Goal: Task Accomplishment & Management: Use online tool/utility

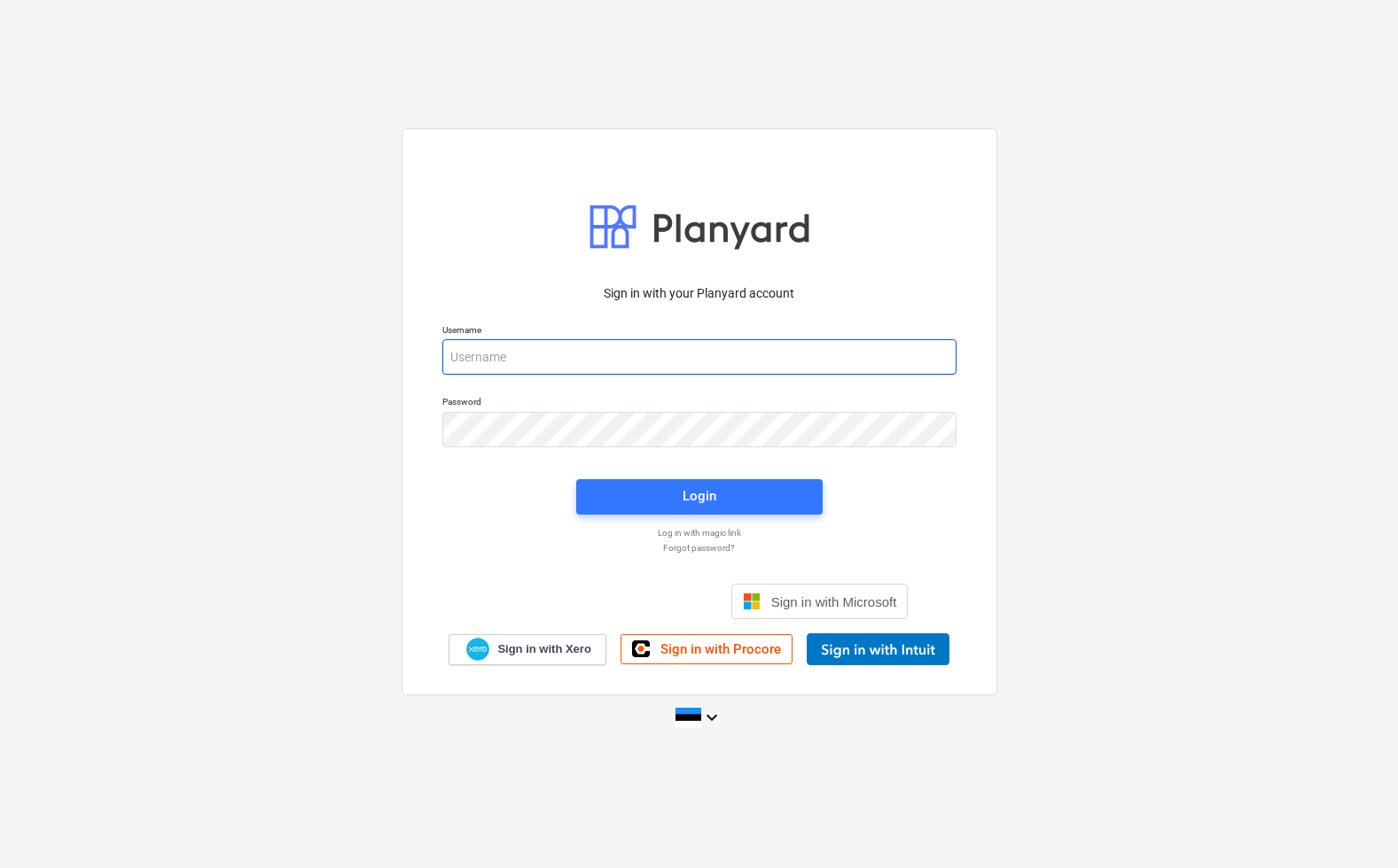
type input "[EMAIL_ADDRESS][DOMAIN_NAME]"
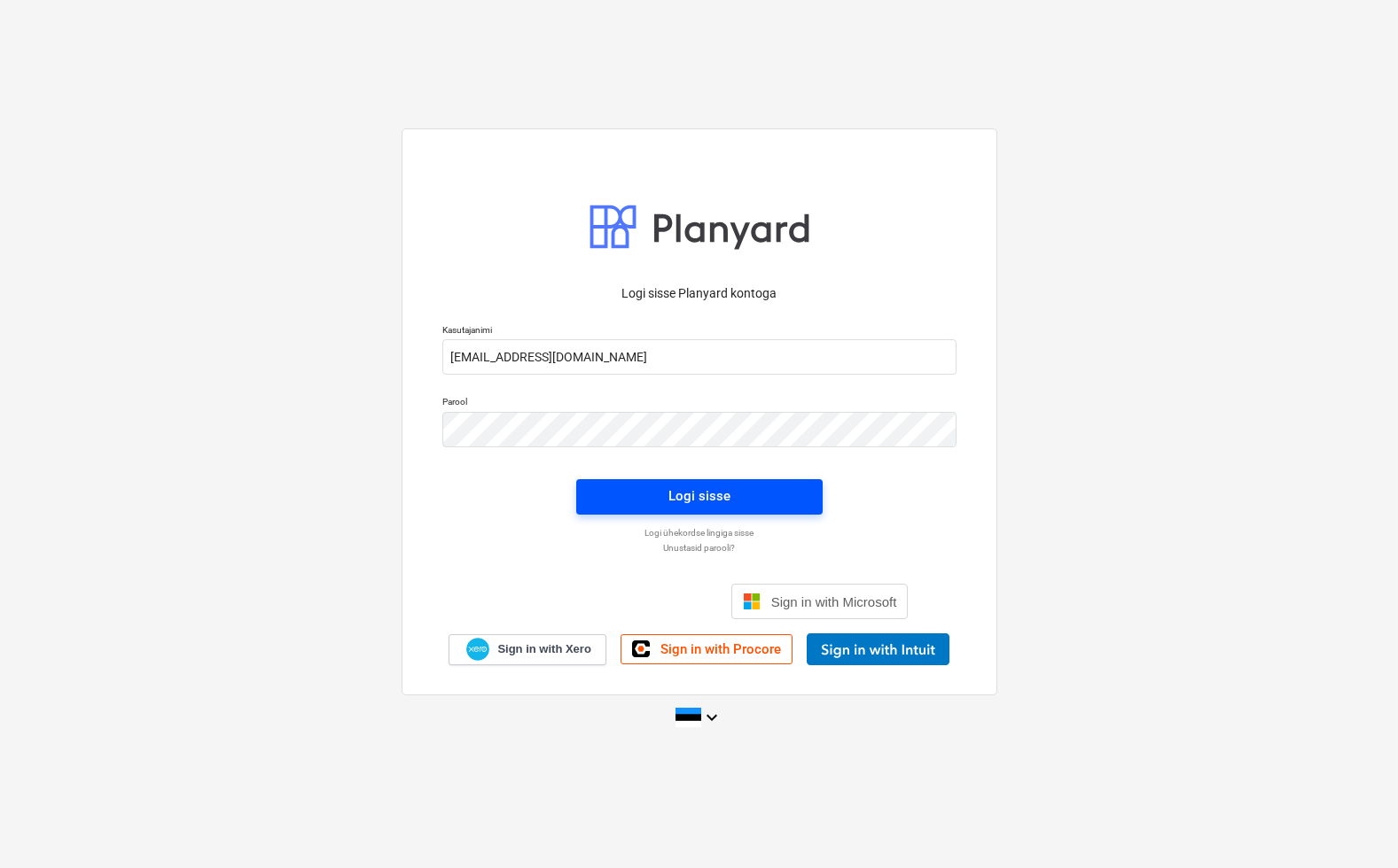
click at [773, 508] on button "Logi sisse" at bounding box center [699, 497] width 246 height 36
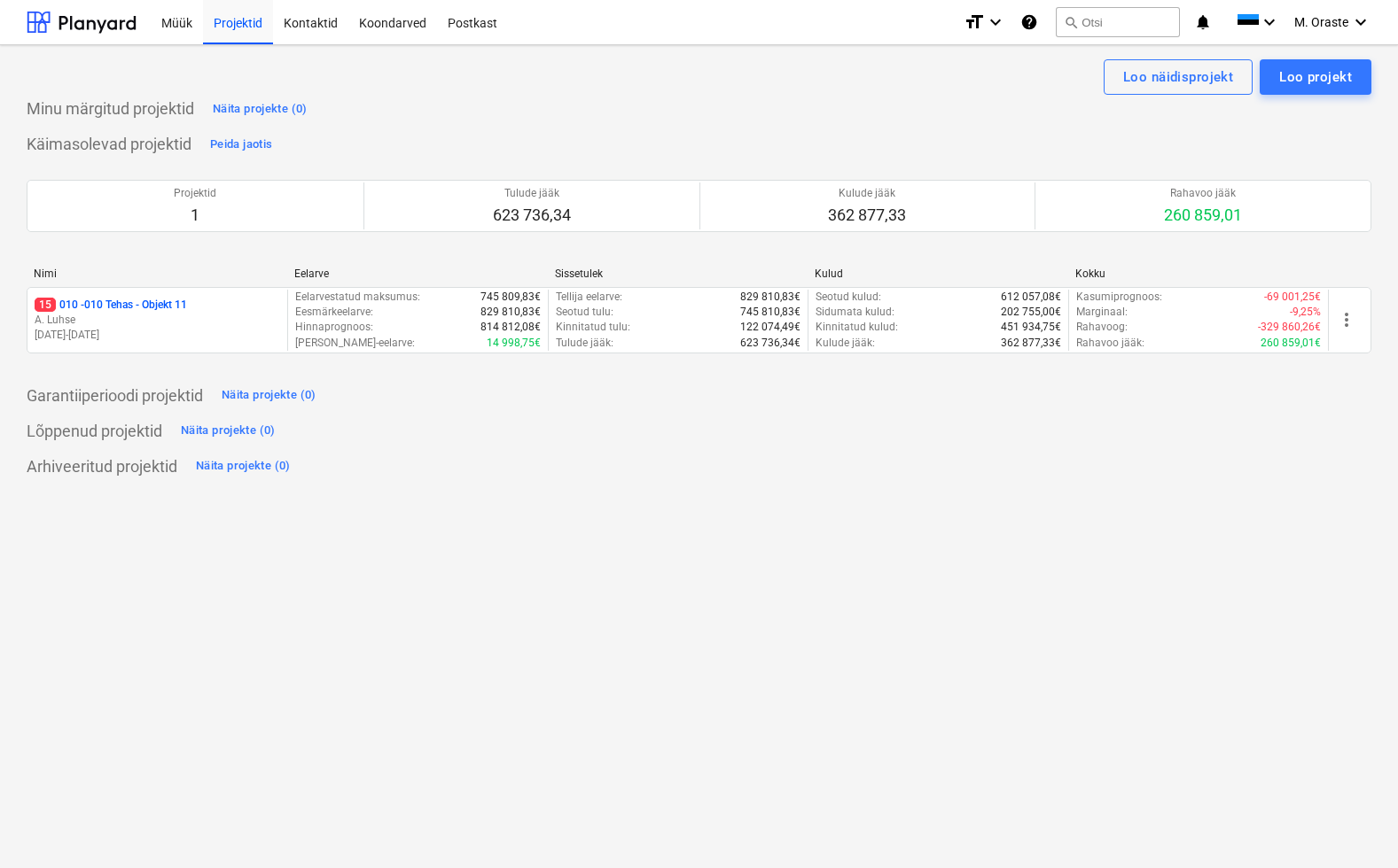
click at [98, 299] on p "15 010 - 010 Tehas - Objekt 11" at bounding box center [111, 306] width 153 height 15
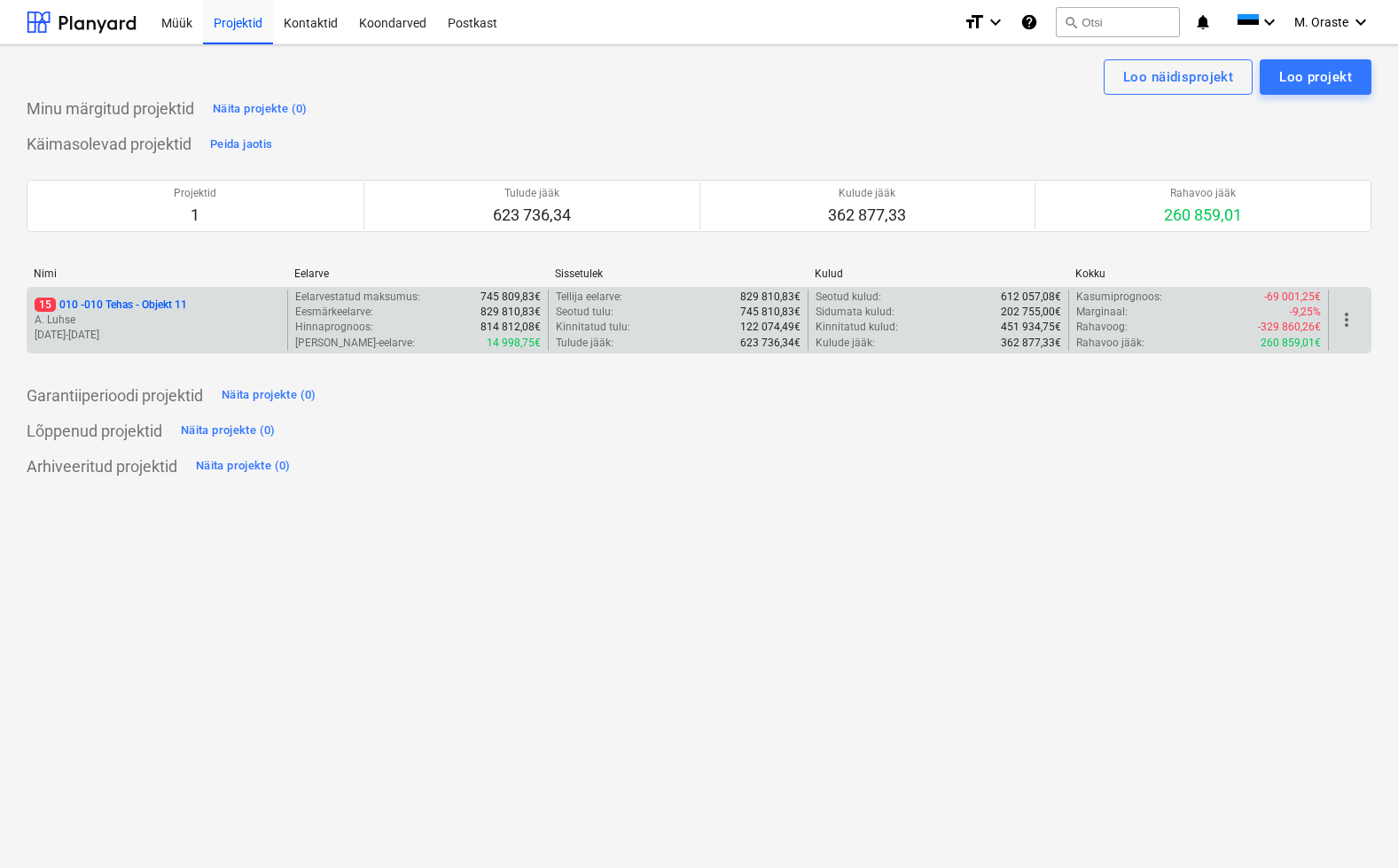
click at [187, 305] on p "15 010 - 010 Tehas - Objekt 11" at bounding box center [111, 306] width 153 height 15
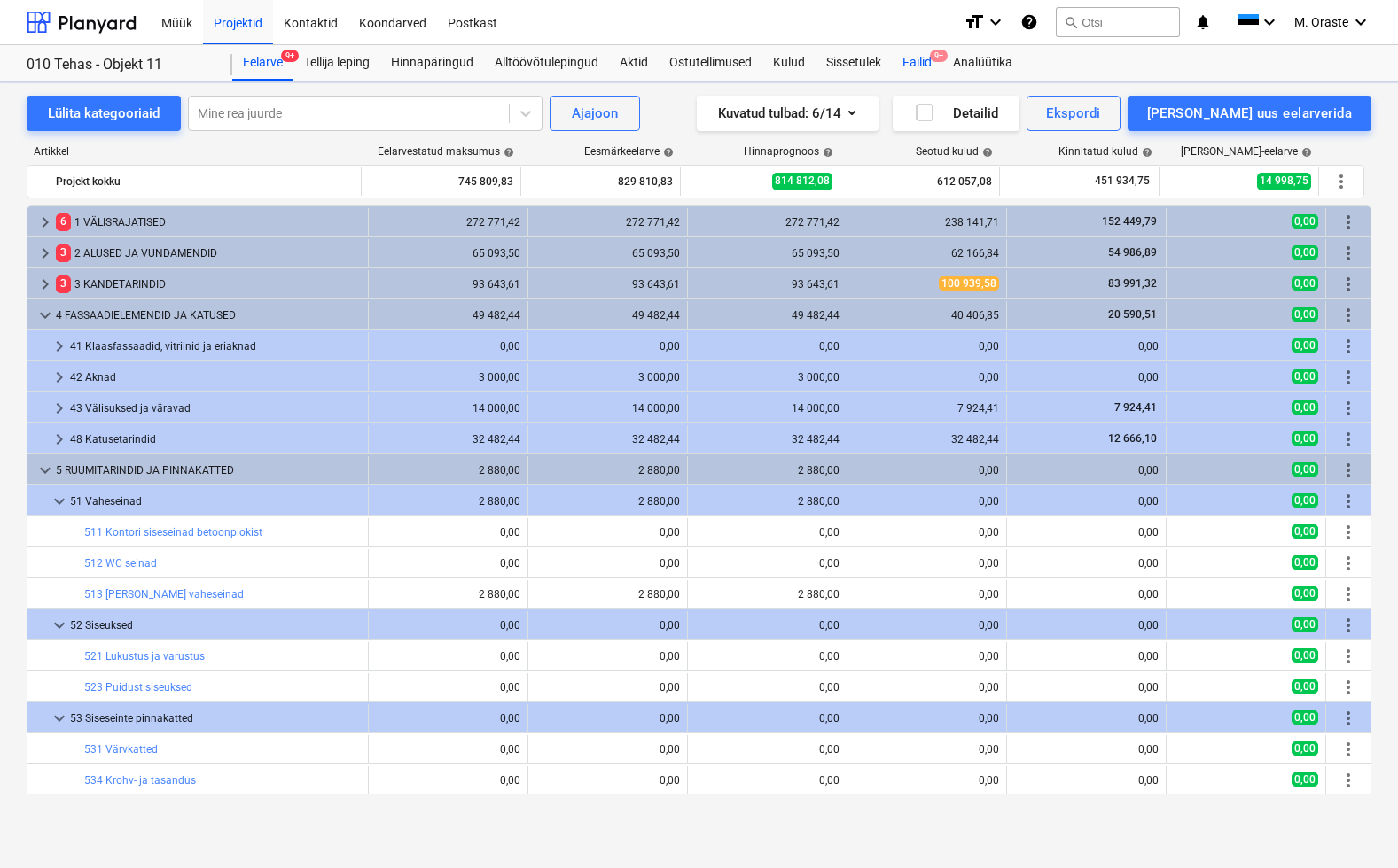
click at [917, 62] on div "Failid 9+" at bounding box center [916, 62] width 51 height 36
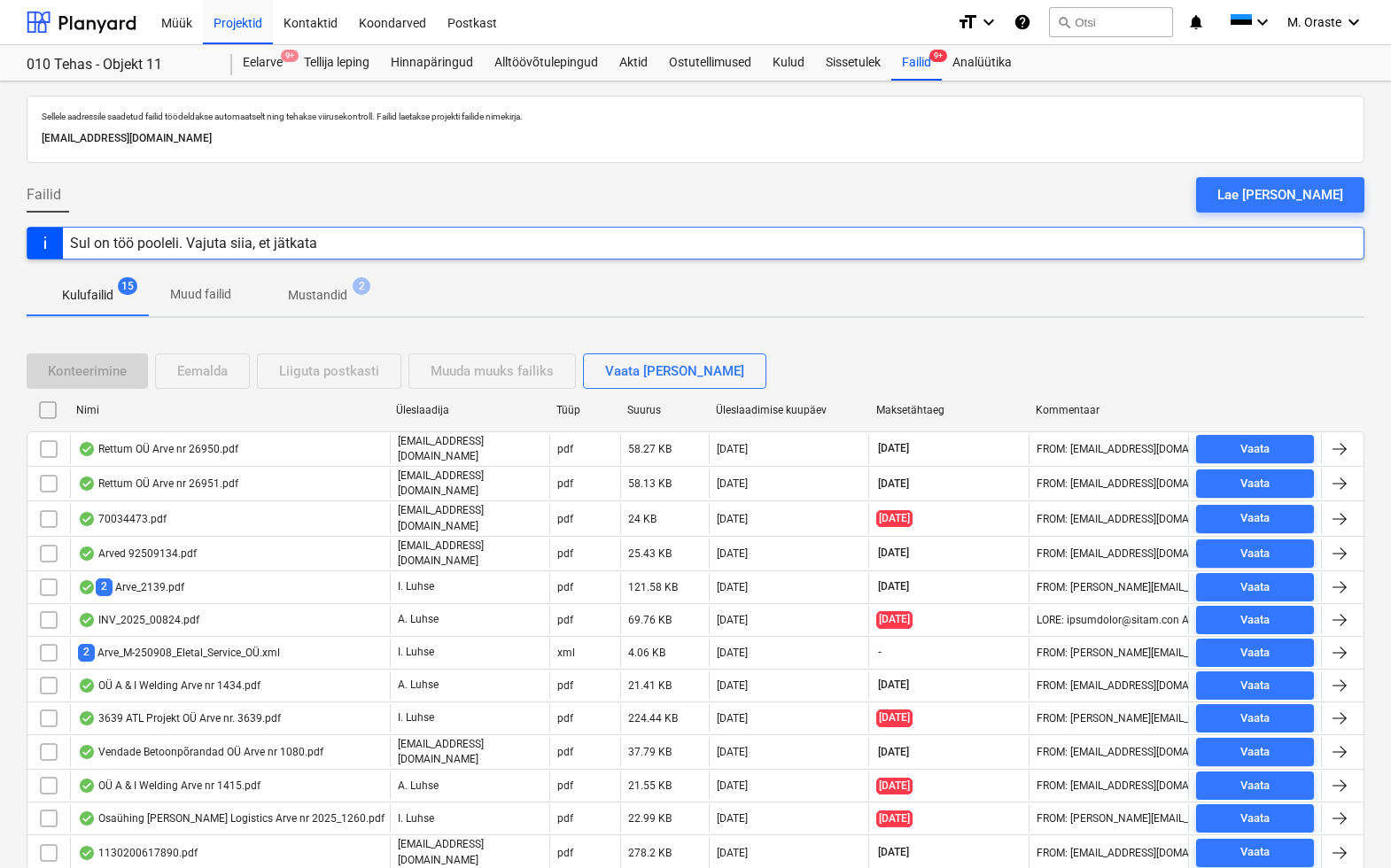
scroll to position [53, 0]
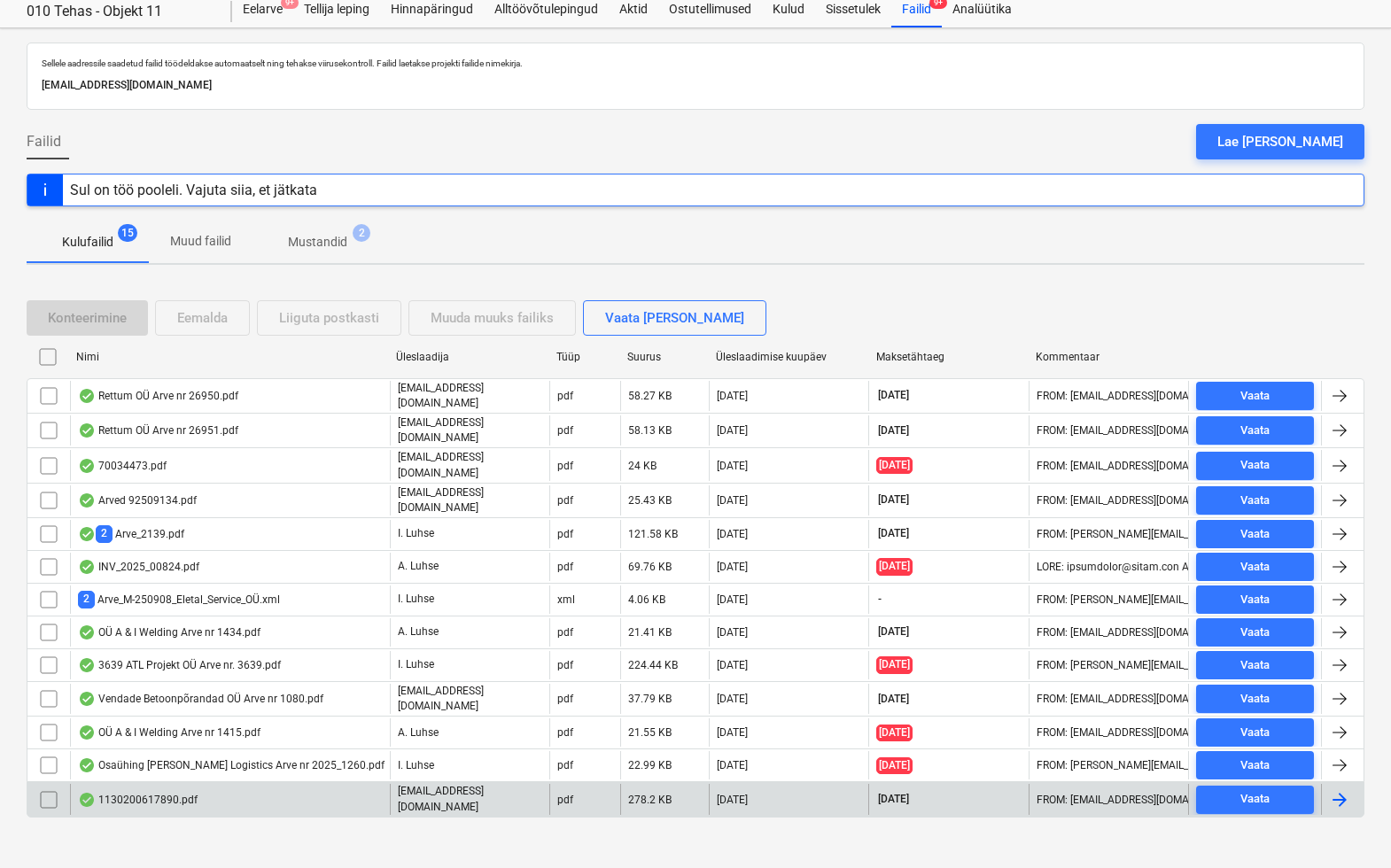
click at [158, 793] on div "1130200617890.pdf" at bounding box center [137, 800] width 119 height 14
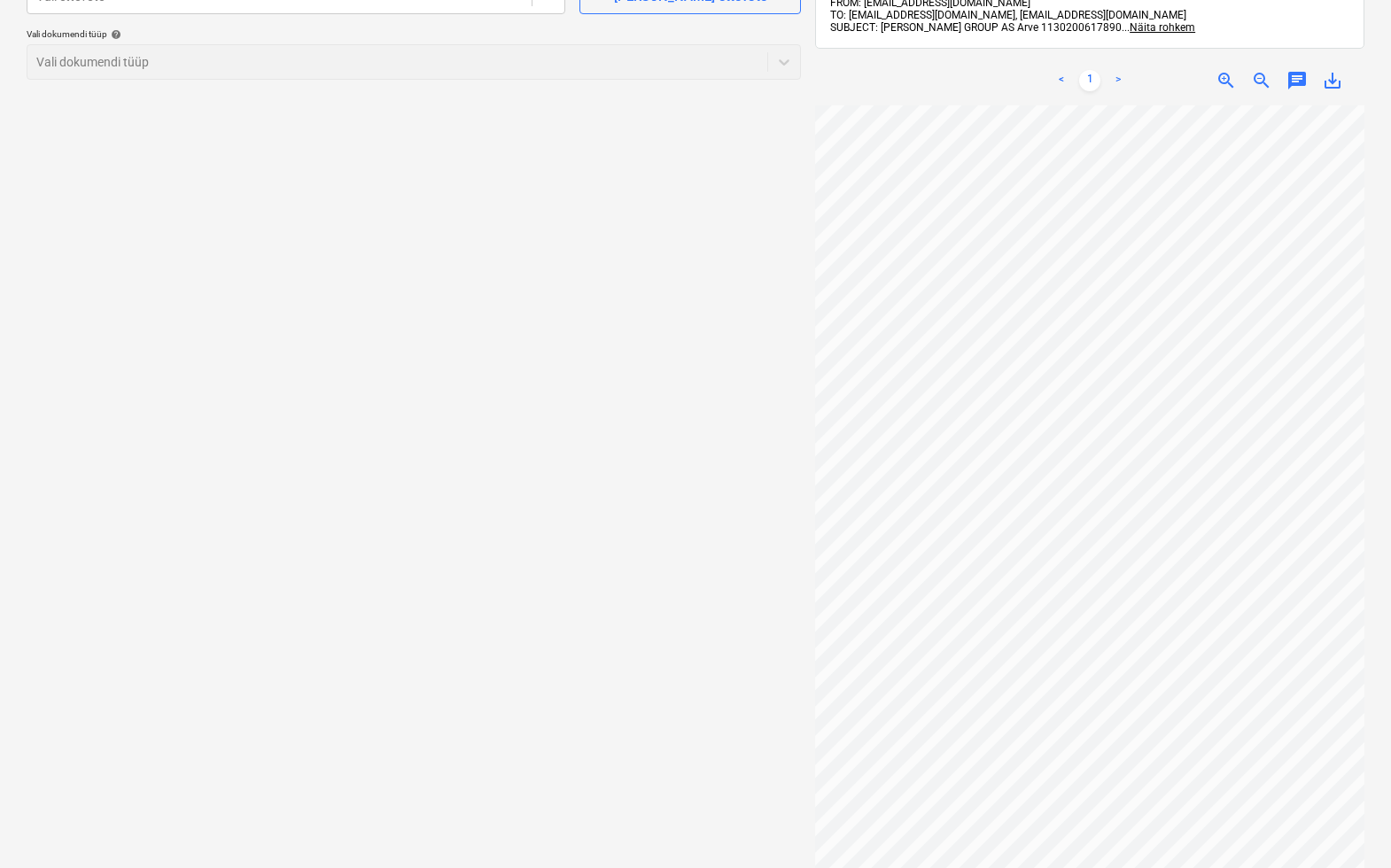
scroll to position [120, 0]
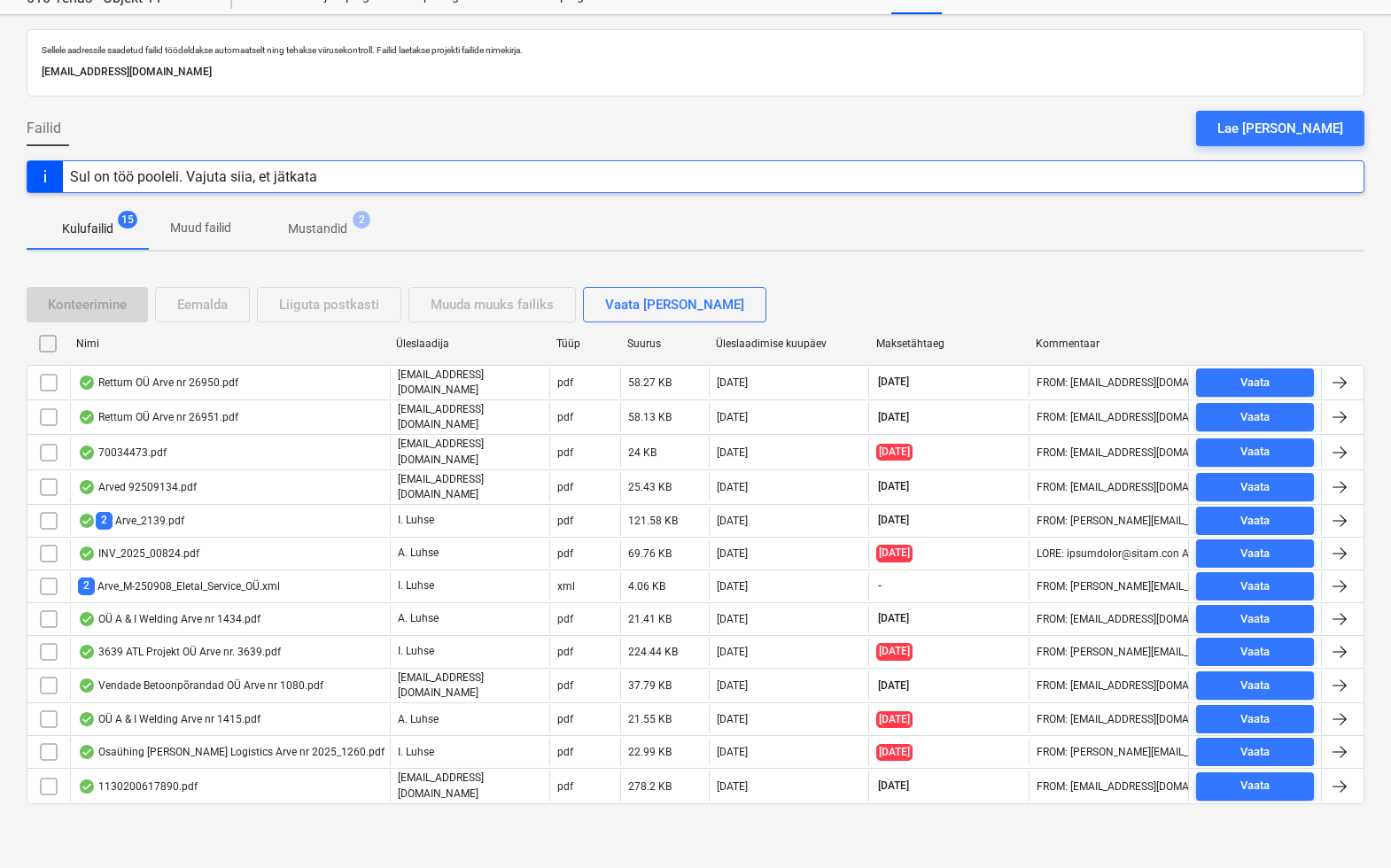
scroll to position [53, 0]
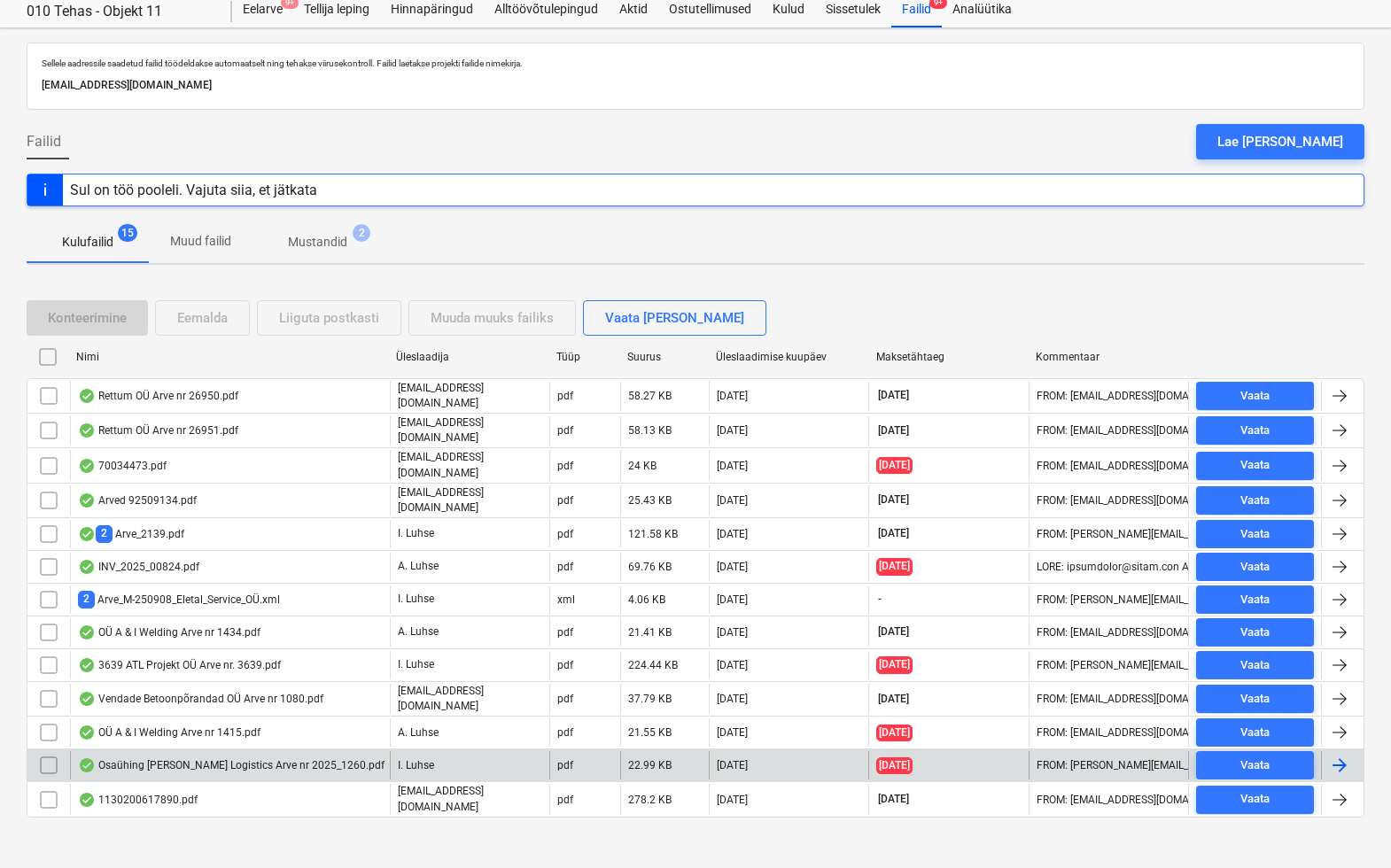
click at [239, 760] on div "Osaühing [PERSON_NAME] Logistics Arve nr 2025_1260.pdf" at bounding box center [231, 765] width 307 height 14
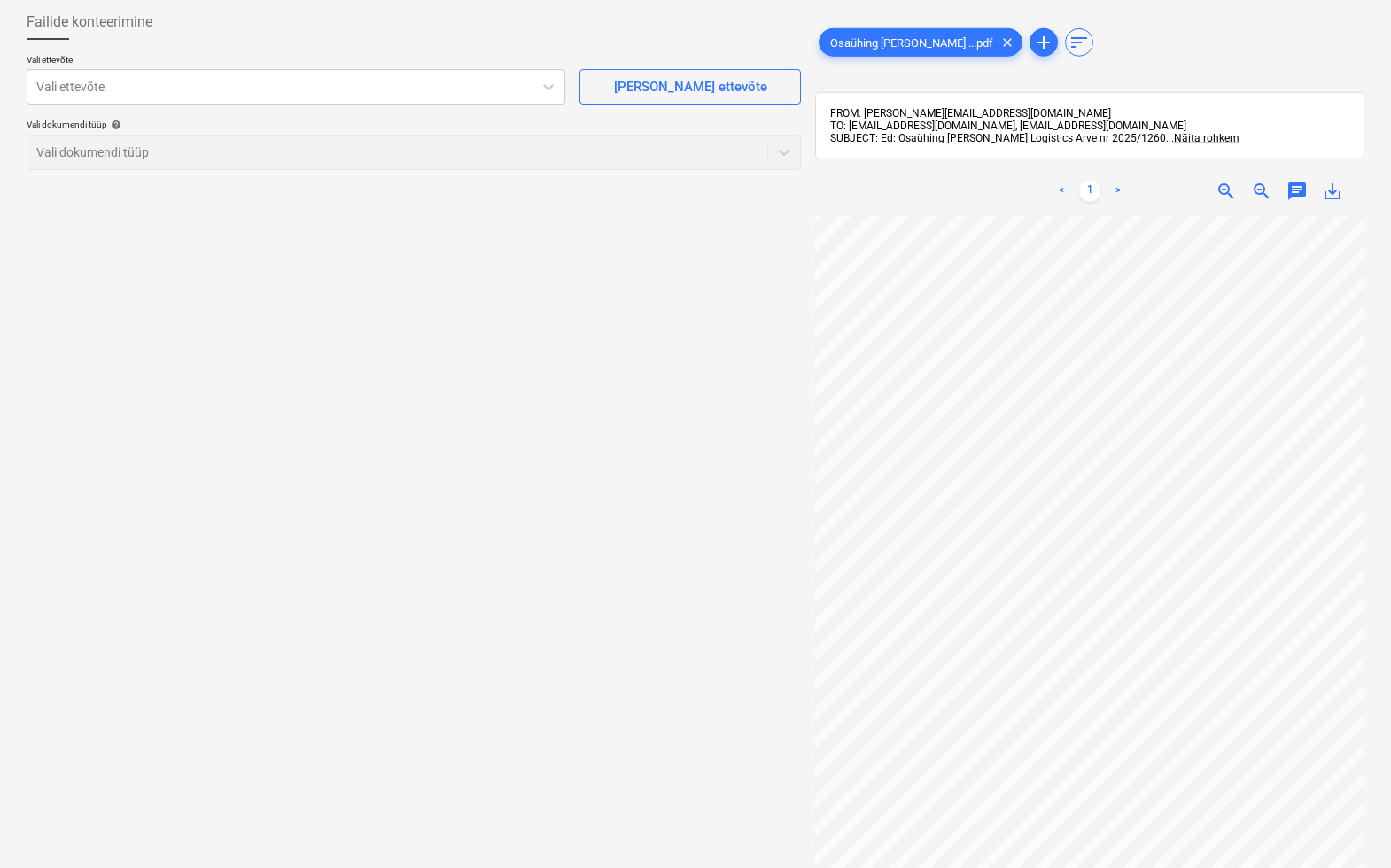
scroll to position [110, -1]
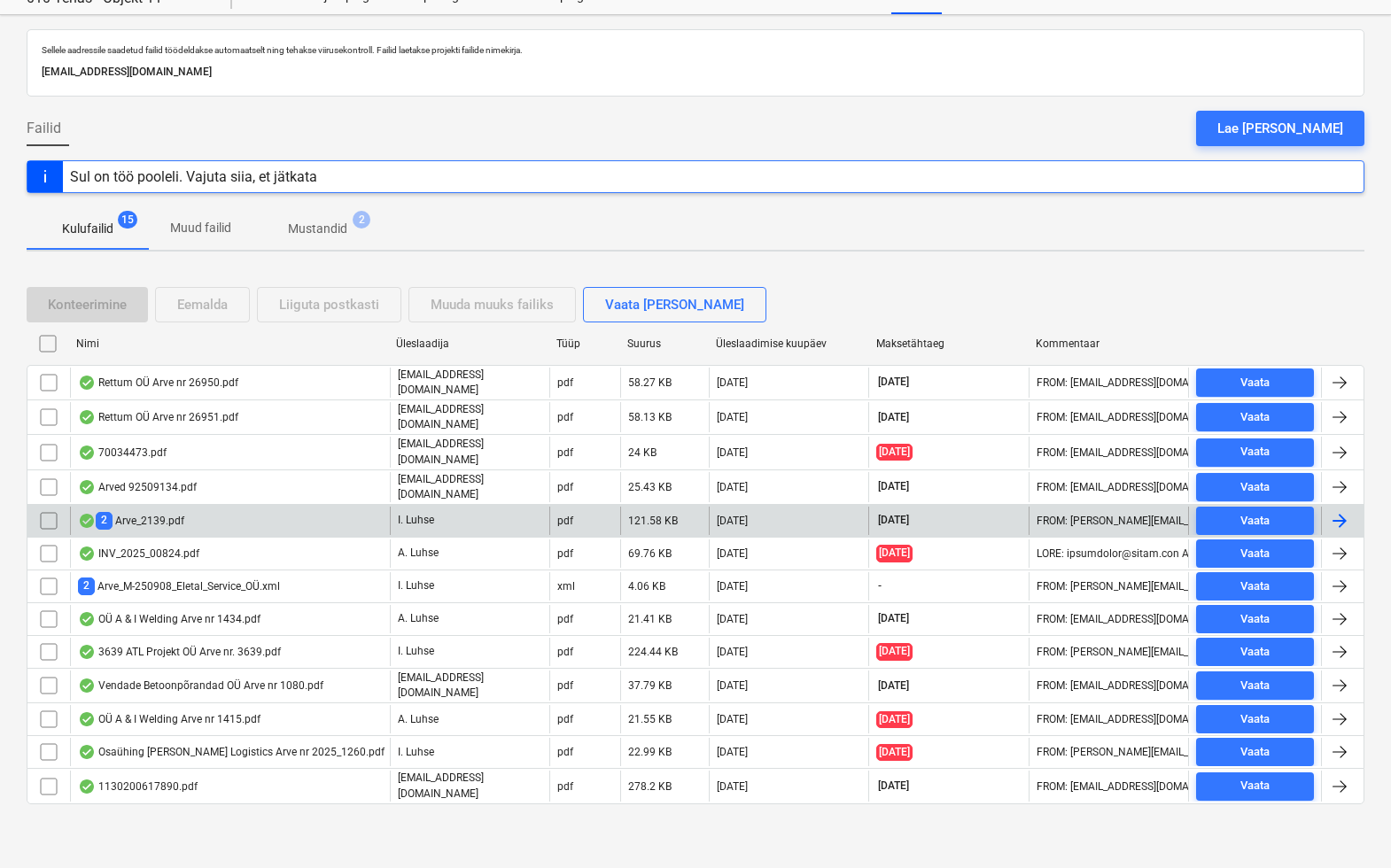
scroll to position [53, 0]
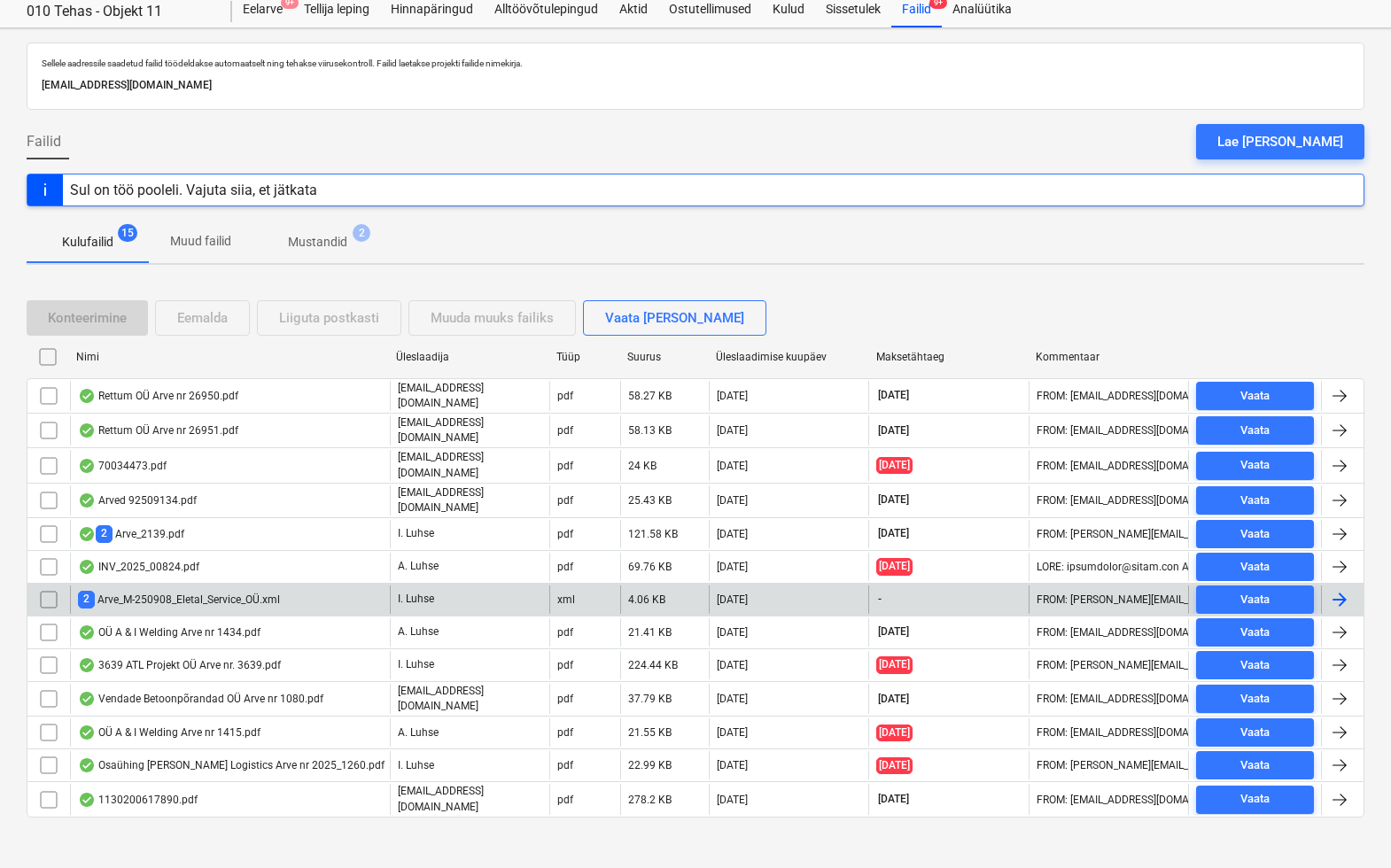
click at [141, 591] on div "2 Arve_M-250908_Eletal_Service_OÜ.xml" at bounding box center [179, 600] width 202 height 17
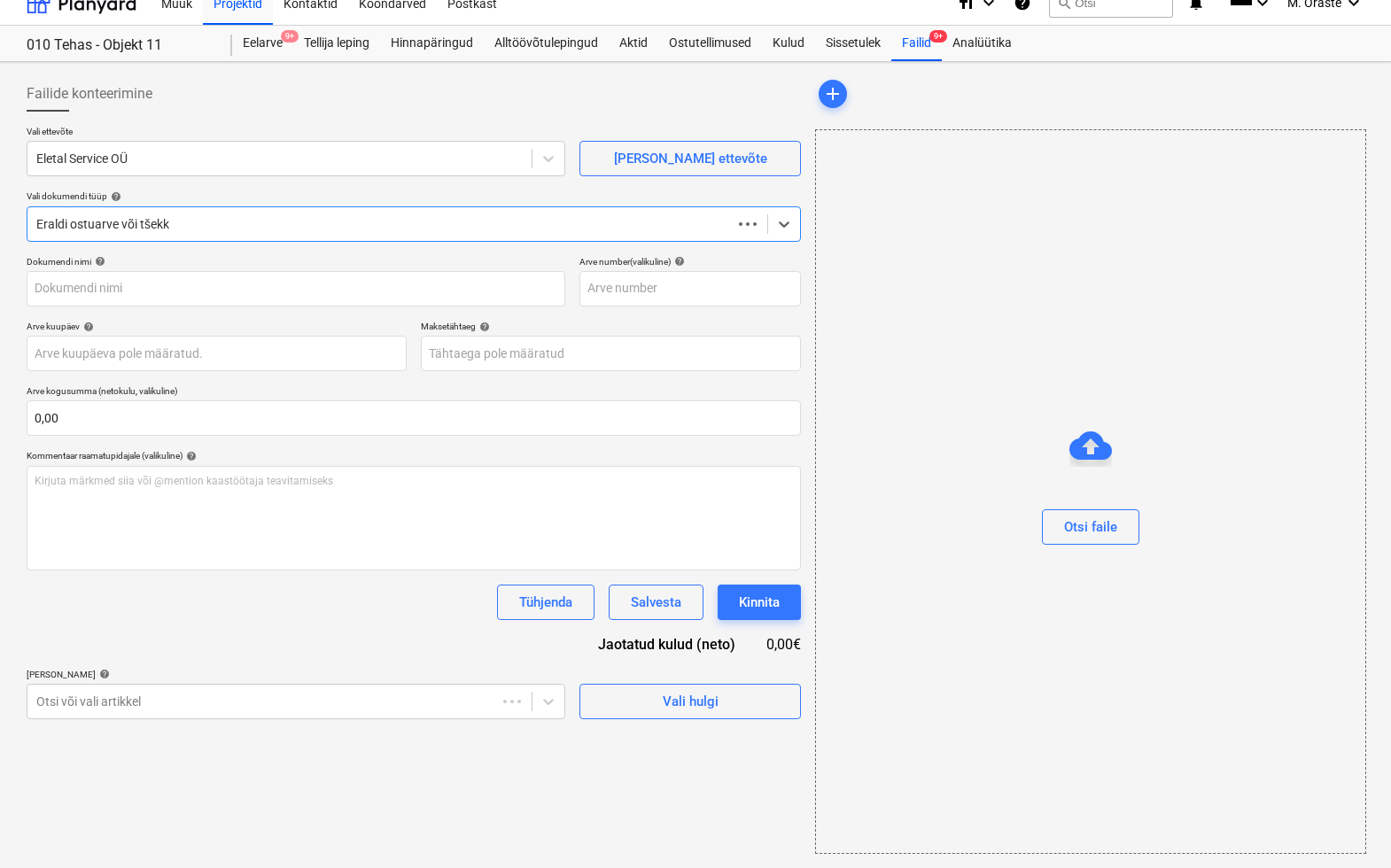
scroll to position [19, 0]
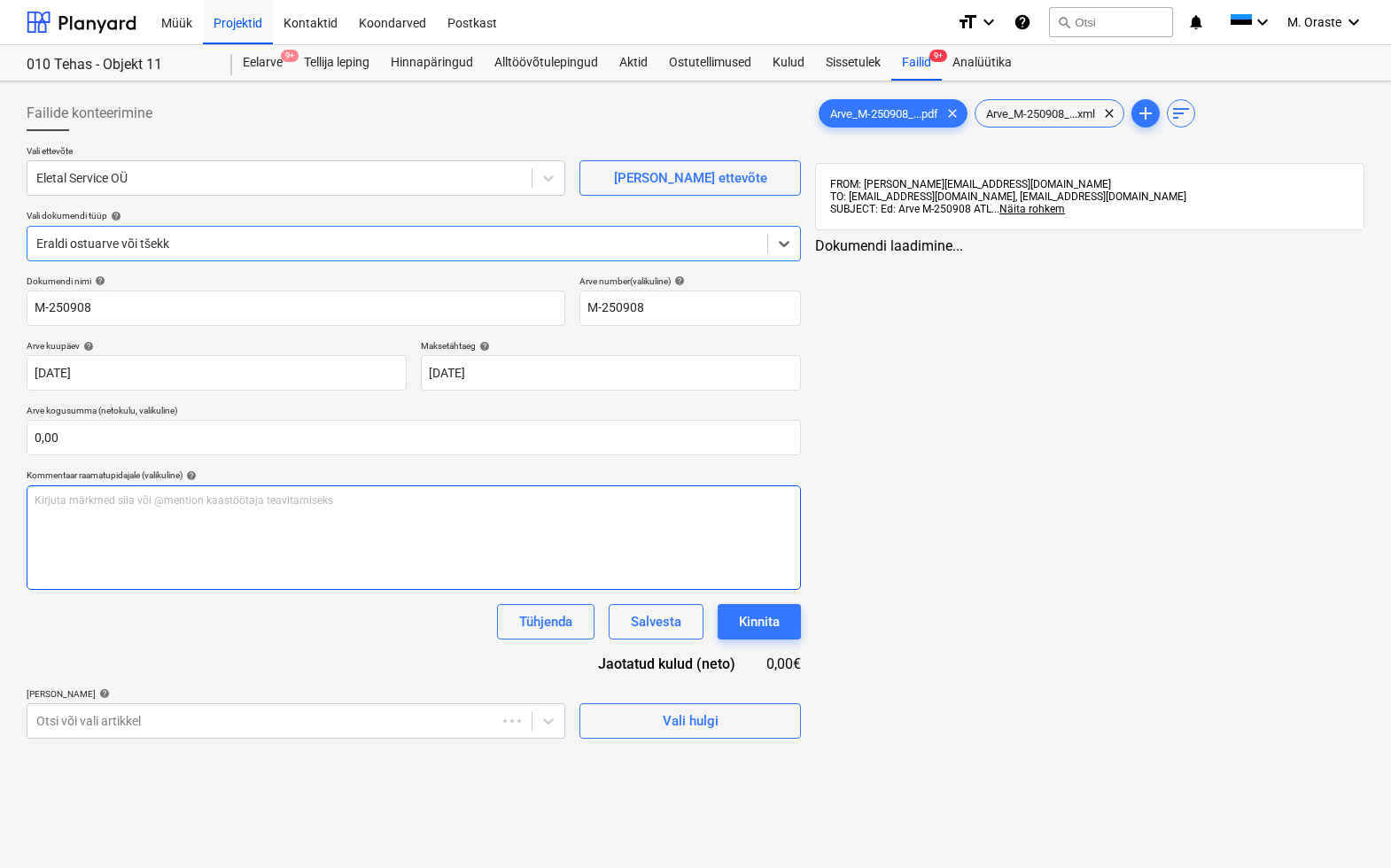
type input "M-250908"
type input "[DATE]"
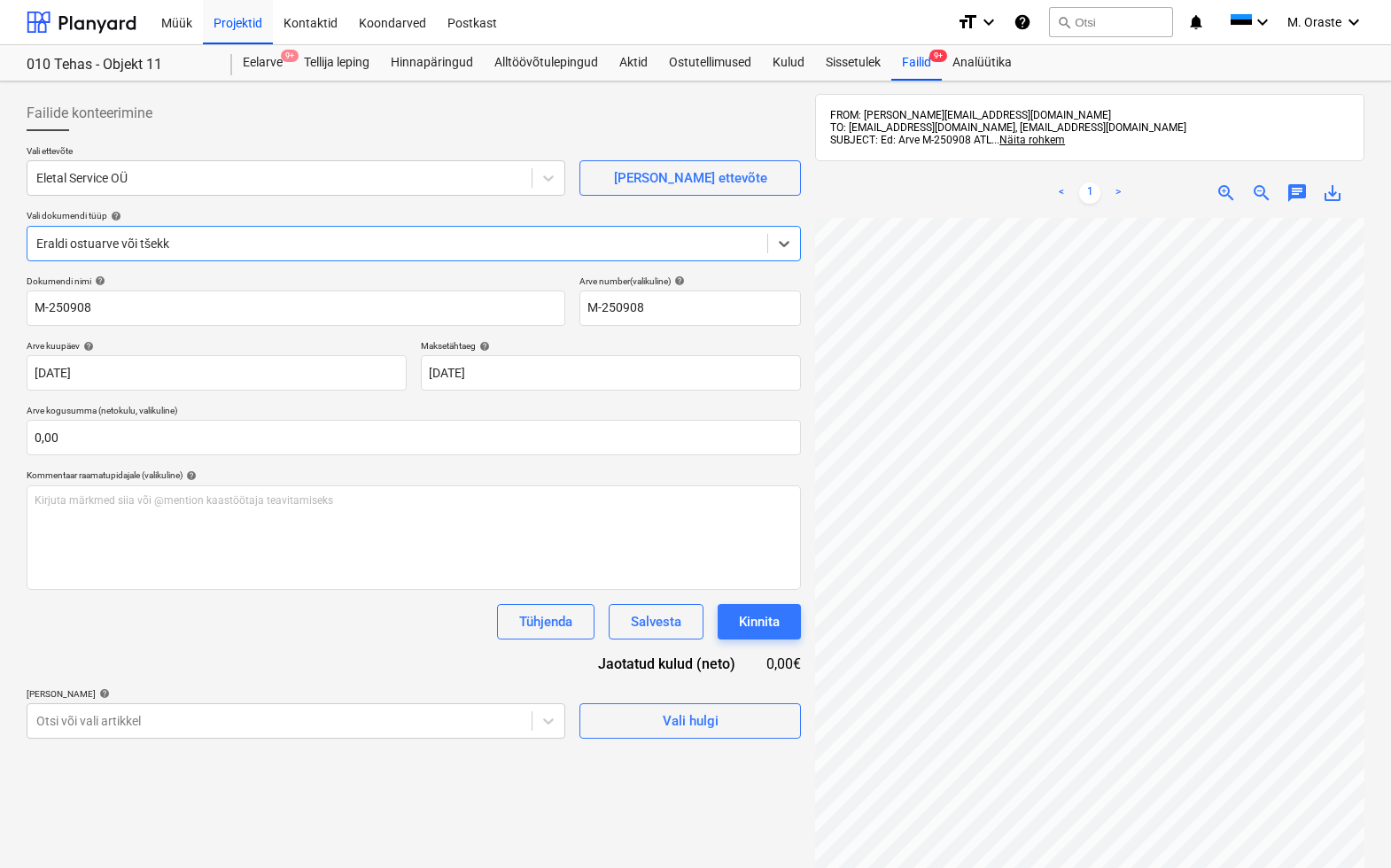
scroll to position [91, 0]
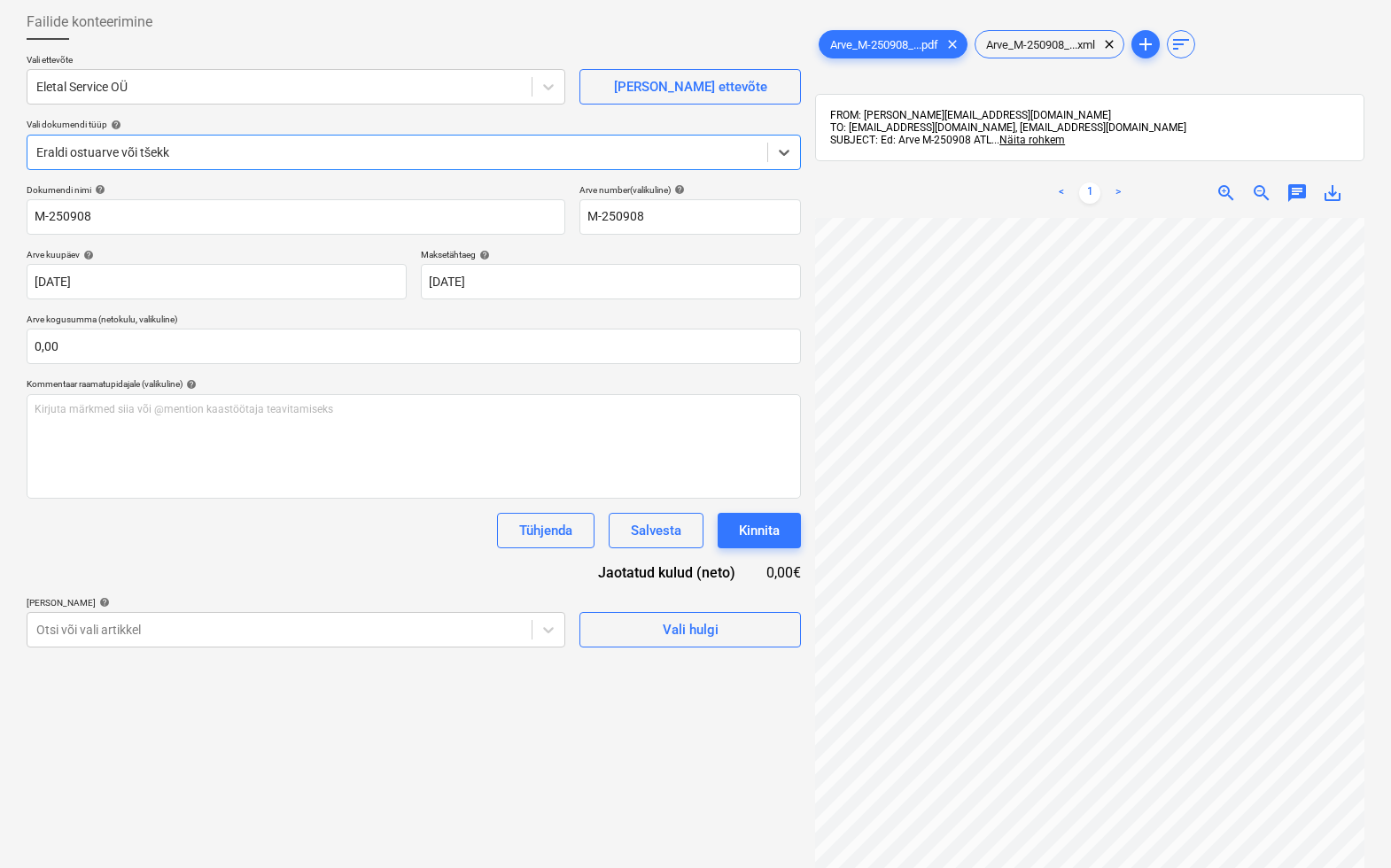
click at [1121, 195] on link ">" at bounding box center [1118, 193] width 21 height 21
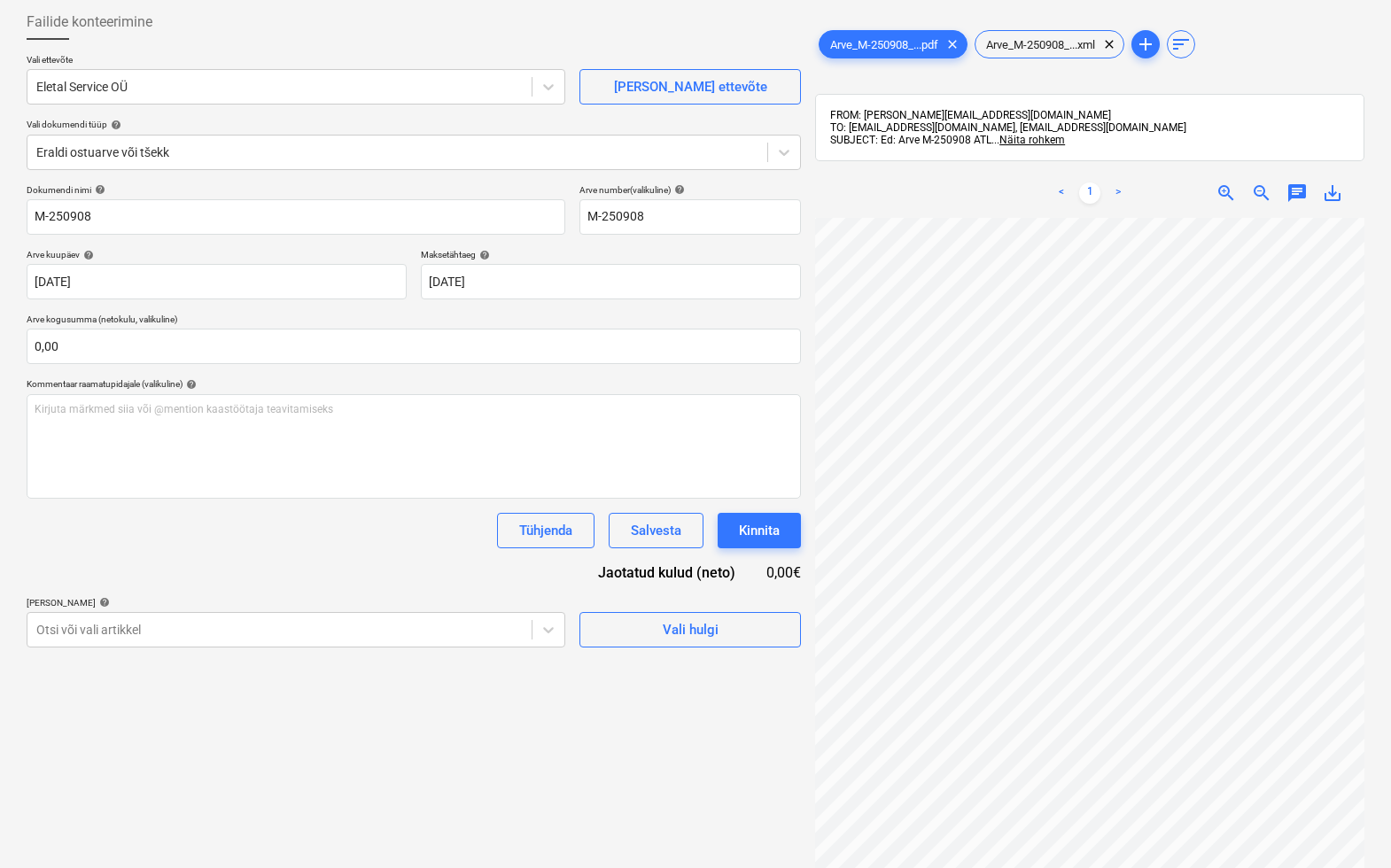
click at [1121, 194] on link ">" at bounding box center [1118, 193] width 21 height 21
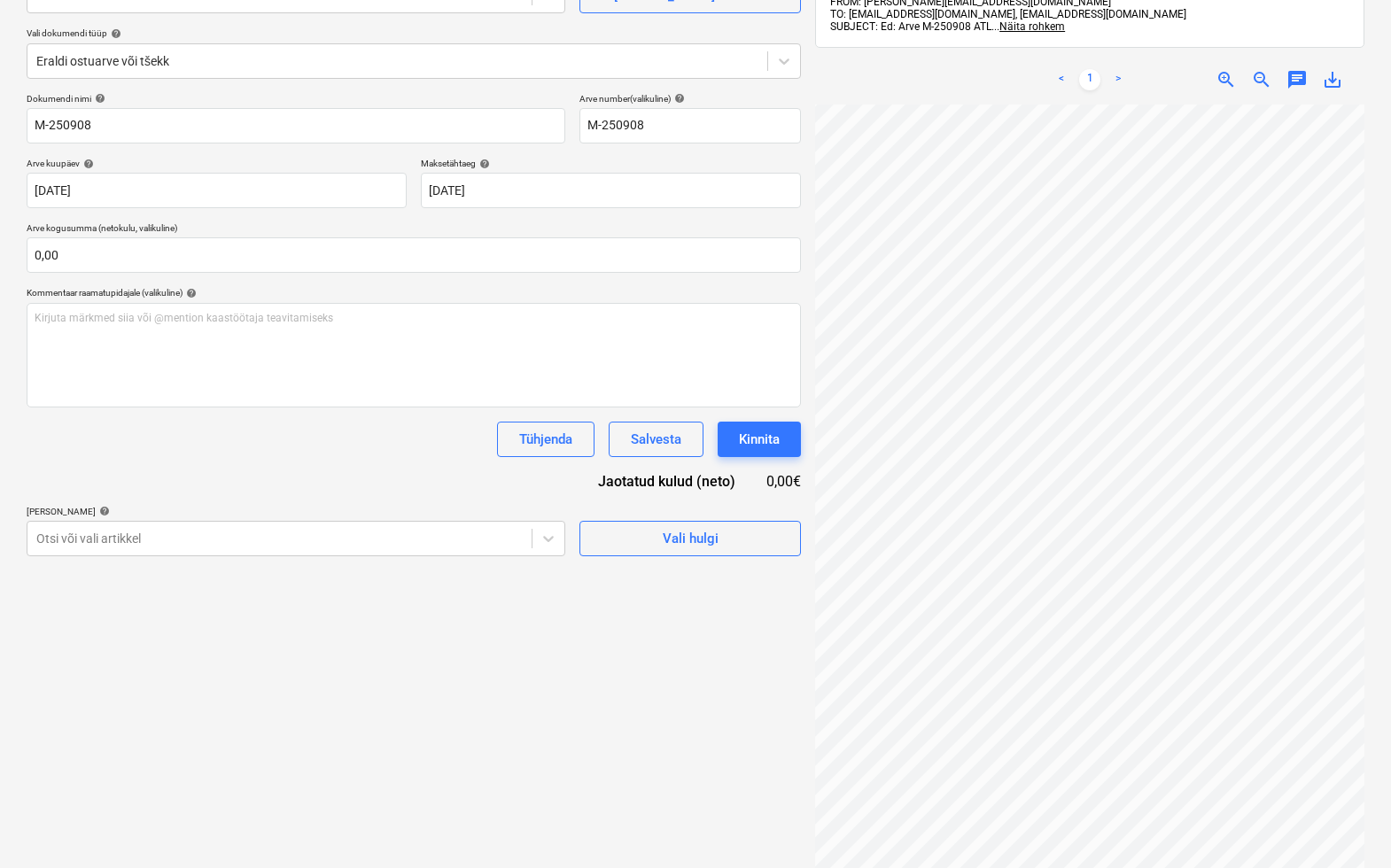
scroll to position [0, 0]
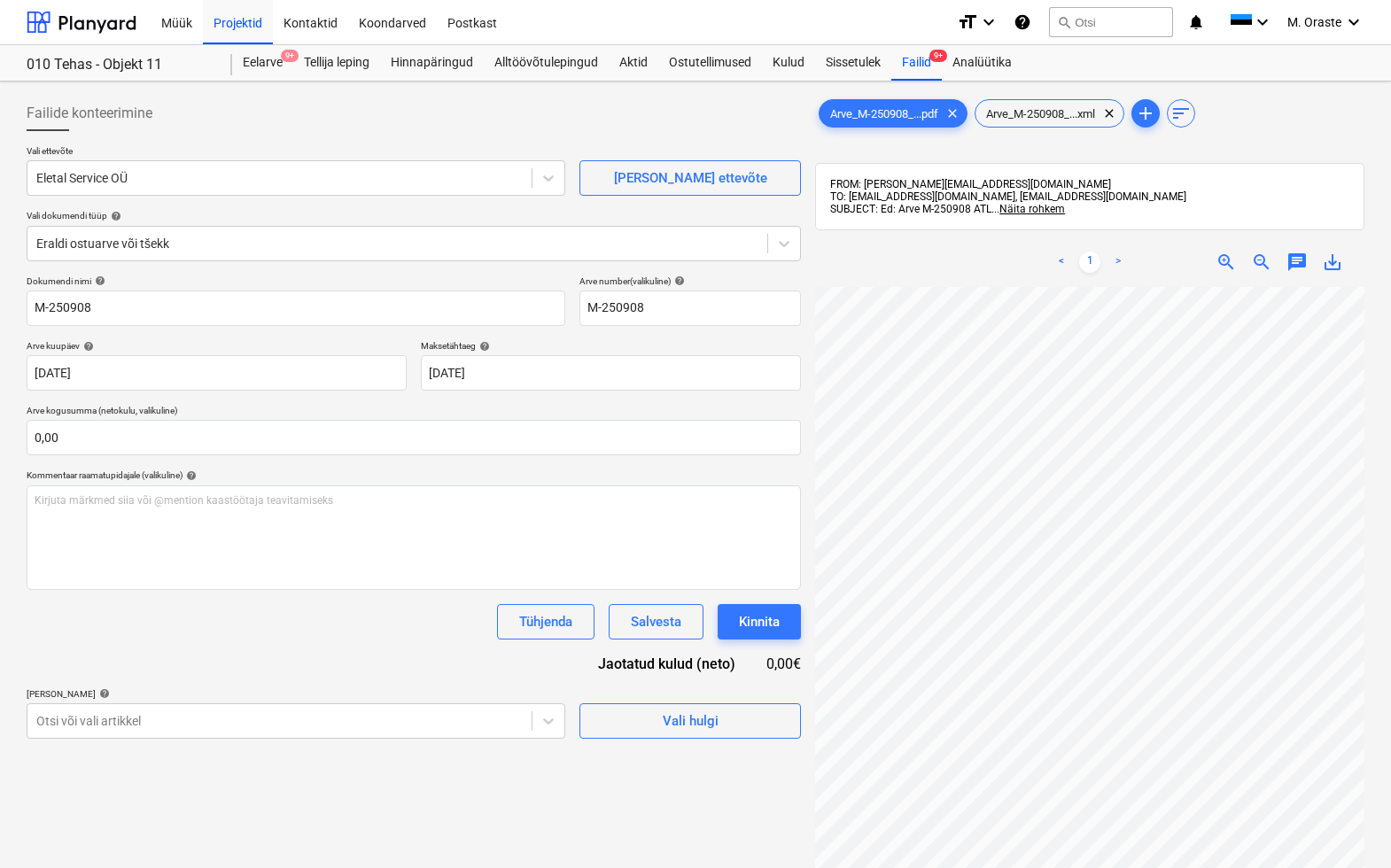
click at [1058, 253] on link "<" at bounding box center [1061, 262] width 21 height 21
click at [1115, 258] on link ">" at bounding box center [1118, 262] width 21 height 21
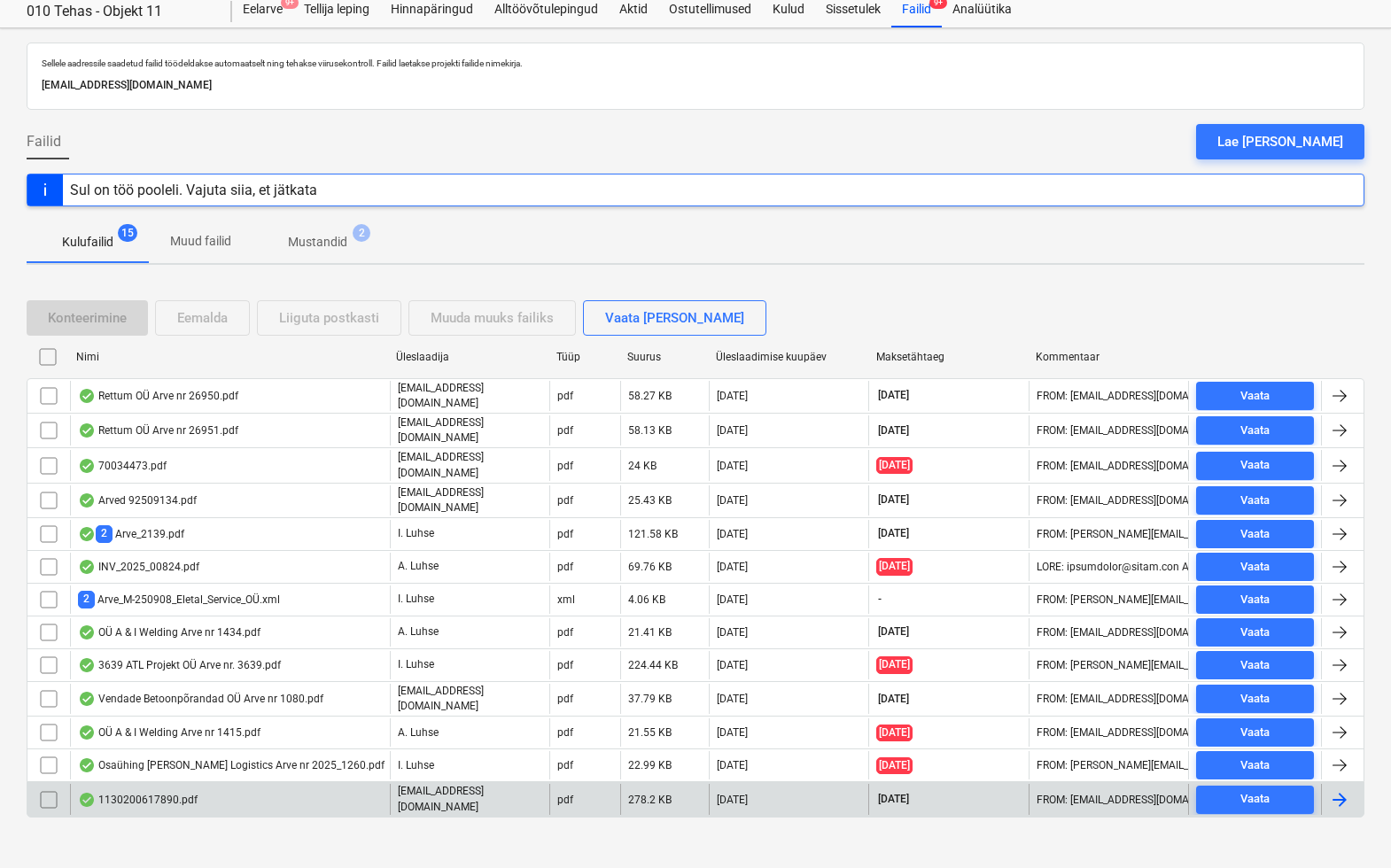
click at [158, 798] on div "1130200617890.pdf" at bounding box center [230, 799] width 320 height 30
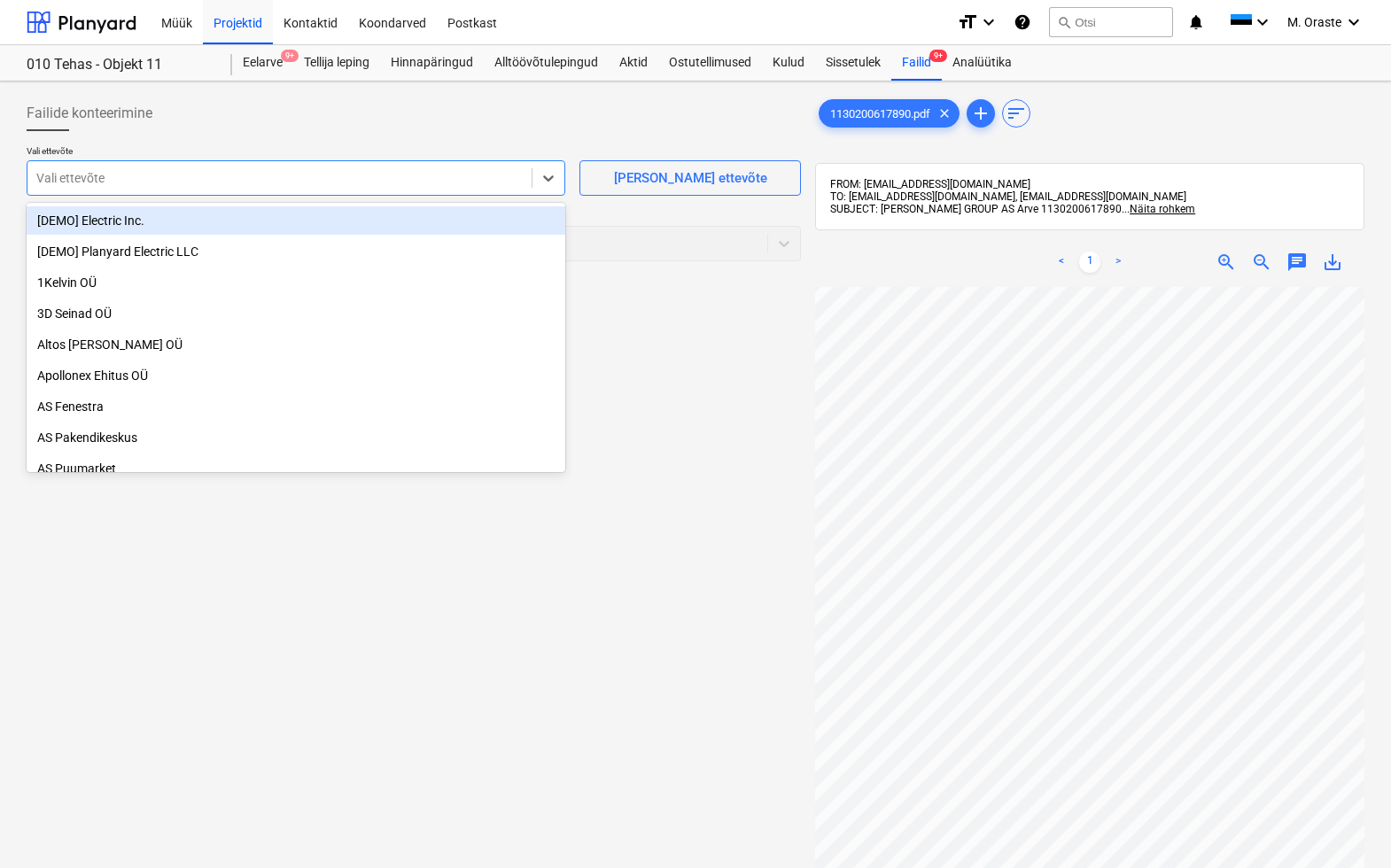
click at [344, 186] on div "Vali ettevõte" at bounding box center [280, 178] width 504 height 25
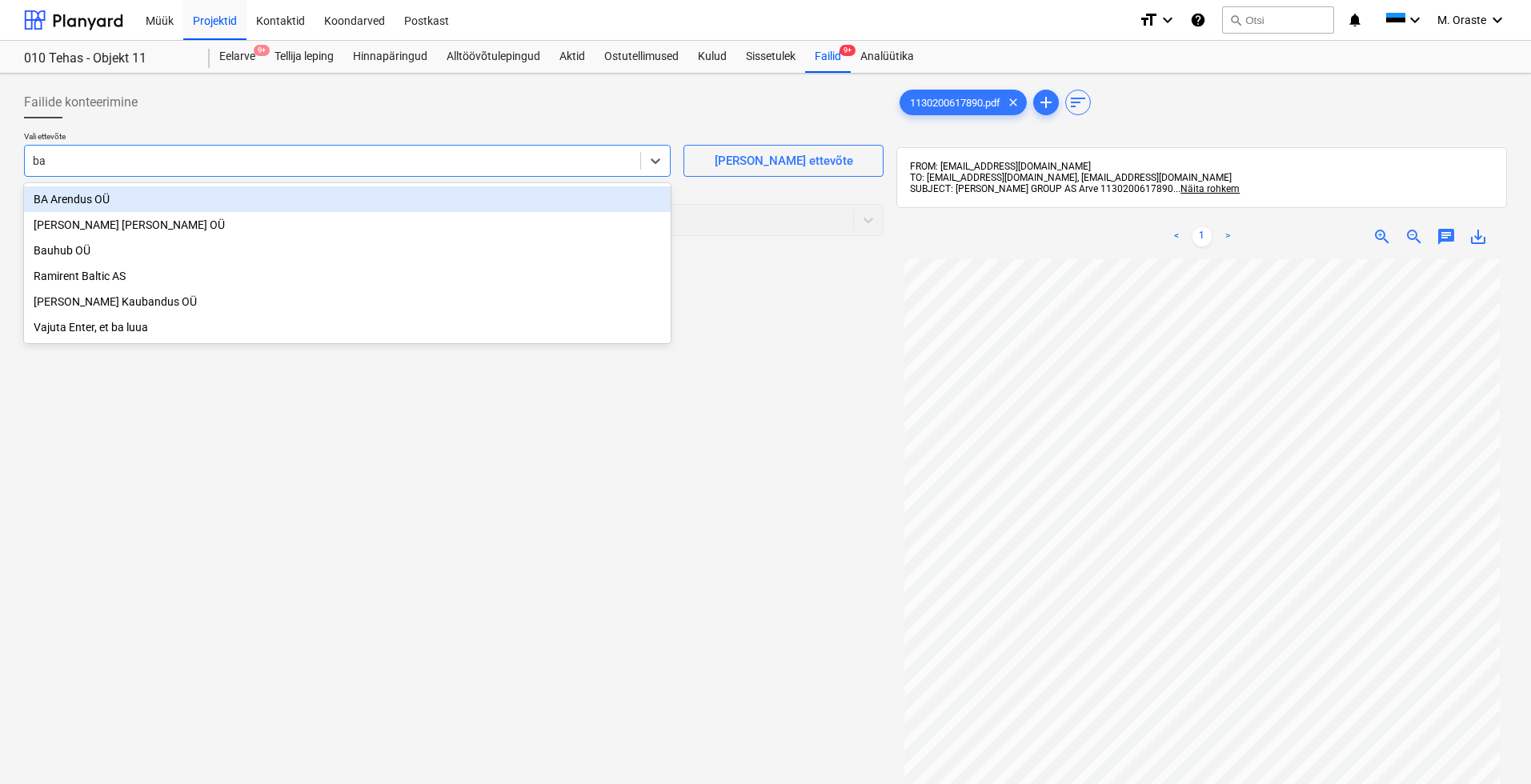
type input "bau"
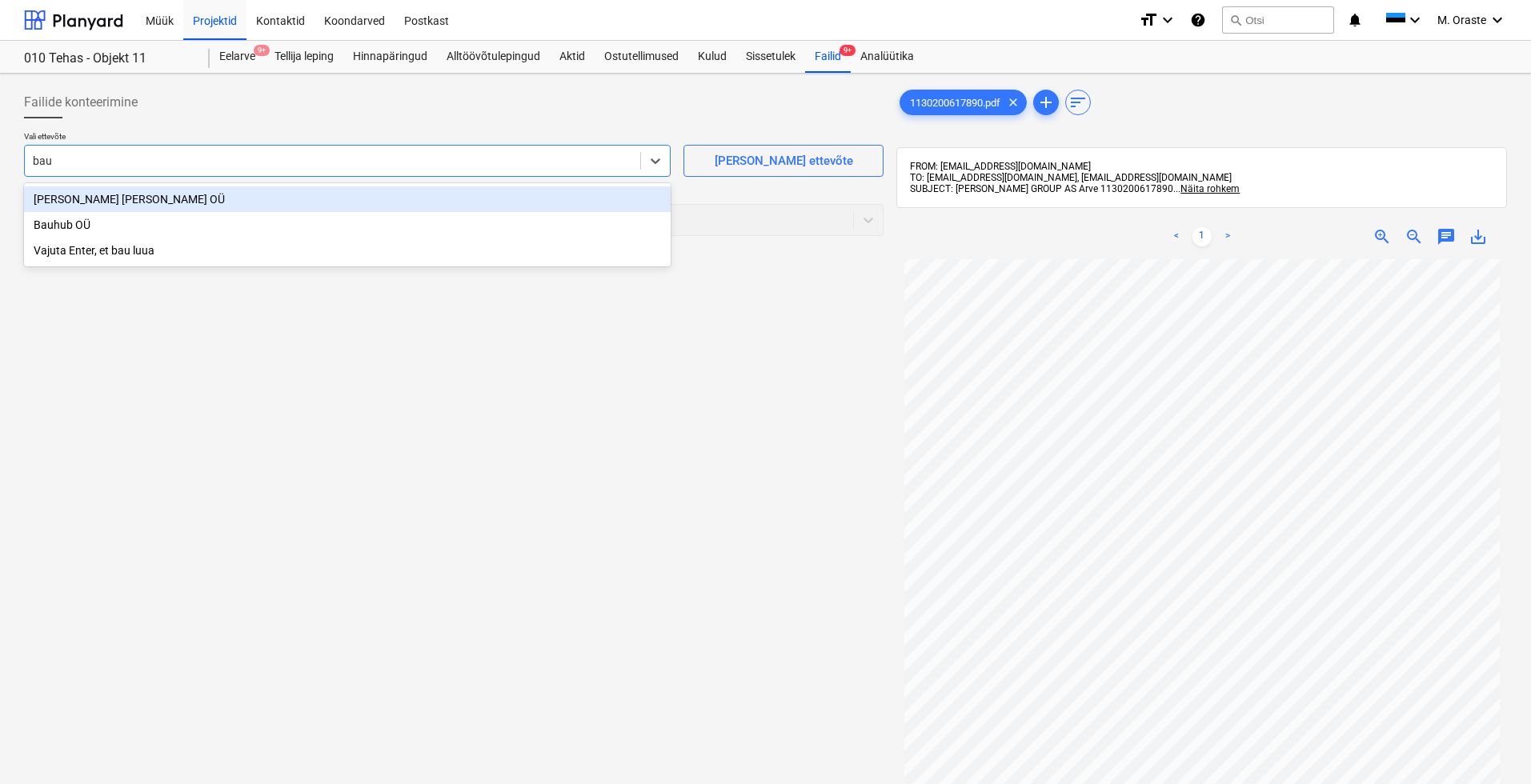
click at [134, 204] on div "[PERSON_NAME] [PERSON_NAME] OÜ" at bounding box center [347, 199] width 647 height 25
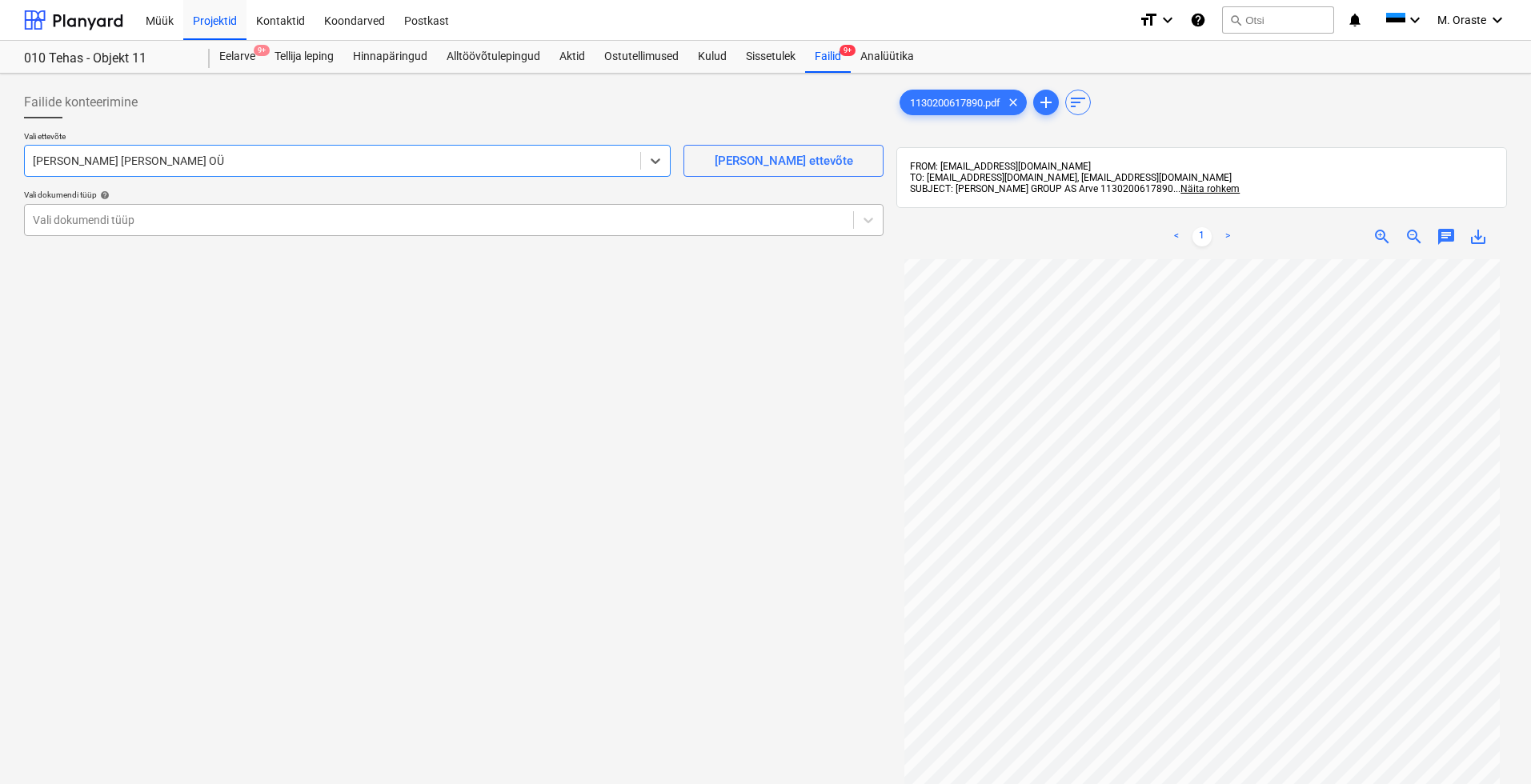
click at [168, 227] on div "Vali dokumendi tüüp" at bounding box center [439, 221] width 828 height 23
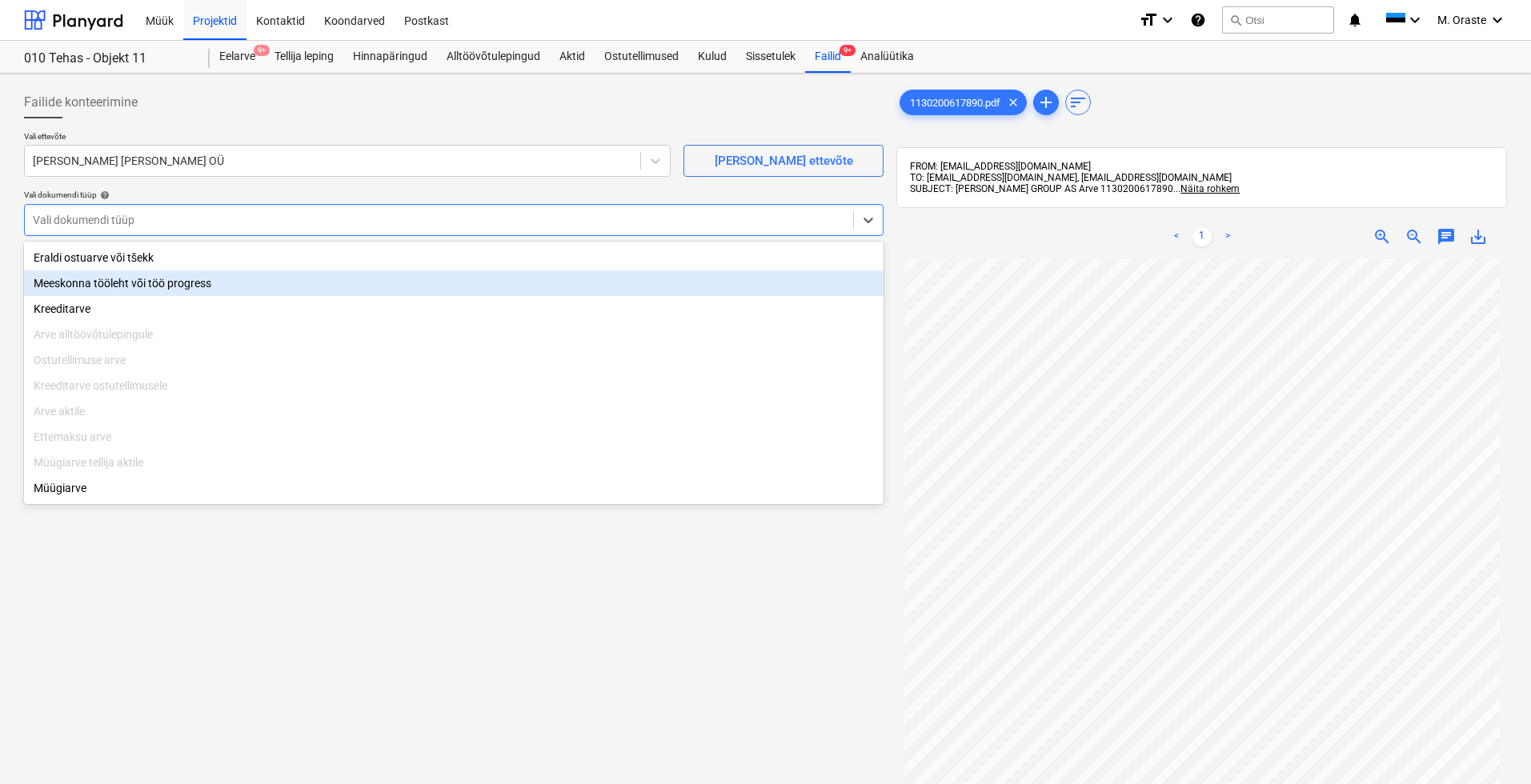
click at [186, 258] on div "Eraldi ostuarve või tšekk" at bounding box center [454, 257] width 860 height 25
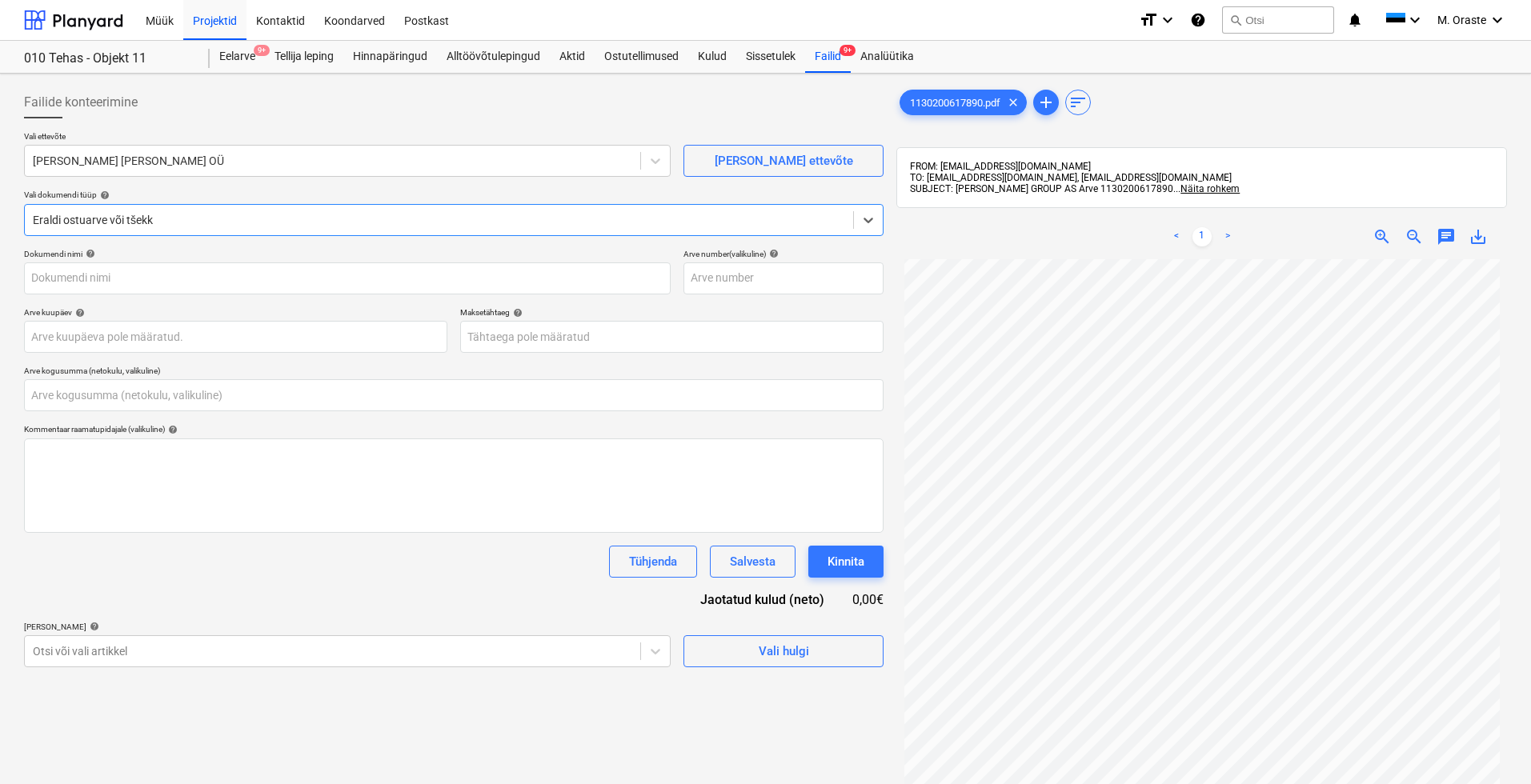
type input "1130200617890"
type input "[DATE]"
type input "0,00"
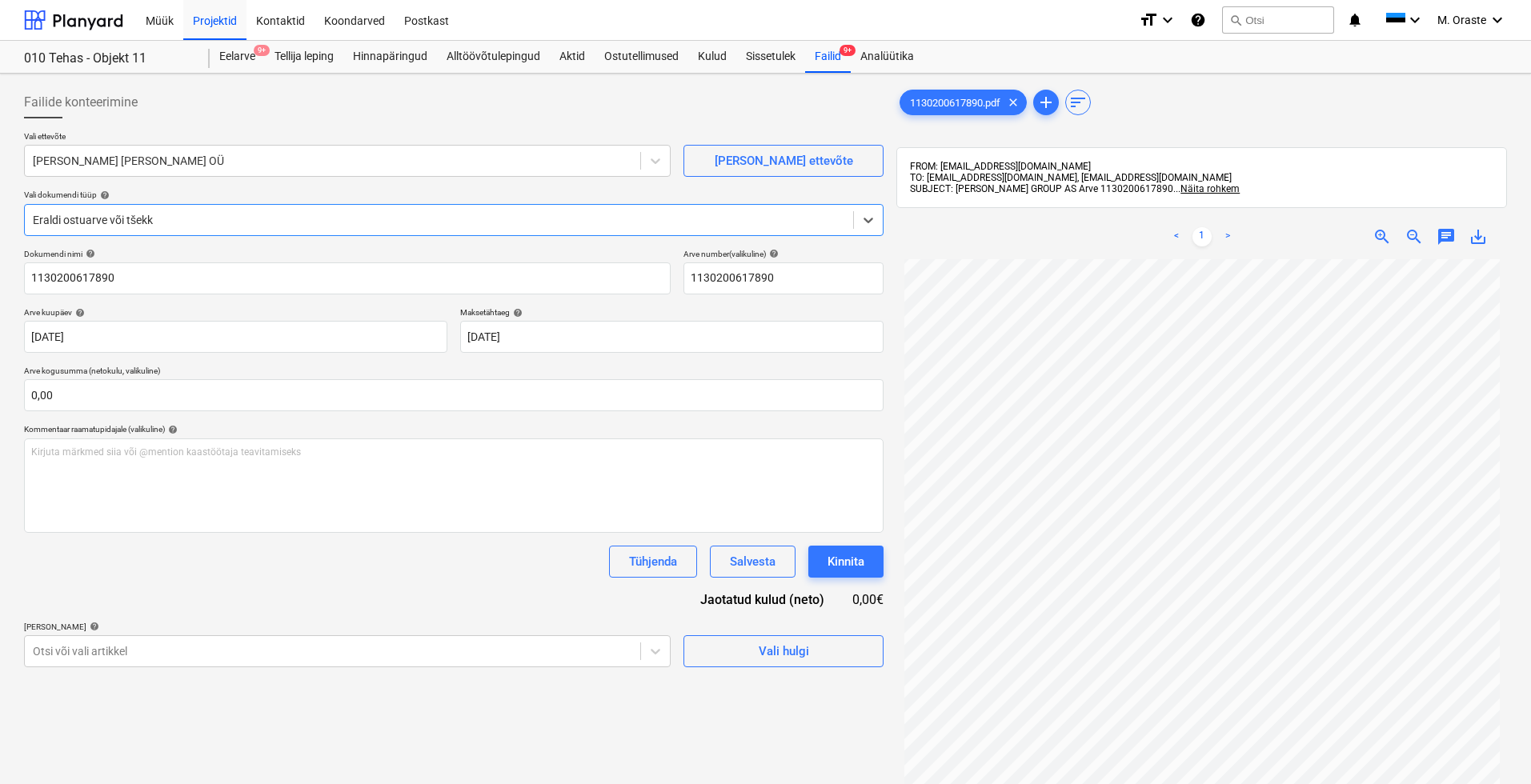
click at [520, 561] on div "Tühjenda Salvesta Kinnita" at bounding box center [454, 562] width 860 height 32
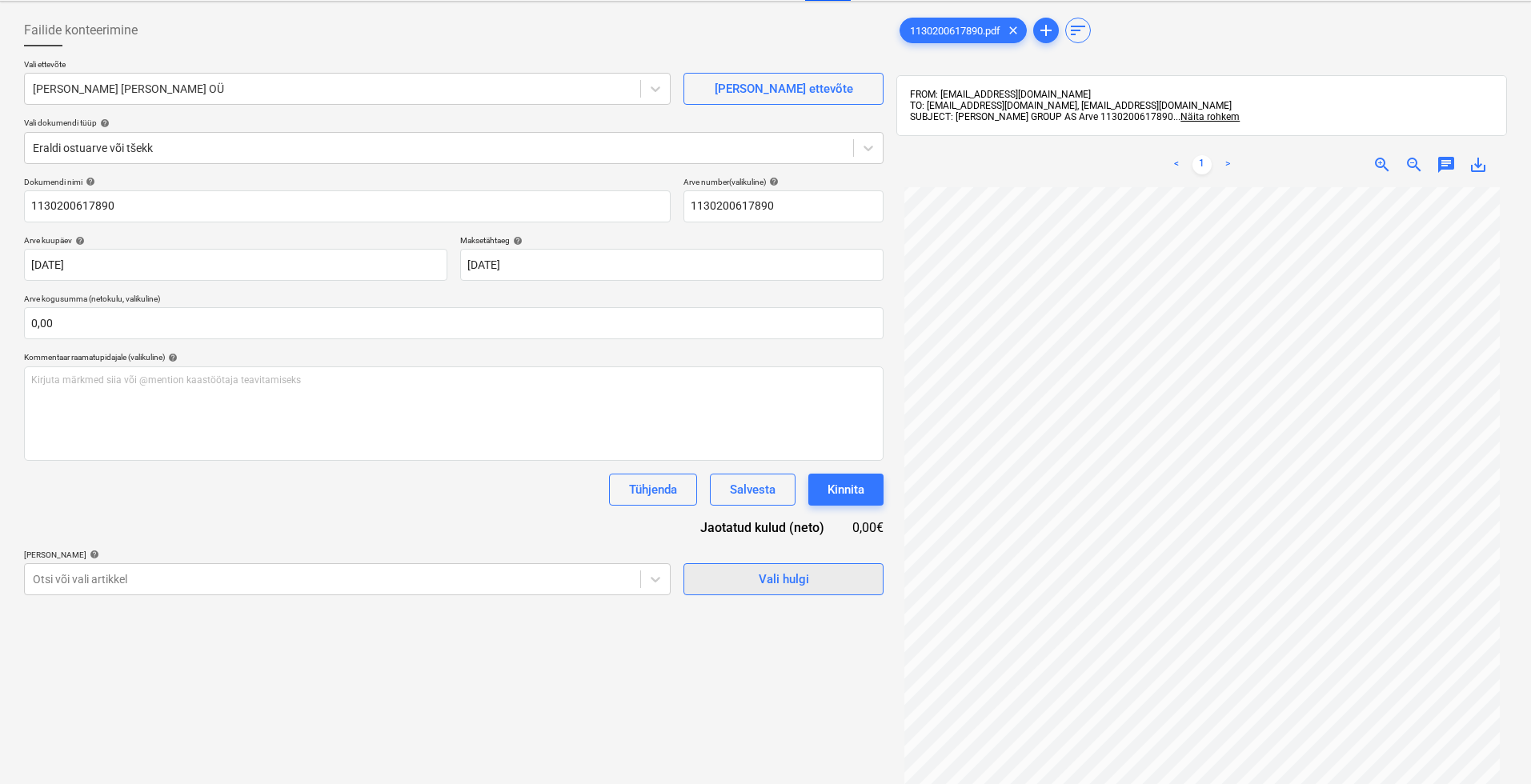
click at [829, 582] on span "Vali hulgi" at bounding box center [783, 579] width 160 height 21
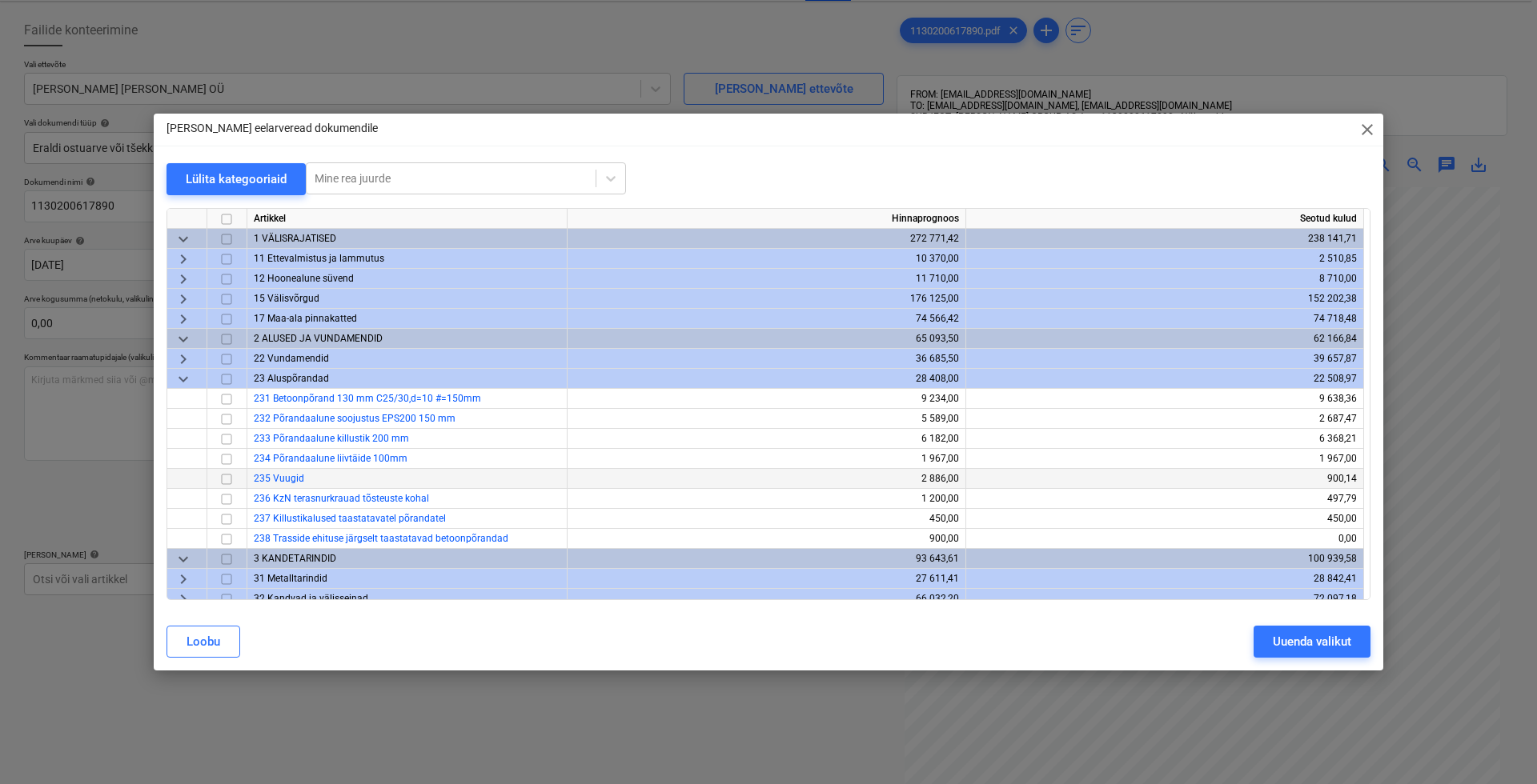
click at [229, 480] on input "checkbox" at bounding box center [227, 479] width 19 height 19
click at [1262, 643] on div "Uuenda valikut" at bounding box center [1312, 642] width 78 height 21
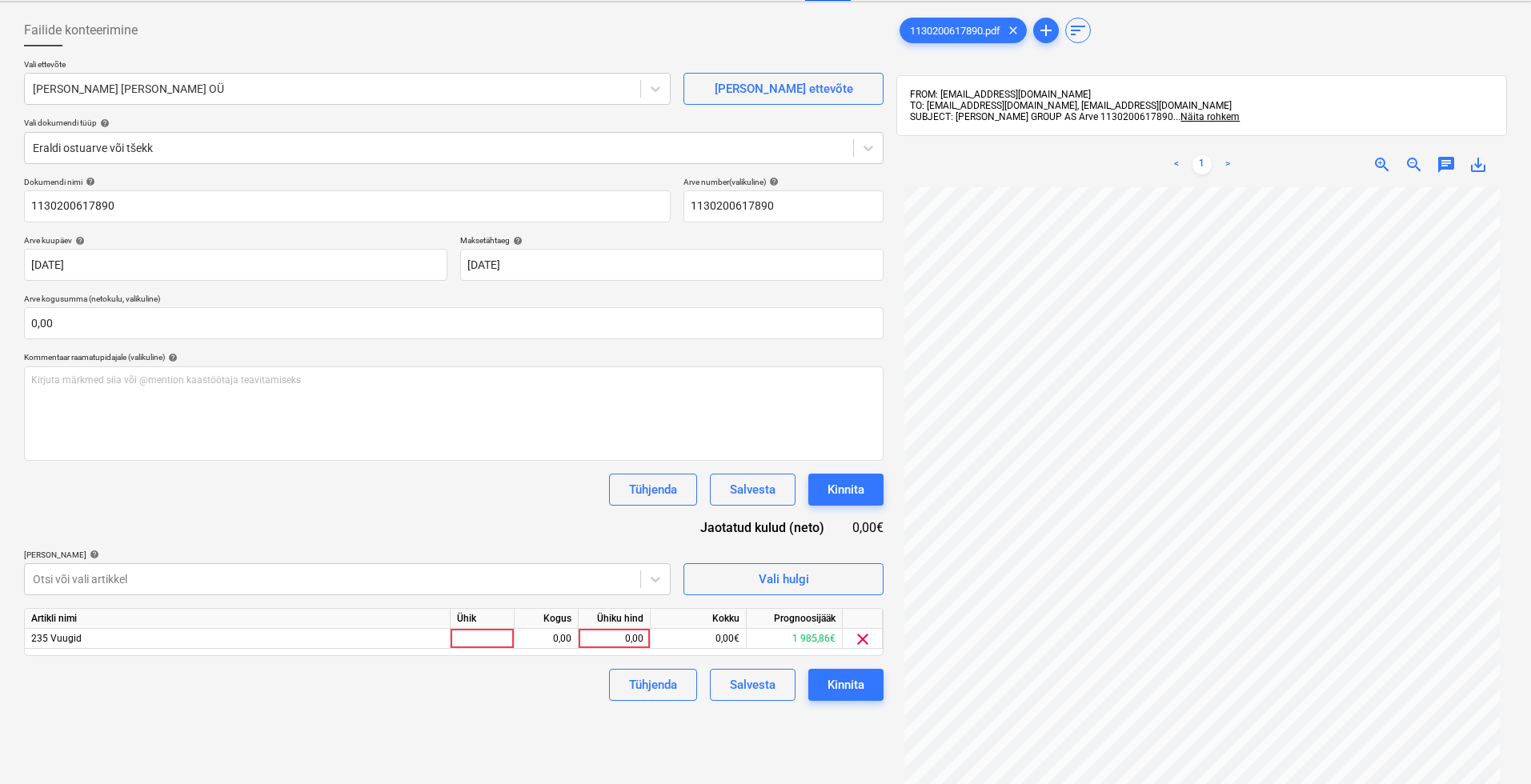
scroll to position [155, 0]
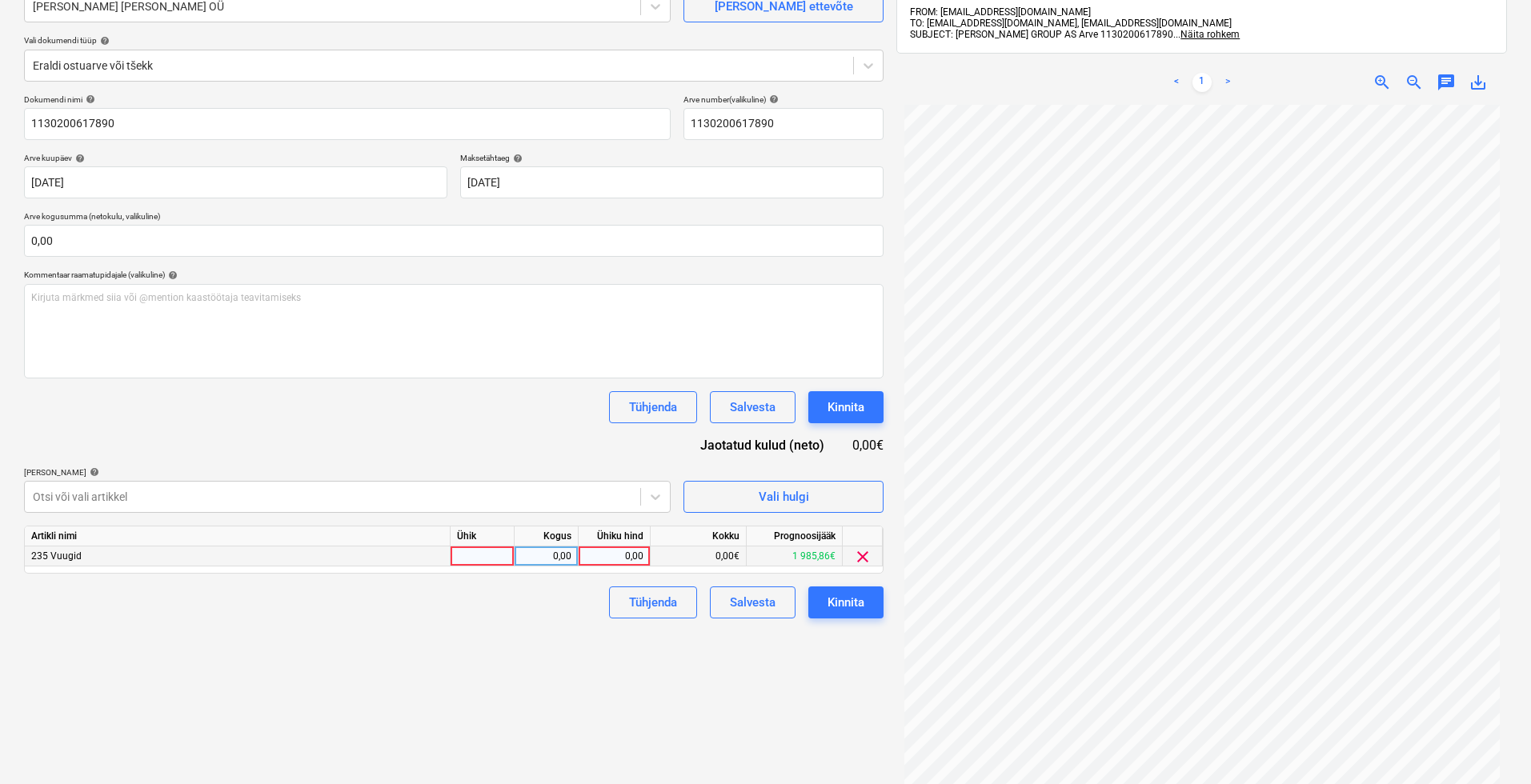
click at [459, 558] on div at bounding box center [483, 557] width 64 height 20
click at [465, 562] on input at bounding box center [482, 557] width 63 height 19
type input "kmpl"
click at [629, 549] on div "0,00" at bounding box center [614, 557] width 58 height 20
click at [558, 551] on div "0,00" at bounding box center [546, 557] width 50 height 20
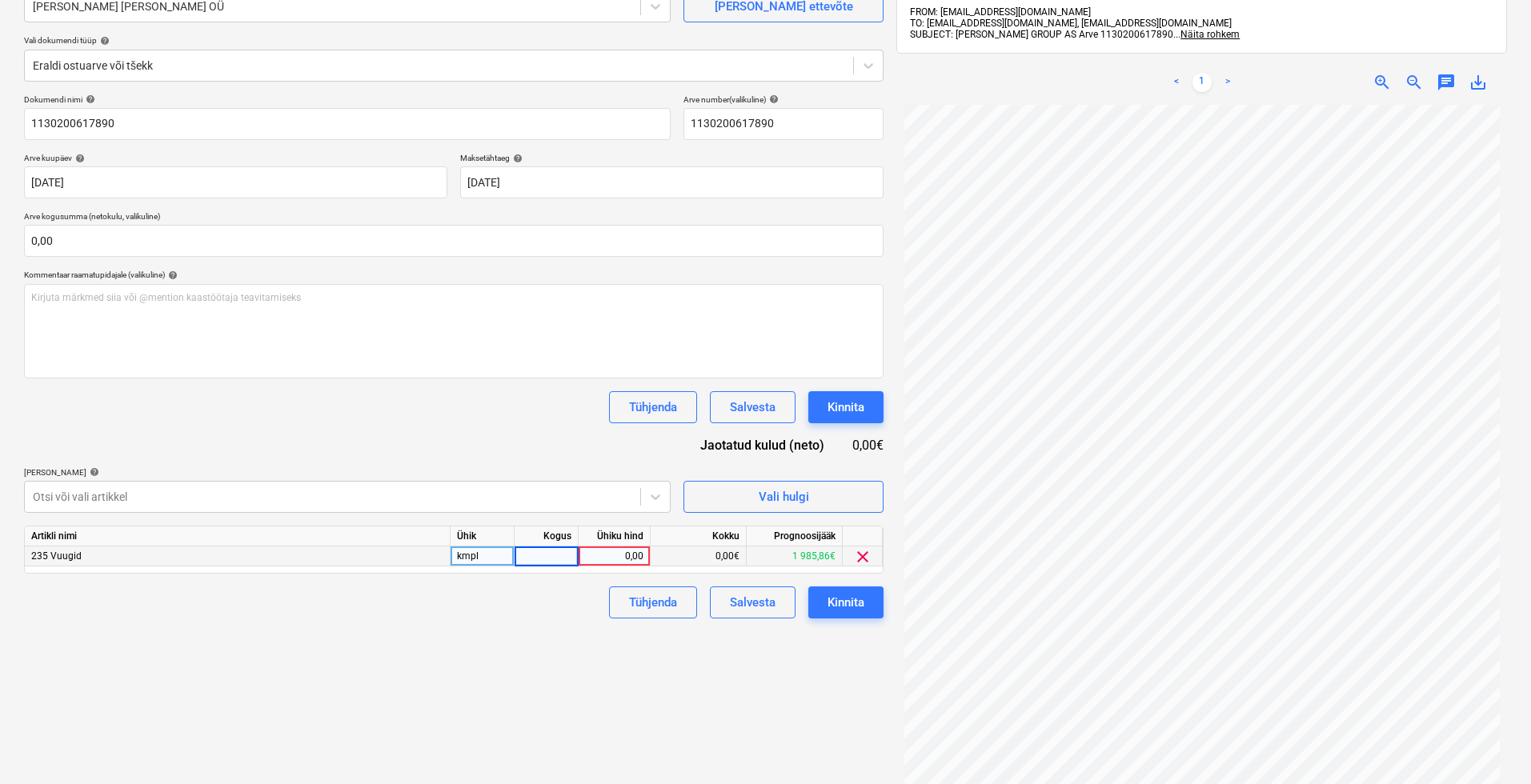
type input "1"
click at [632, 557] on div "0,00" at bounding box center [614, 557] width 58 height 20
type input "49,73"
click at [654, 679] on div "Failide konteerimine Vali ettevõte [PERSON_NAME] [PERSON_NAME] OÜ [PERSON_NAME]…" at bounding box center [453, 388] width 873 height 926
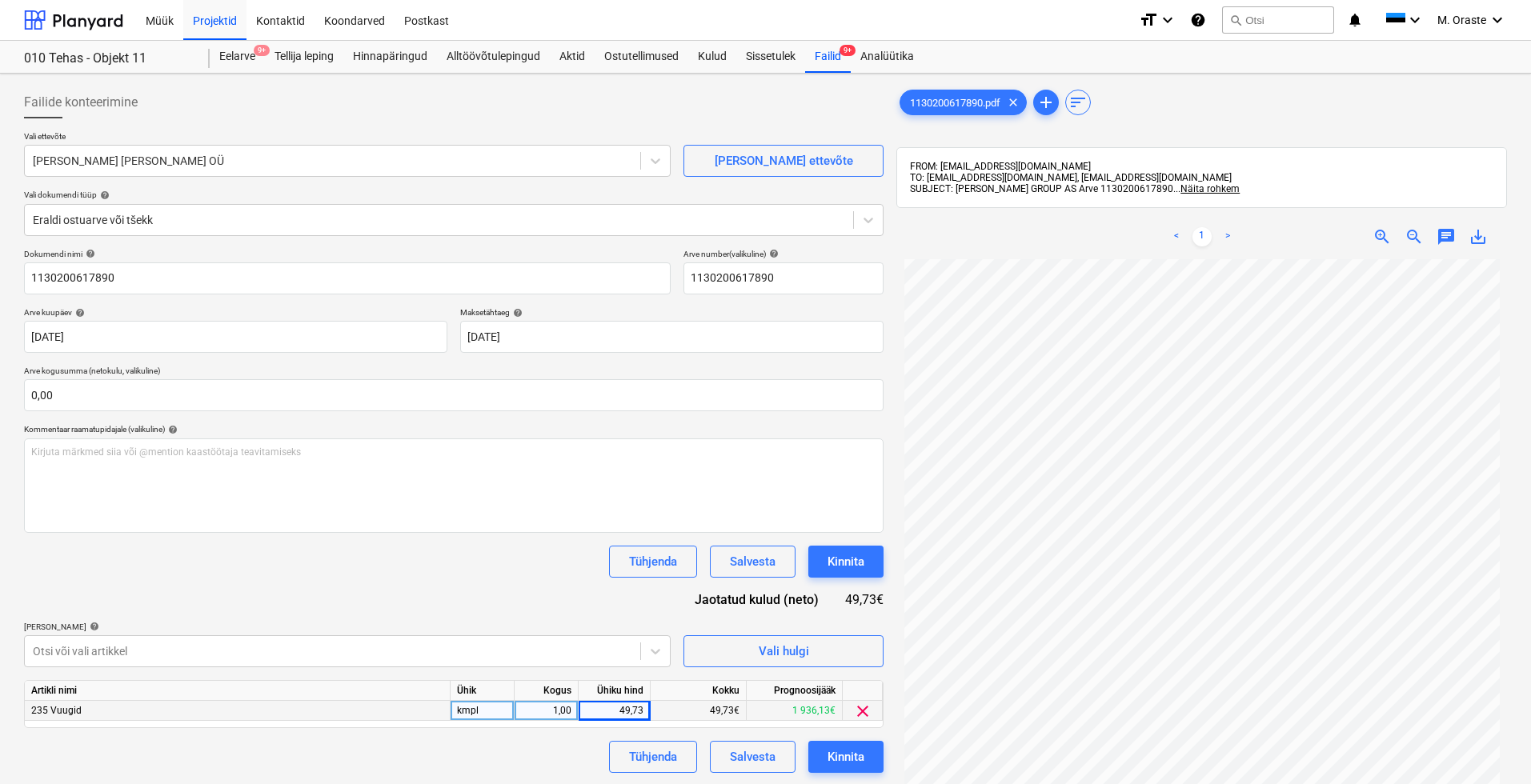
scroll to position [227, 0]
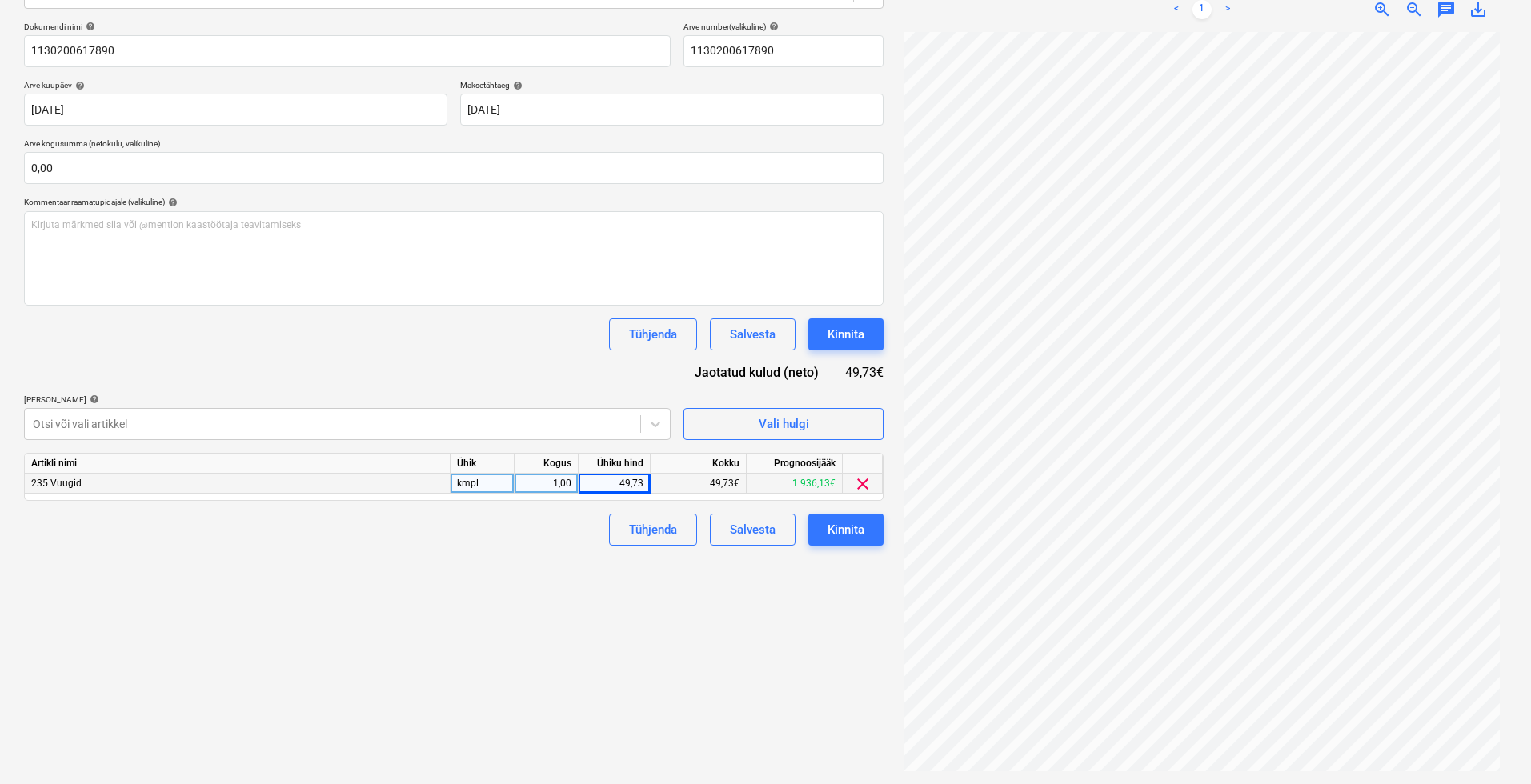
click at [522, 644] on div "Failide konteerimine Vali ettevõte [PERSON_NAME] [PERSON_NAME] OÜ [PERSON_NAME]…" at bounding box center [453, 315] width 873 height 926
click at [864, 532] on div "Kinnita" at bounding box center [846, 530] width 36 height 21
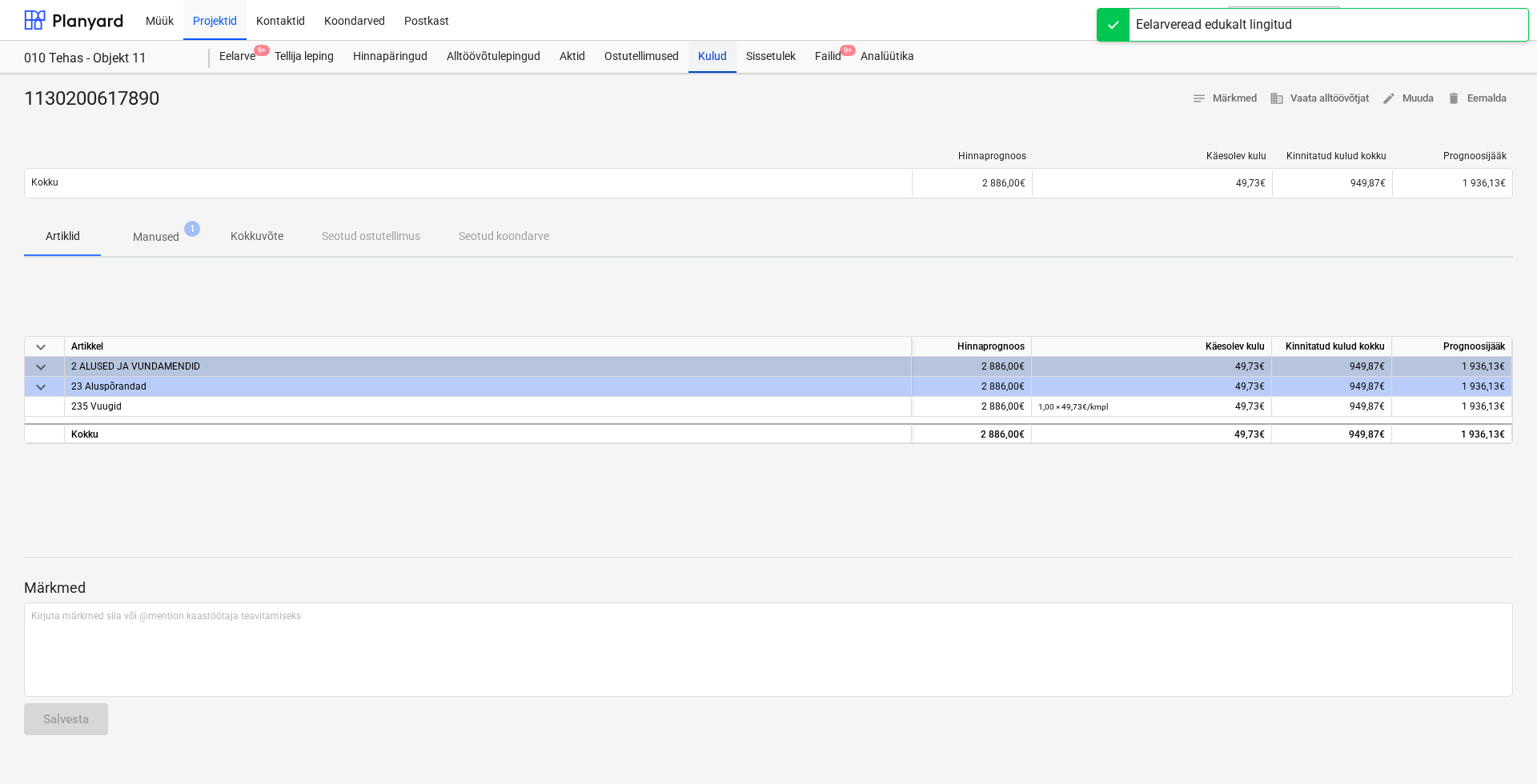
click at [731, 56] on div "Kulud" at bounding box center [712, 56] width 48 height 32
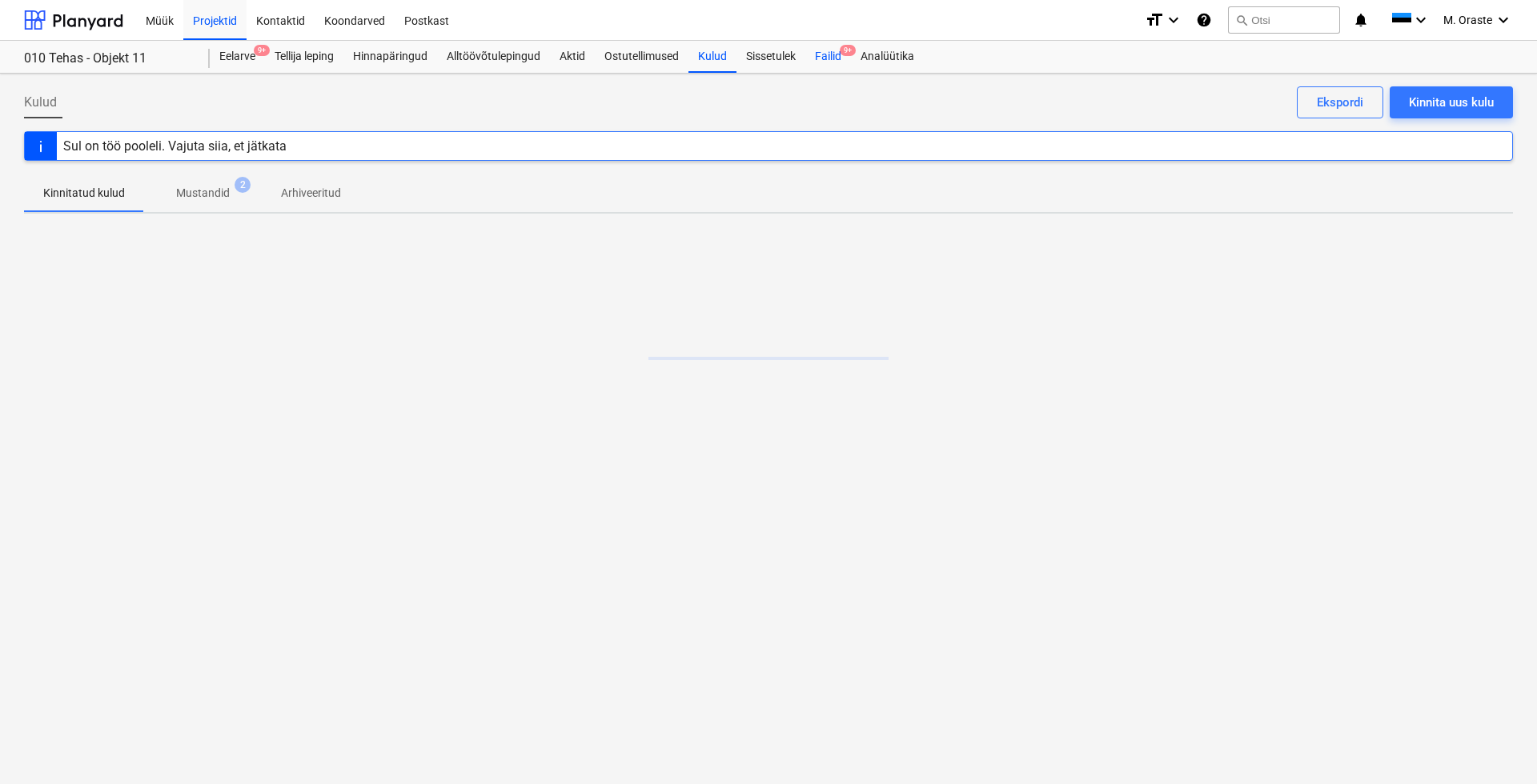
click at [824, 59] on div "Failid 9+" at bounding box center [828, 56] width 46 height 32
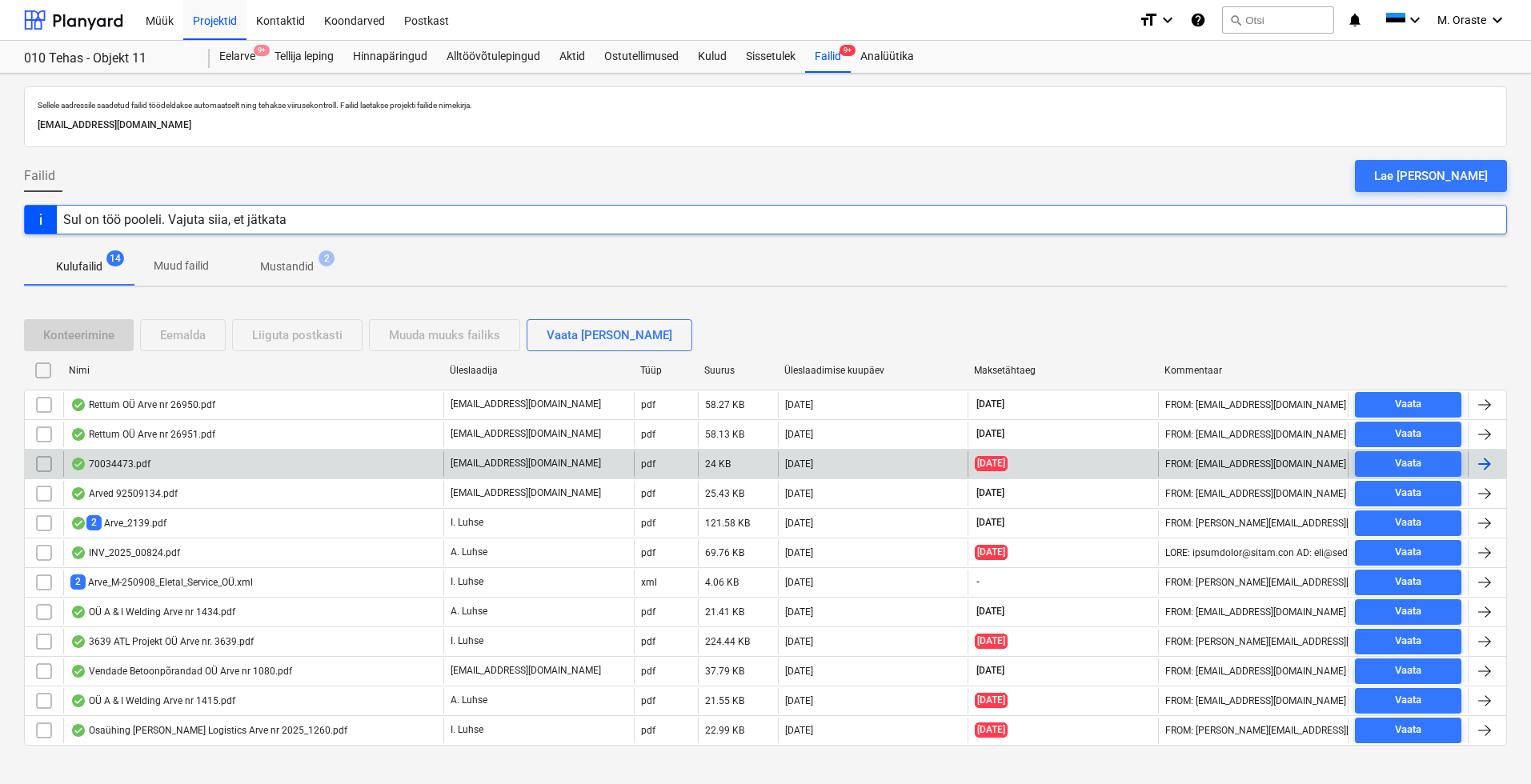
scroll to position [18, 0]
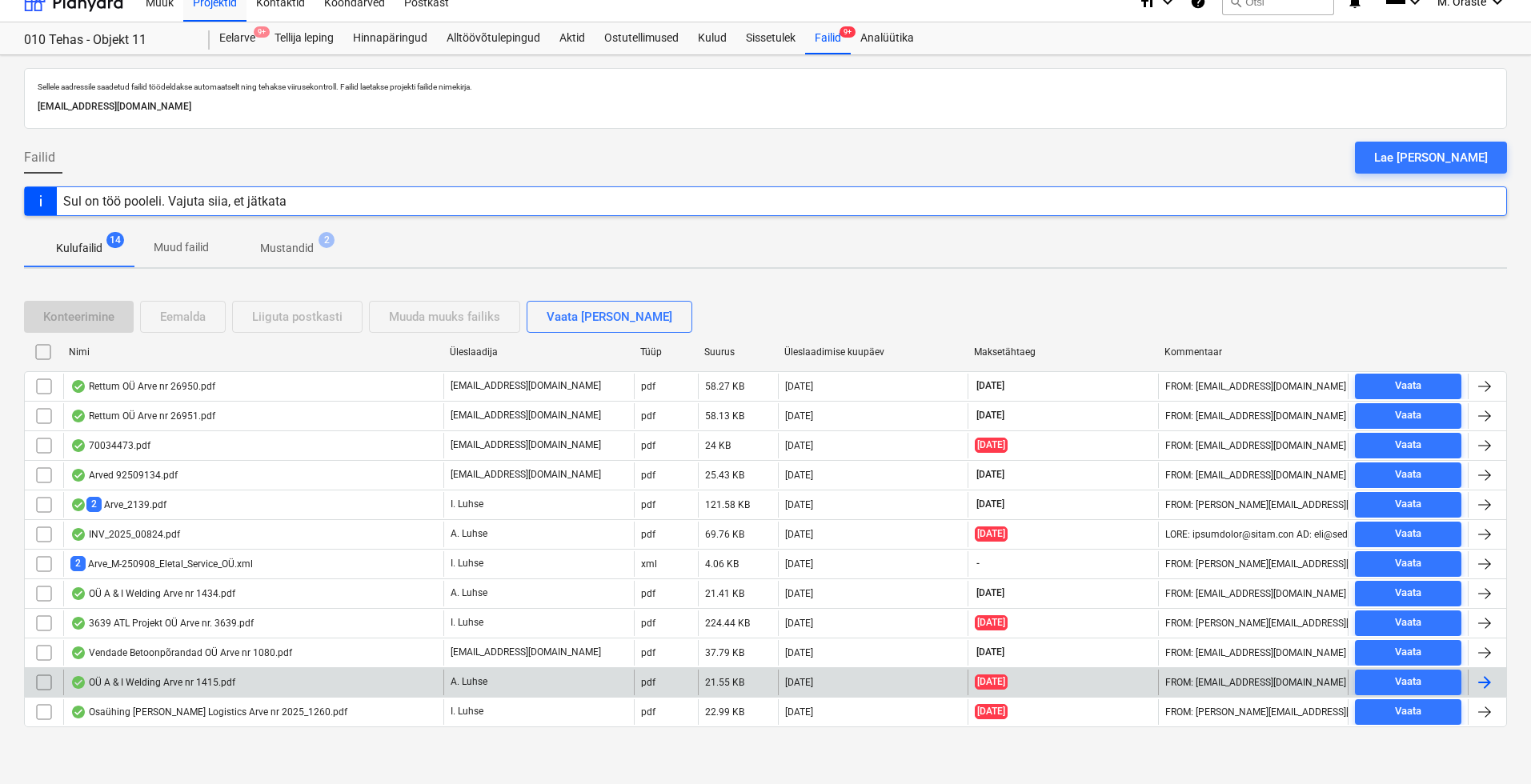
click at [212, 686] on div "OÜ A & I Welding Arve nr 1415.pdf" at bounding box center [153, 682] width 165 height 13
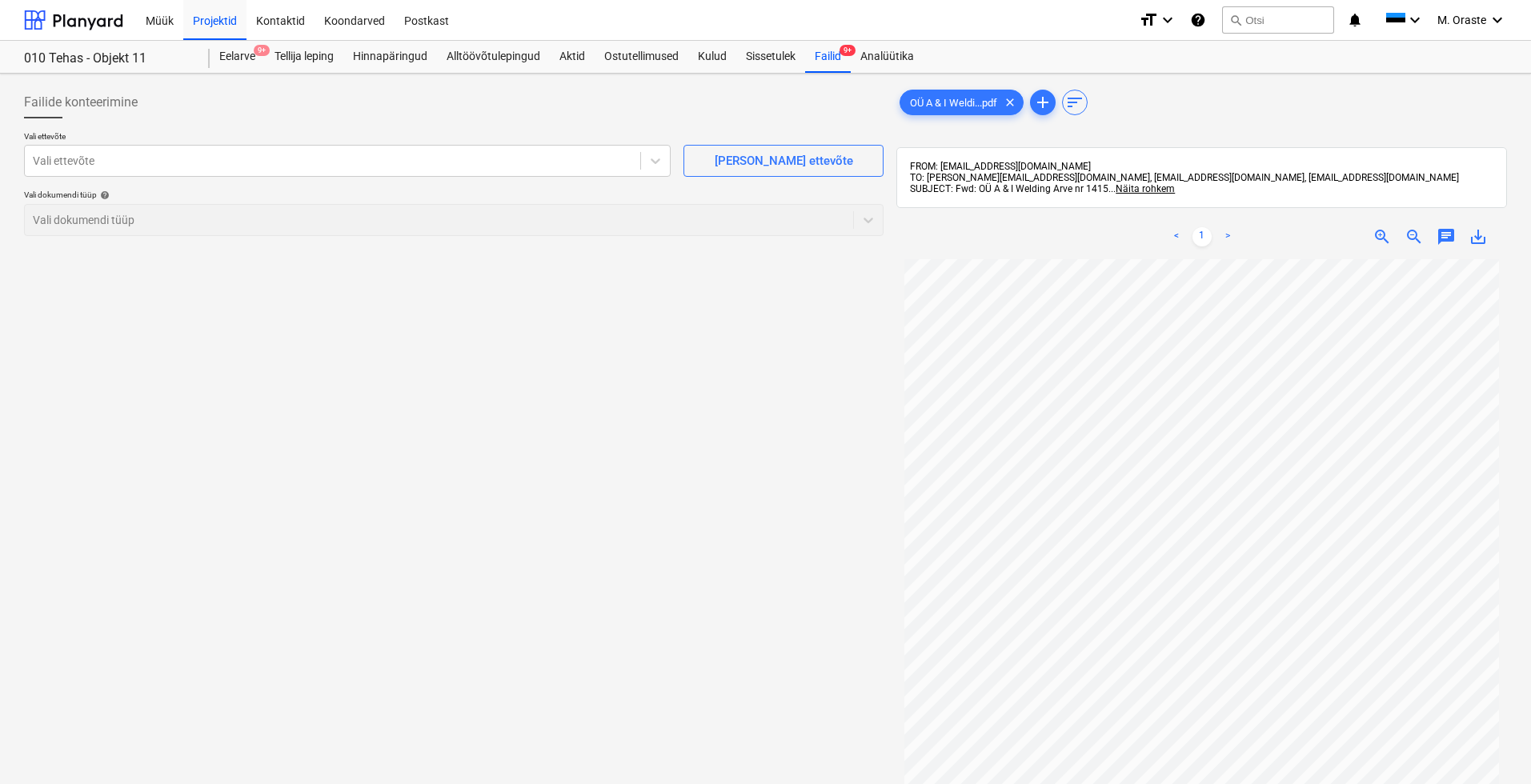
click at [1230, 230] on link ">" at bounding box center [1228, 237] width 19 height 19
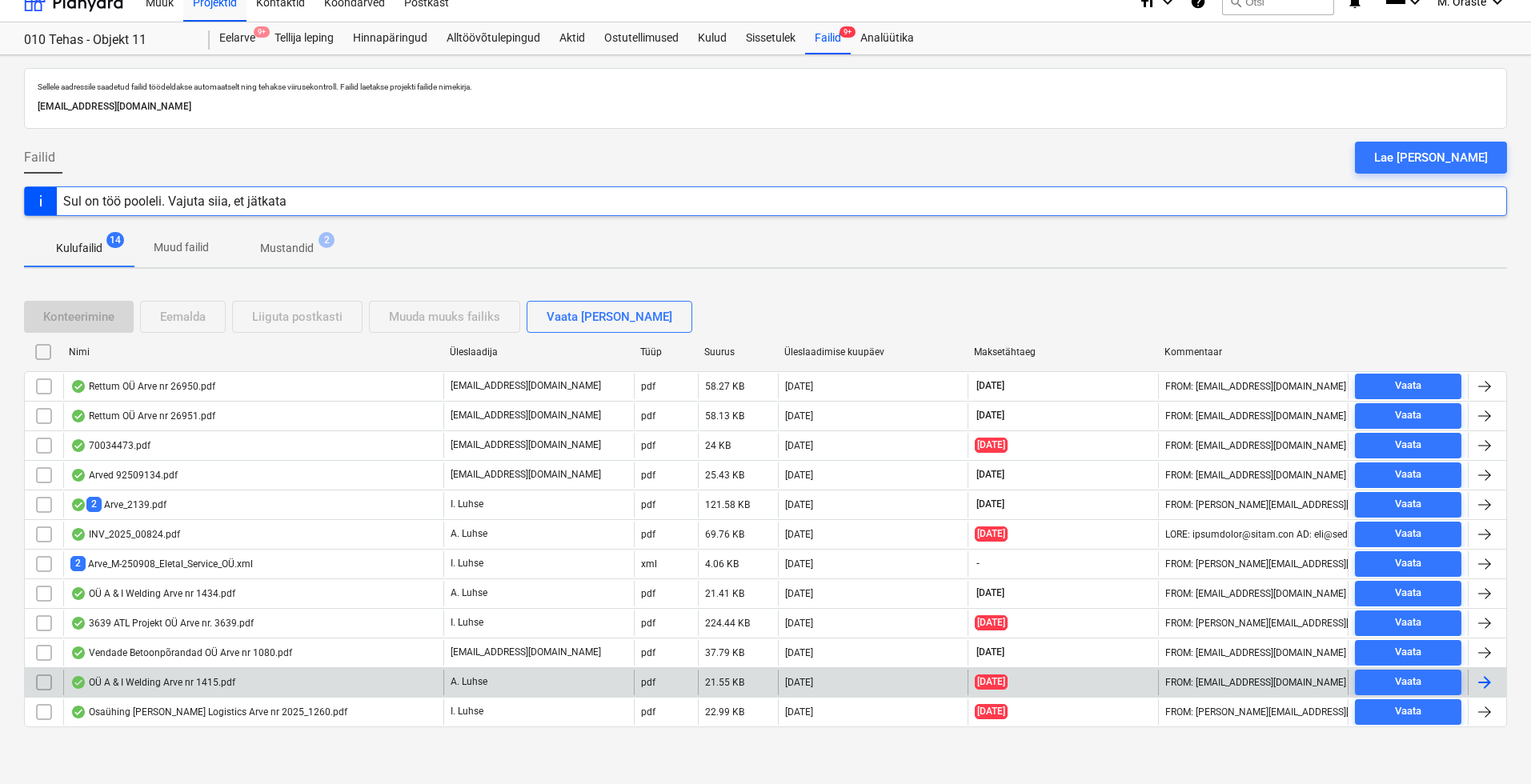
click at [220, 688] on div "OÜ A & I Welding Arve nr 1415.pdf" at bounding box center [153, 682] width 165 height 13
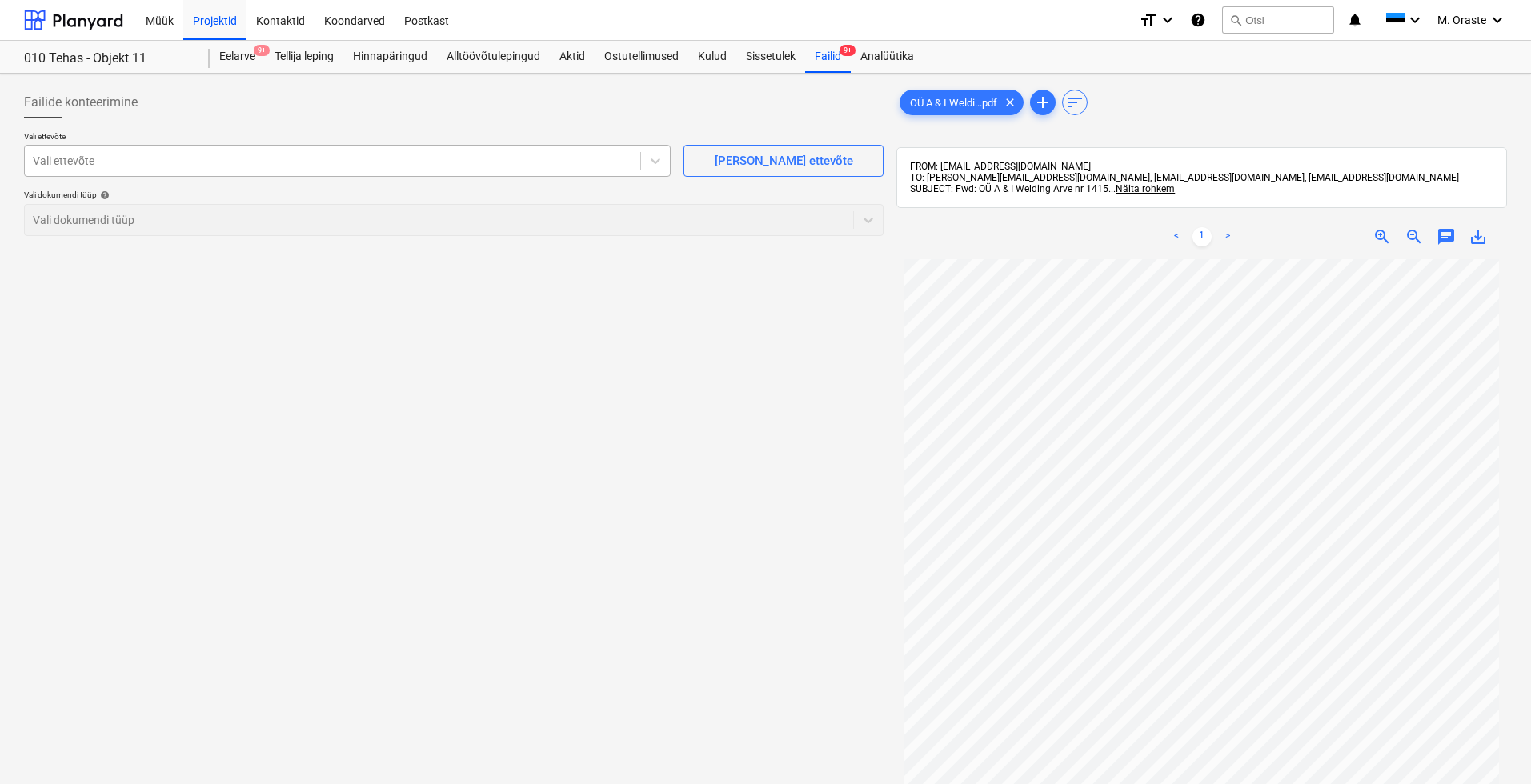
click at [501, 161] on div at bounding box center [333, 161] width 599 height 16
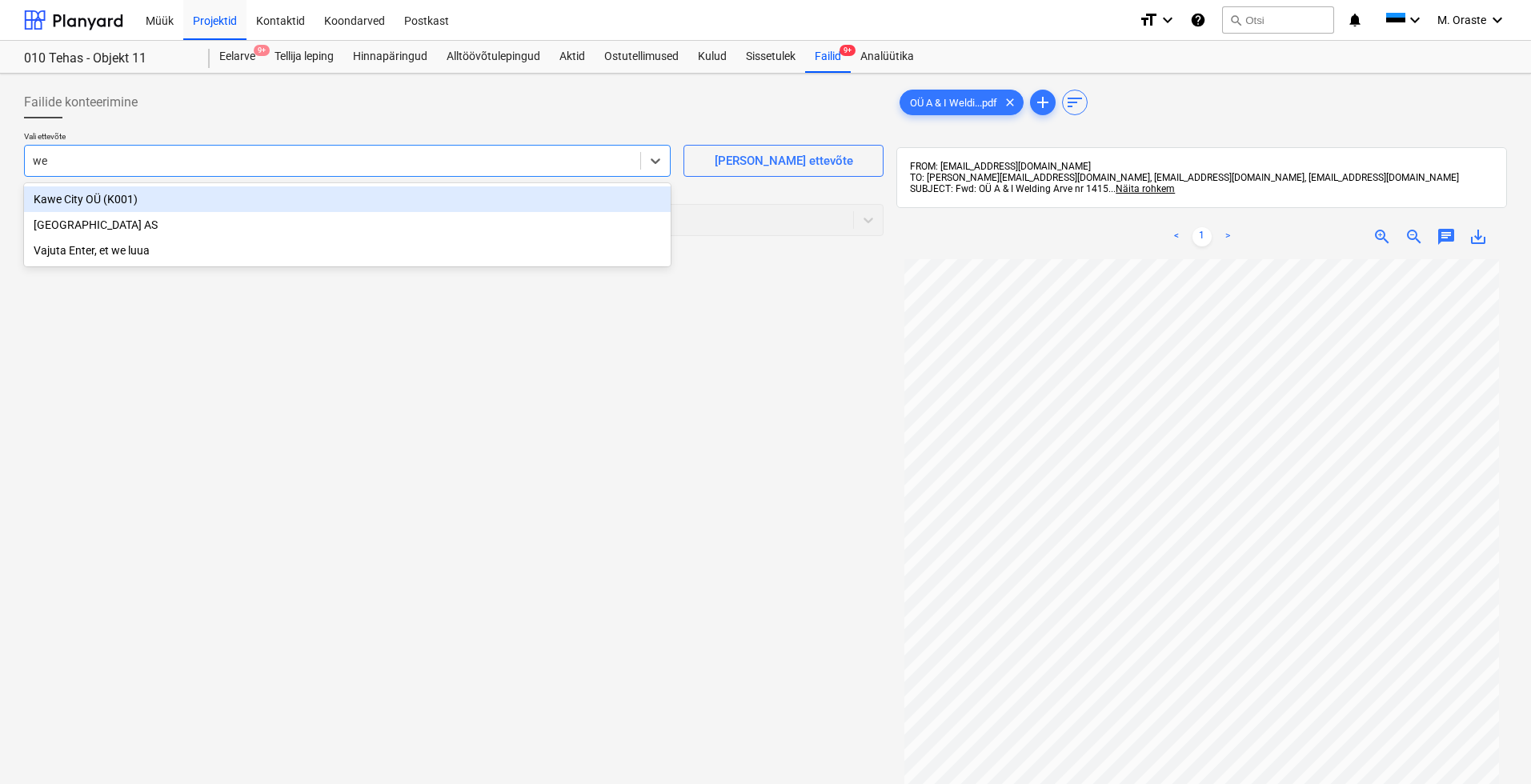
type input "w"
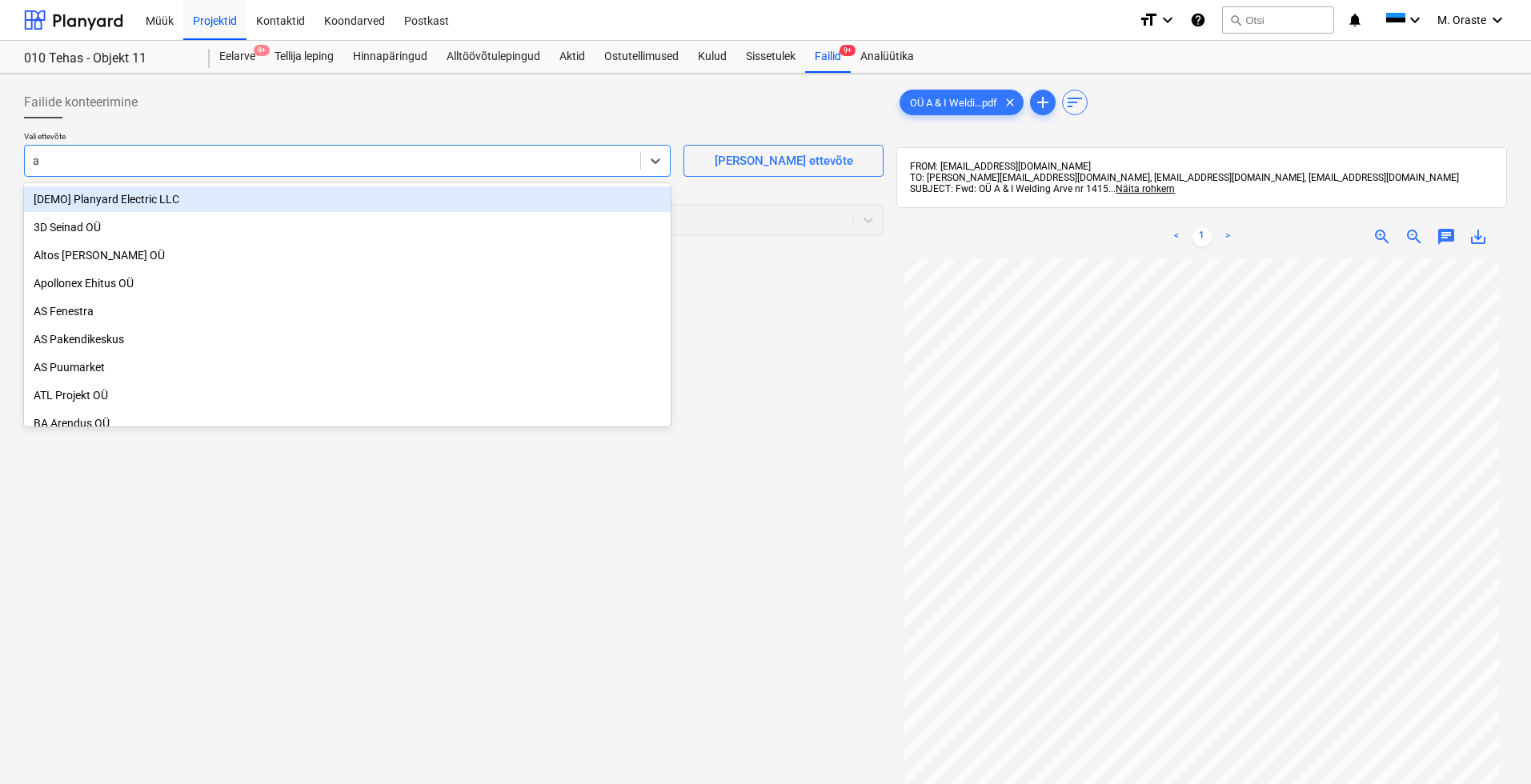
type input "a"
type input "O"
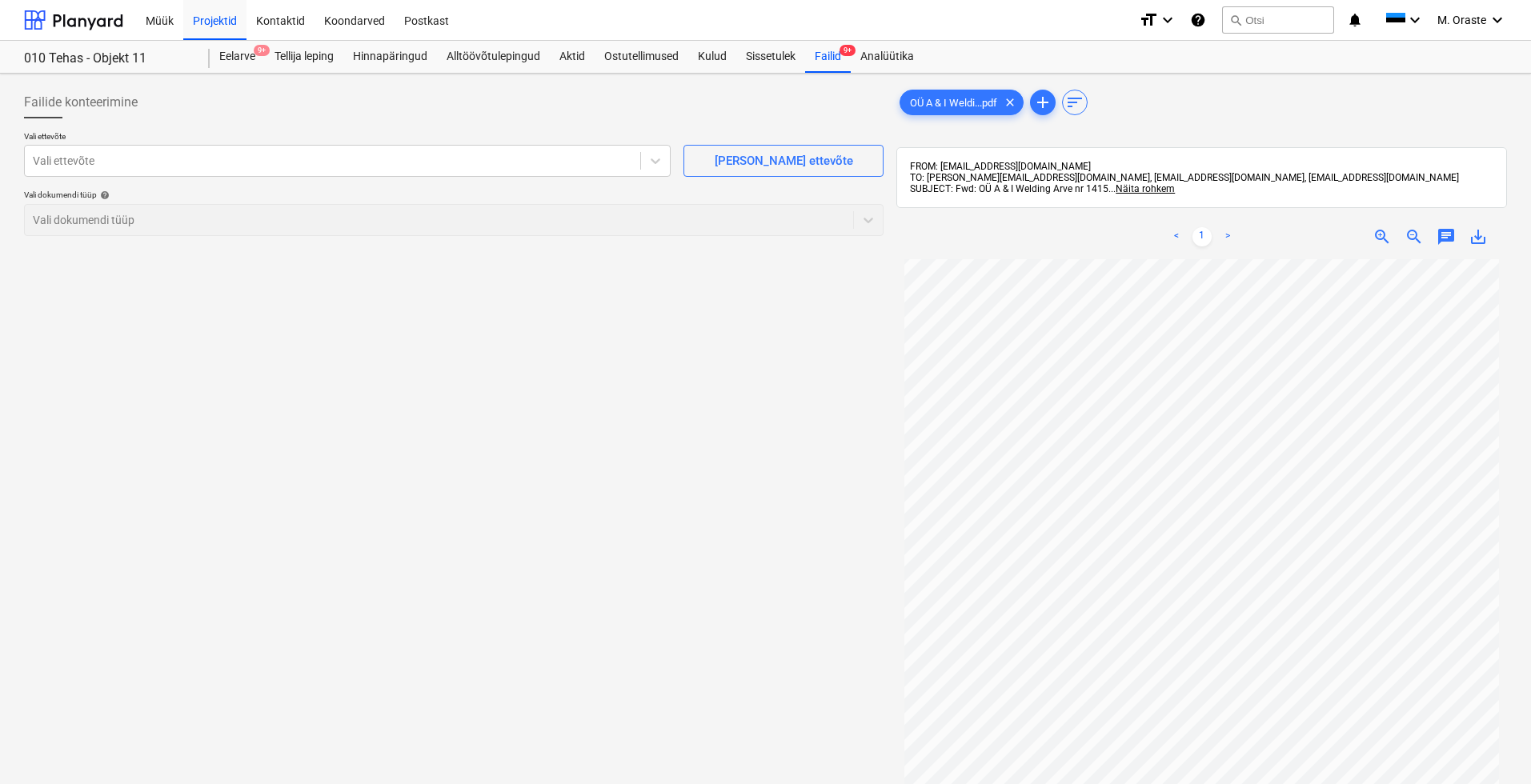
scroll to position [91, 0]
click at [1262, 236] on span "save_alt" at bounding box center [1478, 237] width 19 height 19
click at [272, 186] on div "Vali ettevõte Vali ettevõte [PERSON_NAME] uus ettevõte Vali dokumendi tüüp help…" at bounding box center [454, 189] width 860 height 117
click at [274, 172] on div "Vali ettevõte" at bounding box center [347, 161] width 647 height 32
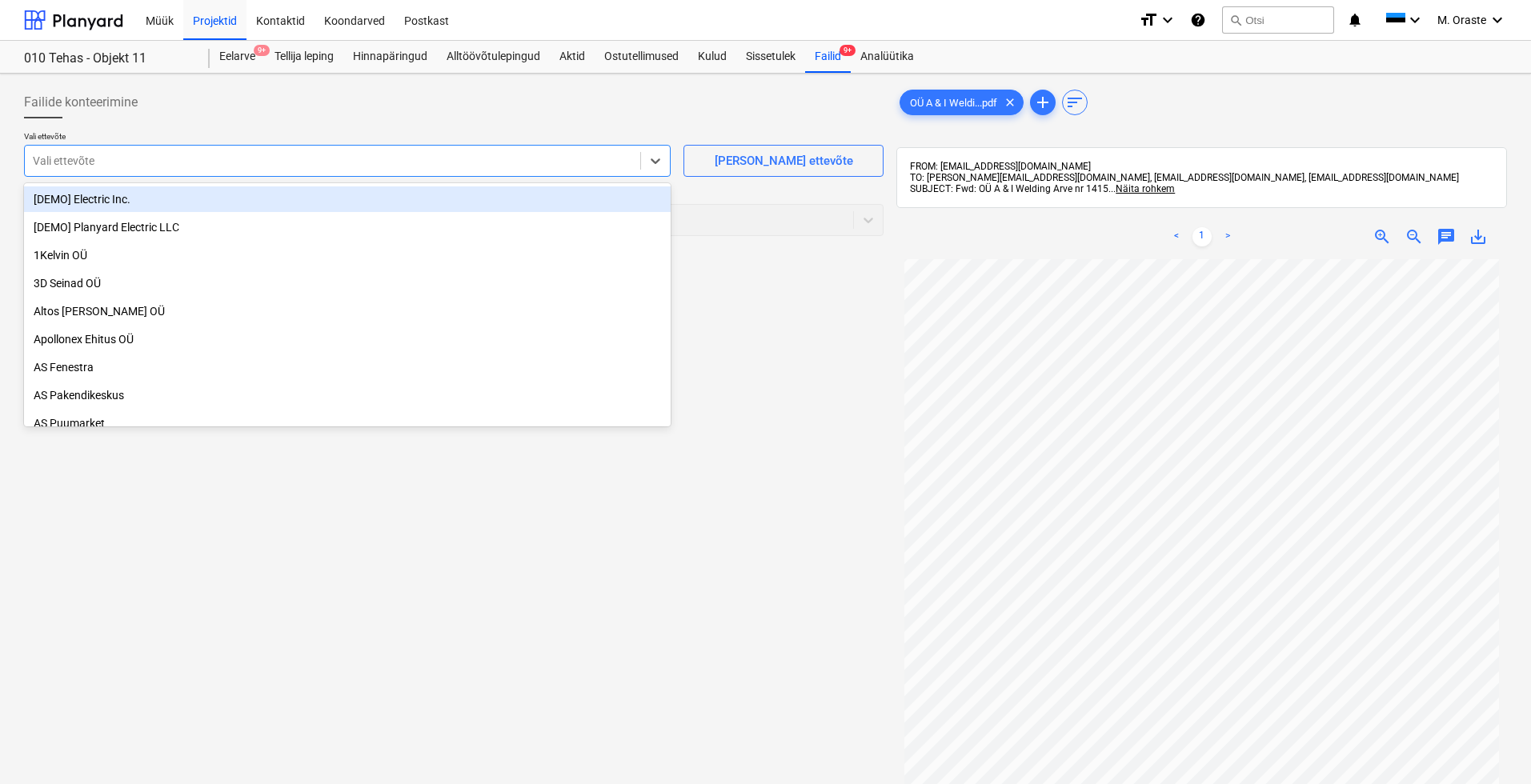
paste input "OÜ A & I Welding"
type input "OÜ A & I Welding"
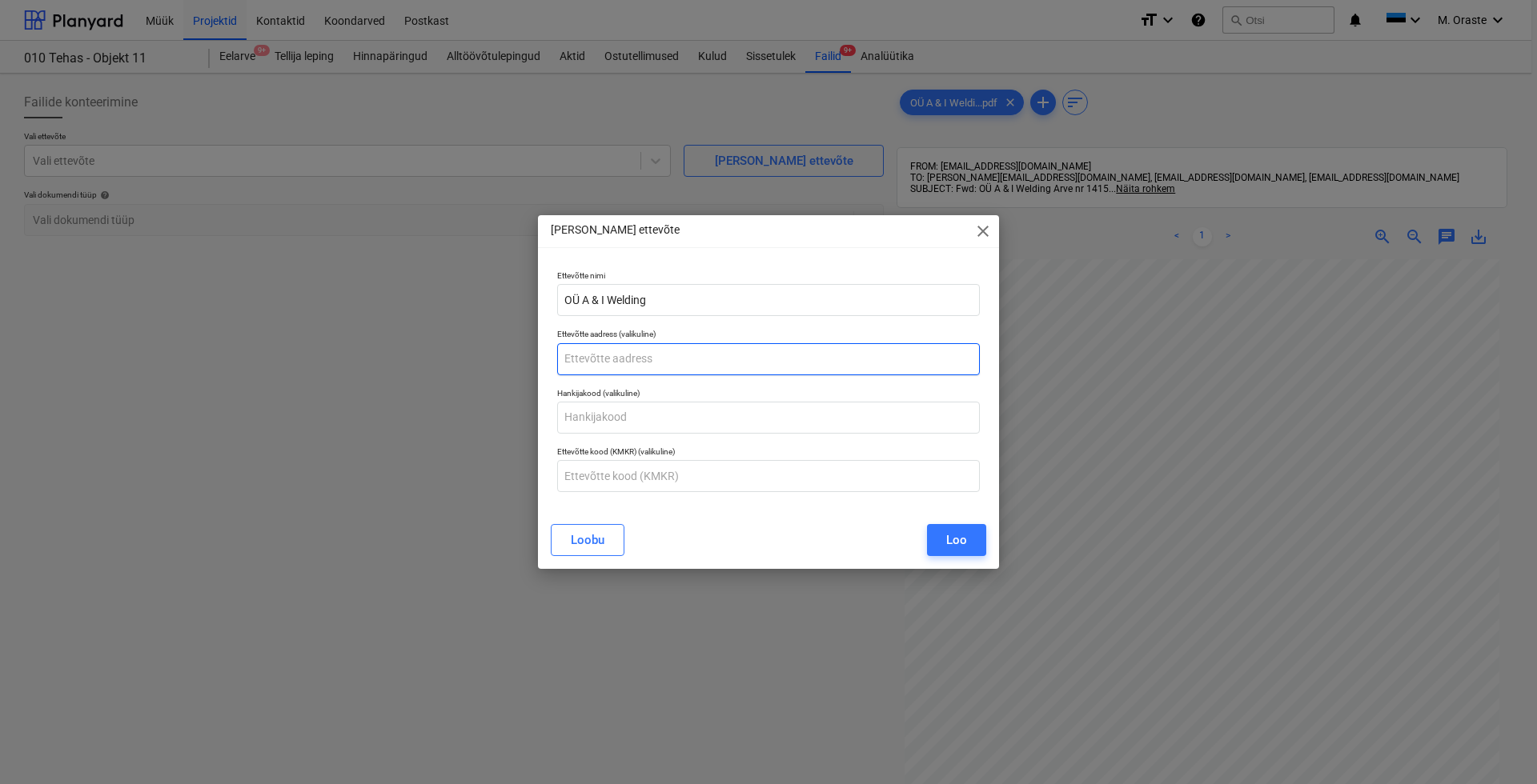
paste input "Liiva tn 12"
type input "Liiva tn 12"
click at [975, 542] on button "Loo" at bounding box center [956, 540] width 59 height 32
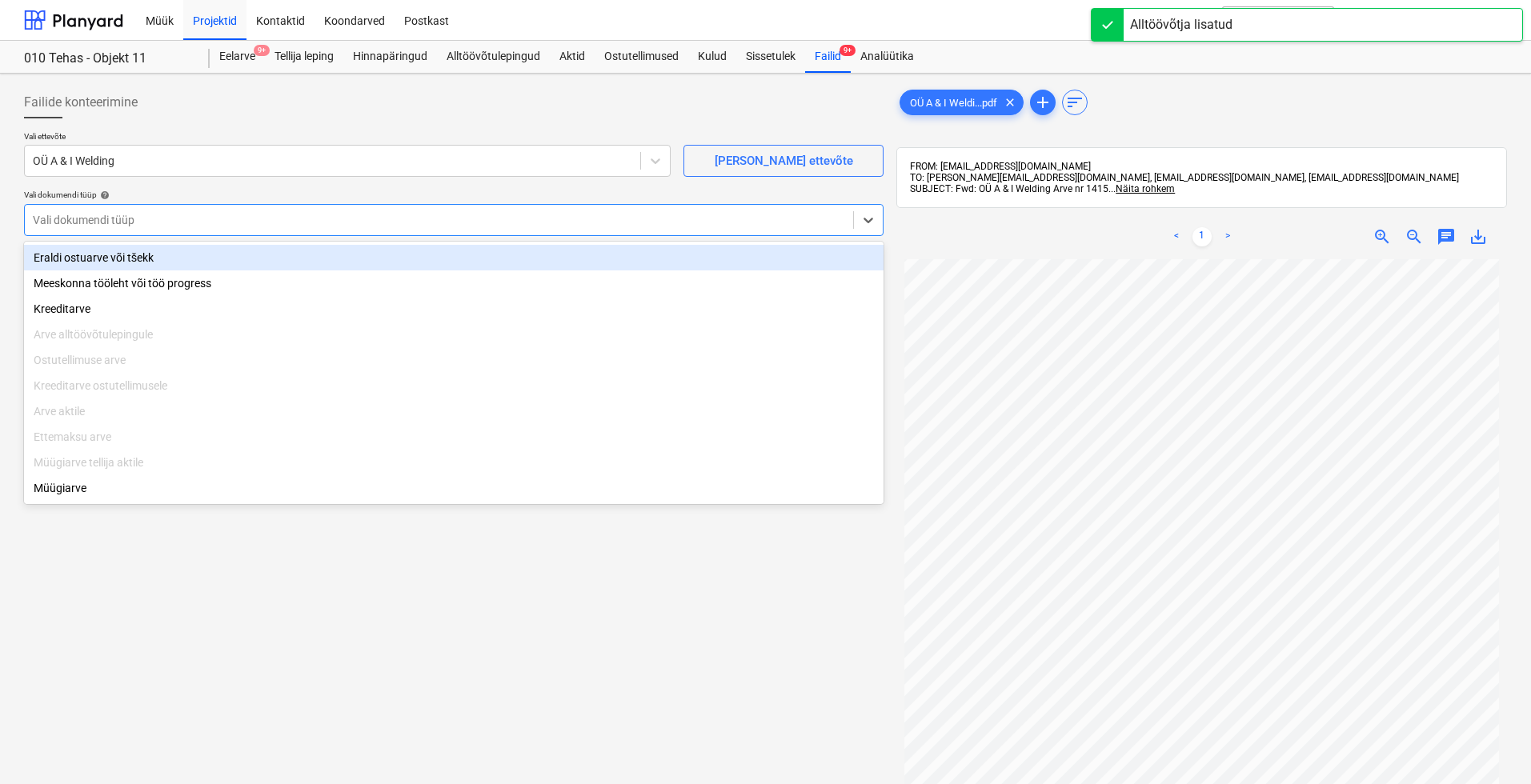
click at [473, 227] on div "Vali dokumendi tüüp" at bounding box center [439, 221] width 828 height 23
click at [74, 255] on div "Eraldi ostuarve või tšekk" at bounding box center [454, 257] width 860 height 25
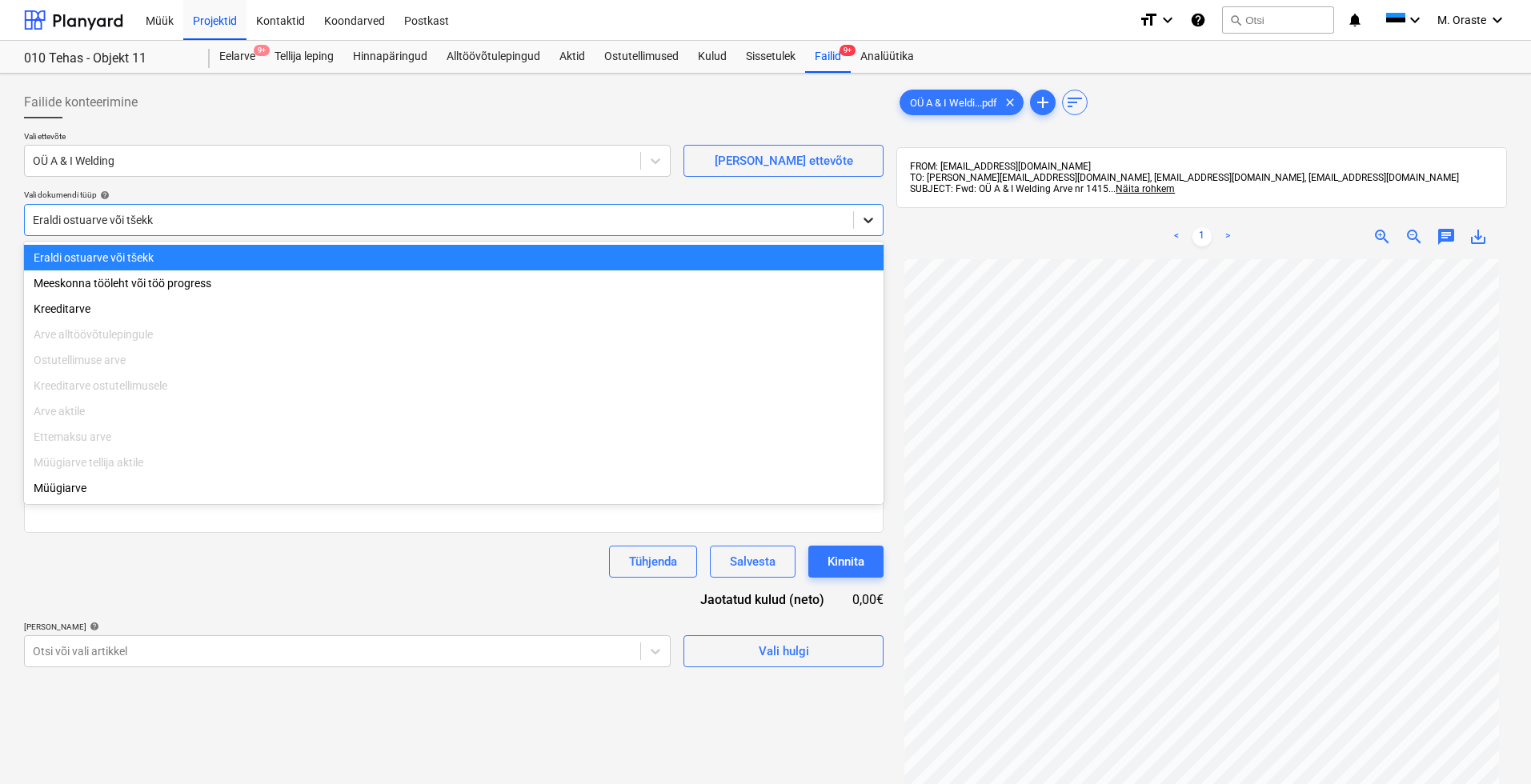
click at [865, 220] on icon at bounding box center [868, 220] width 16 height 16
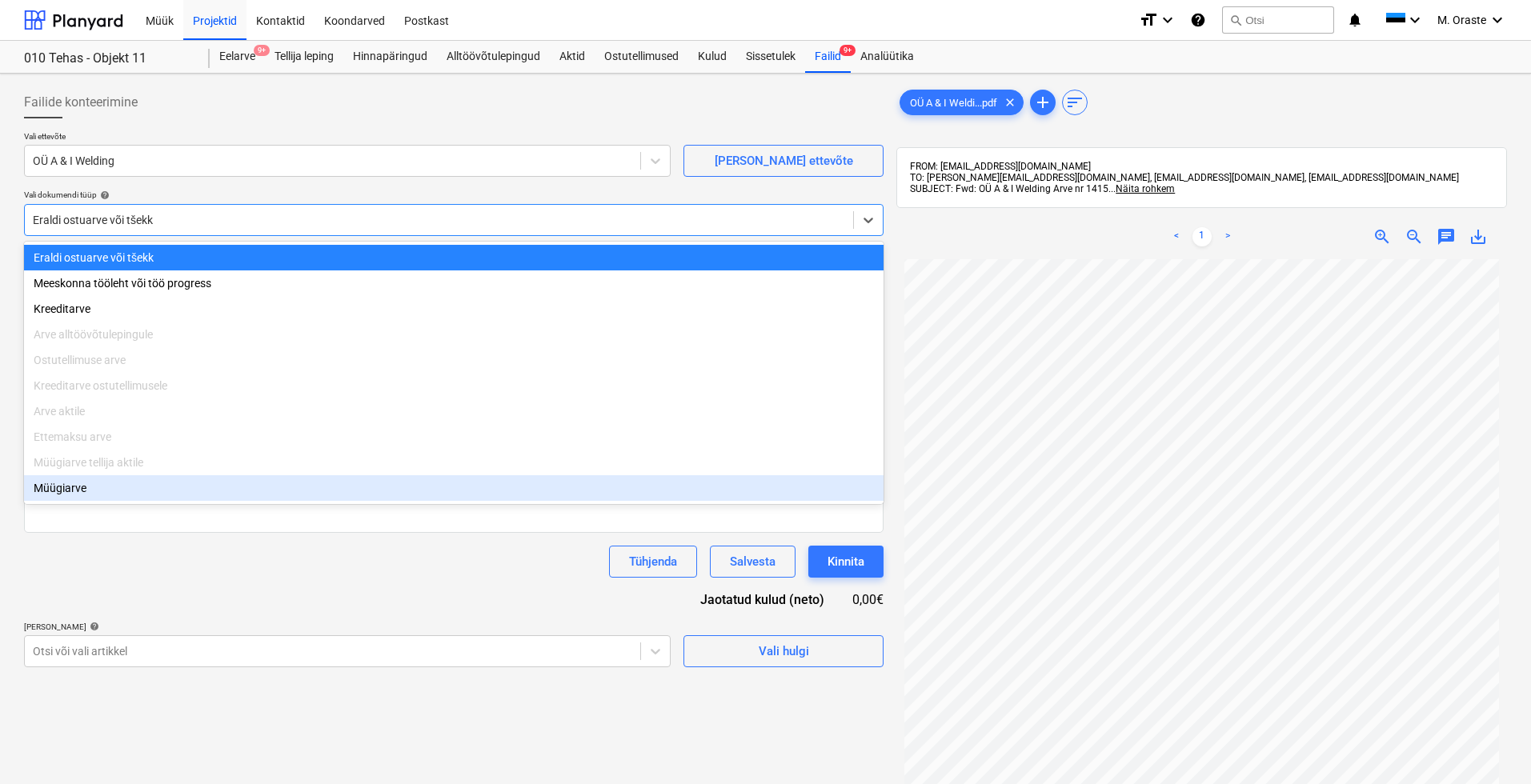
click at [151, 493] on div "Müügiarve" at bounding box center [454, 487] width 860 height 25
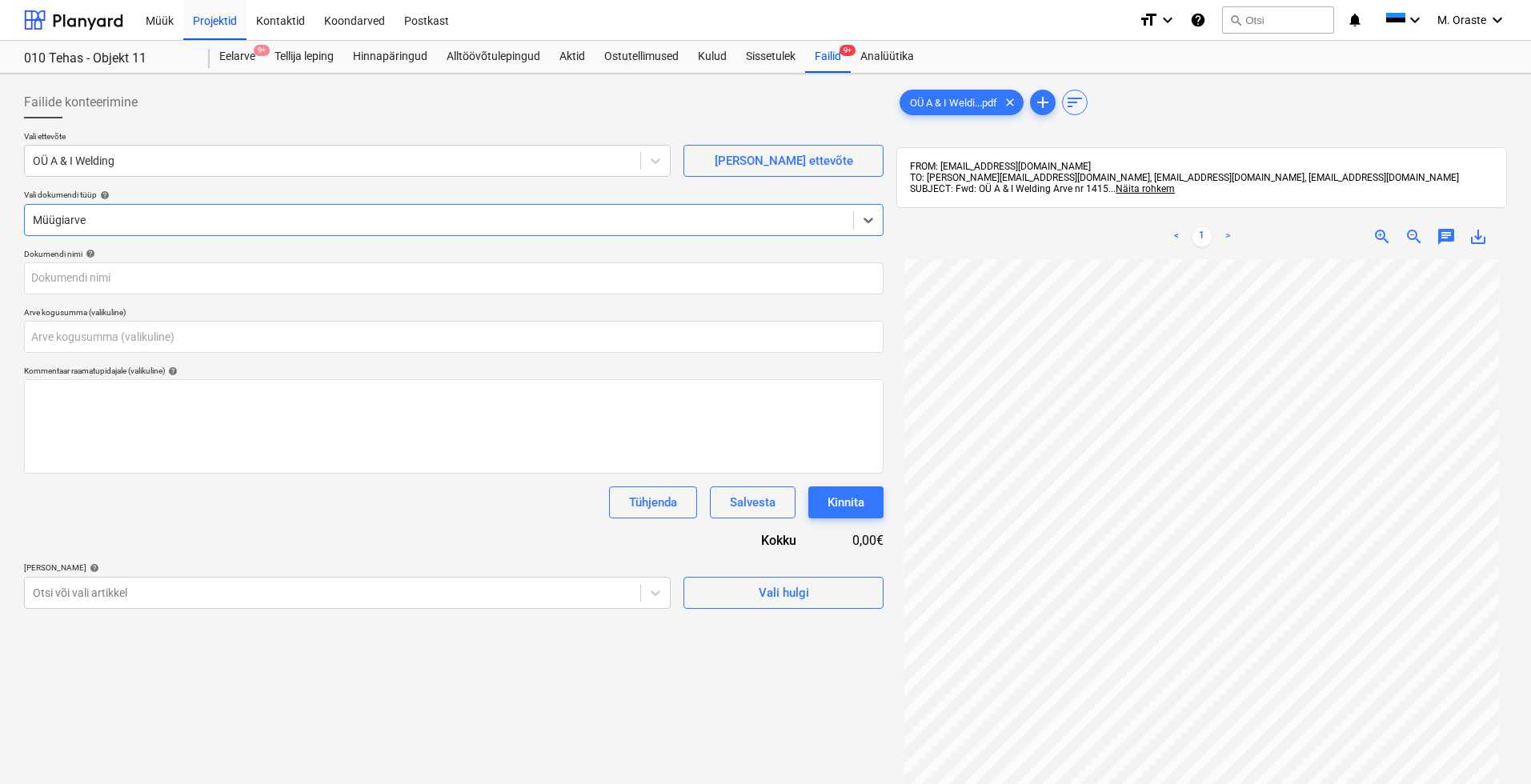
type input "OÜ A & I Welding Arve nr 1415.pdf"
type input "0,00"
click at [250, 510] on div "Tühjenda Salvesta Kinnita" at bounding box center [454, 502] width 860 height 32
click at [757, 600] on span "Vali hulgi" at bounding box center [783, 593] width 160 height 21
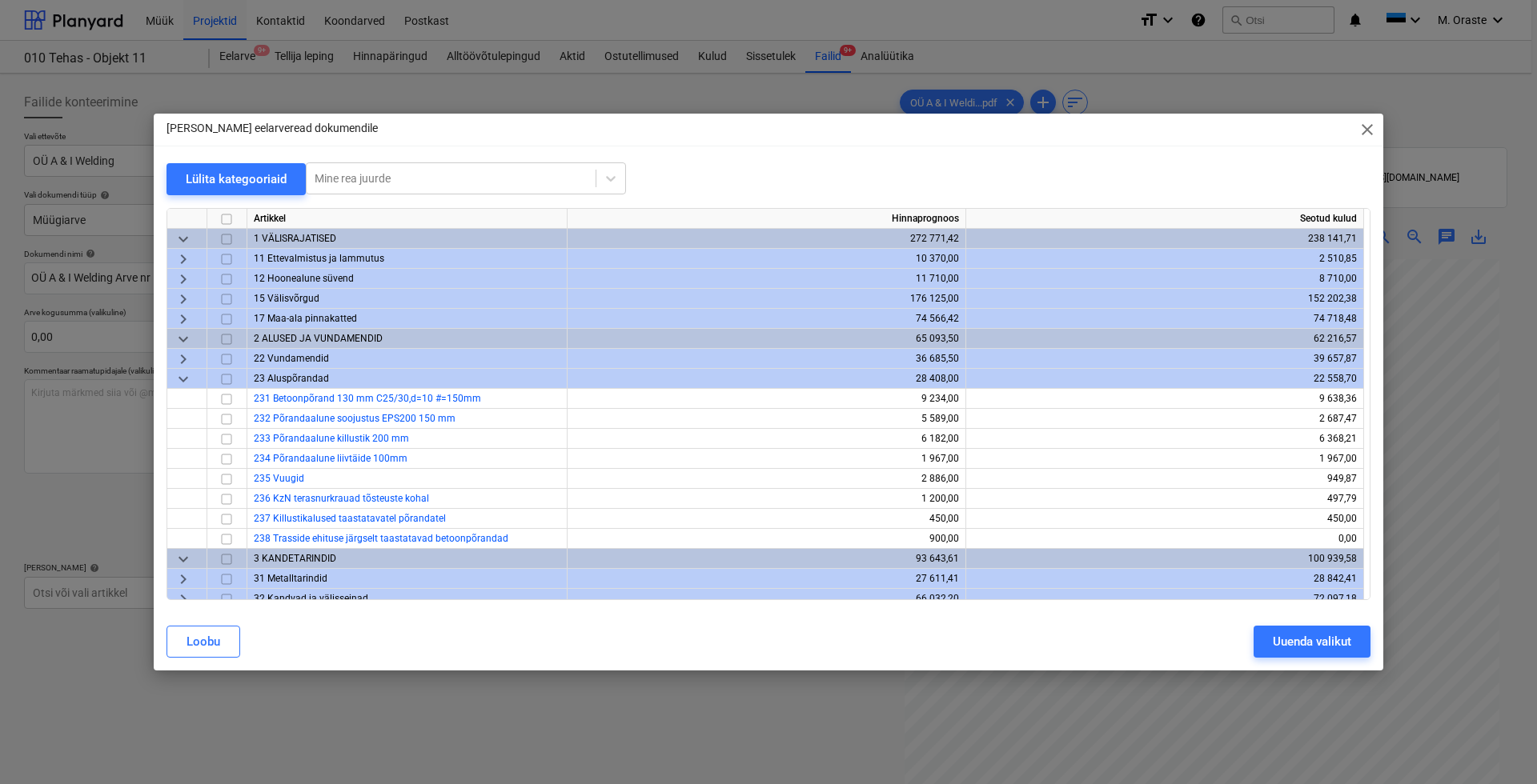
click at [175, 379] on div "keyboard_arrow_down" at bounding box center [188, 379] width 40 height 20
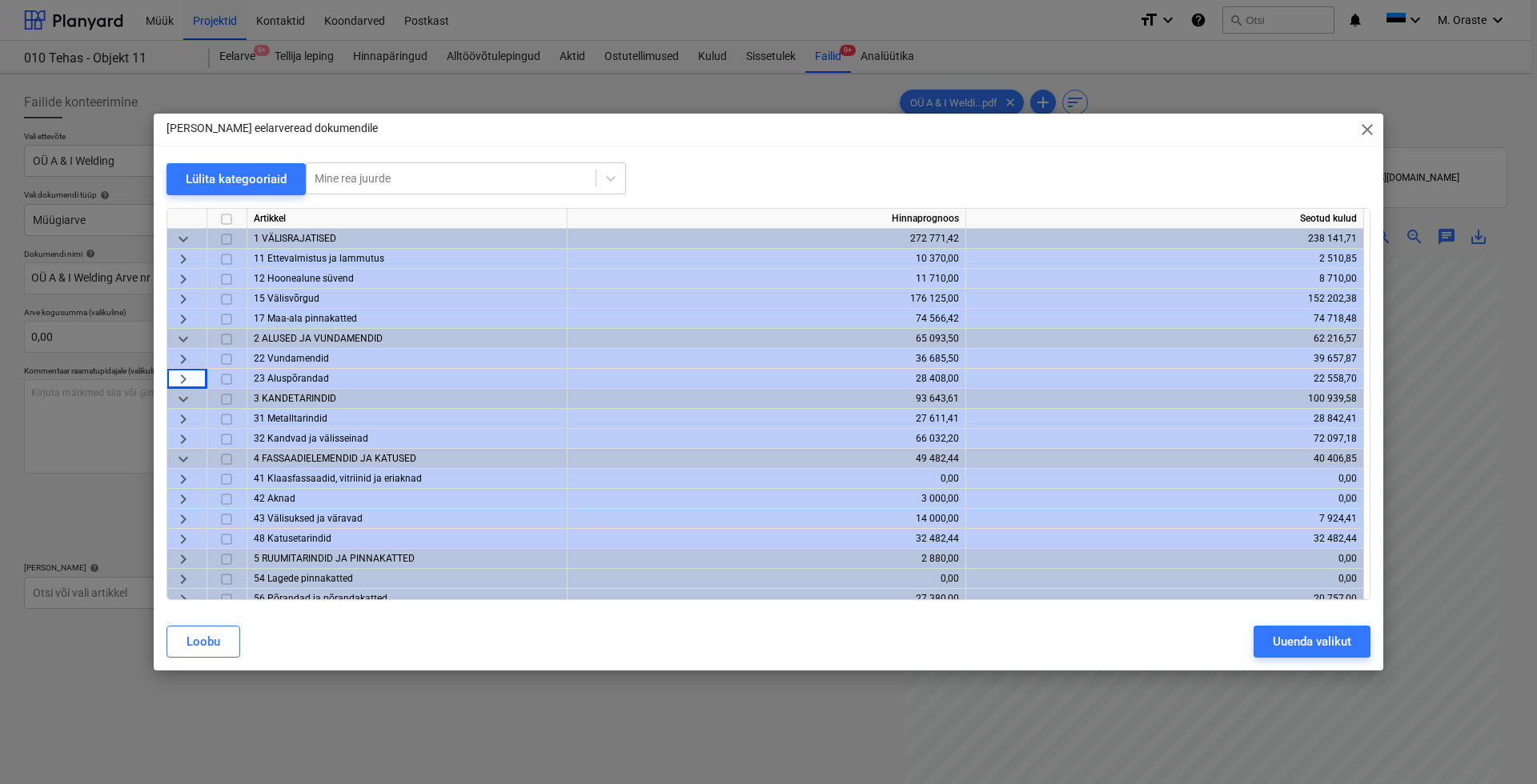
scroll to position [21, 0]
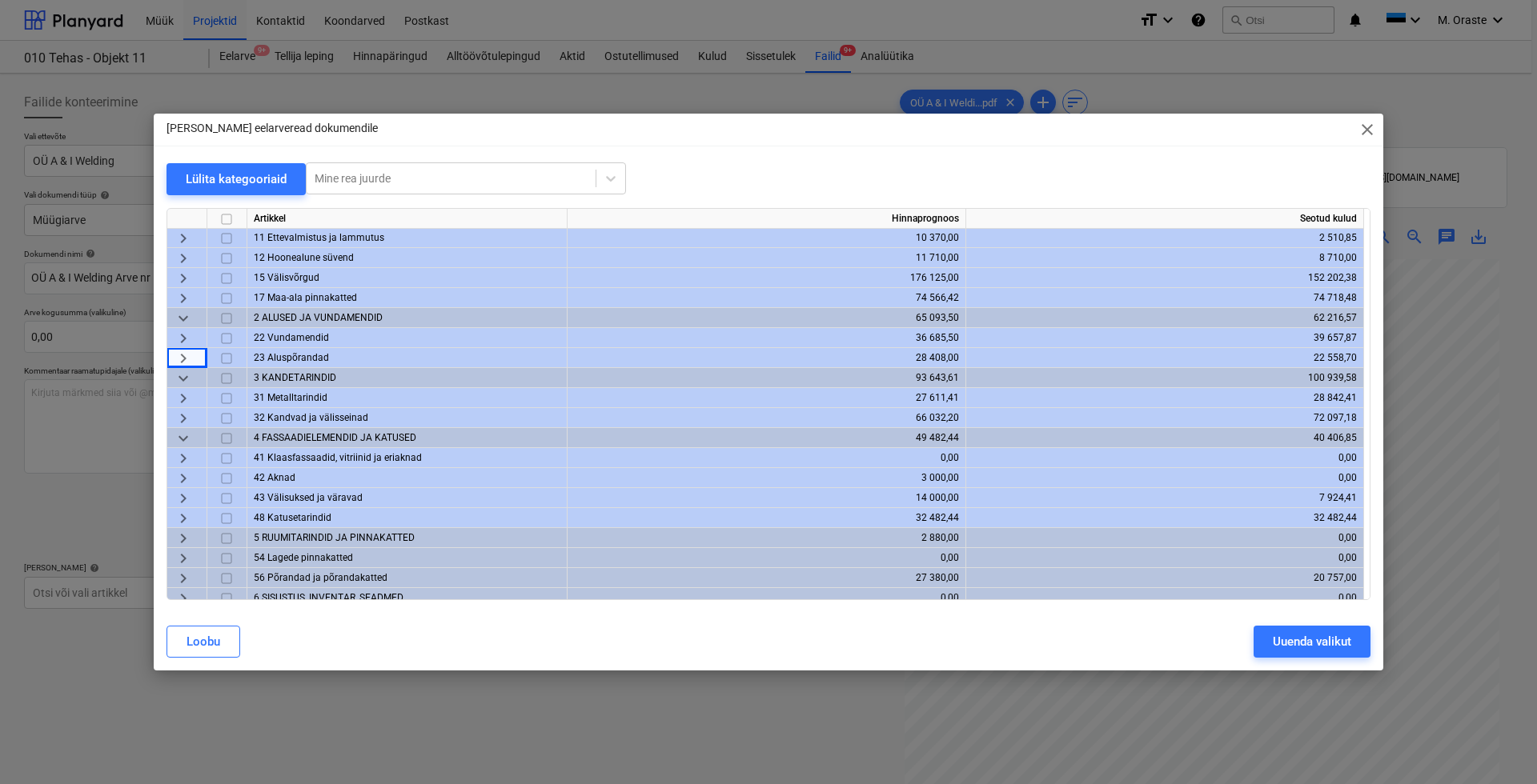
click at [186, 399] on span "keyboard_arrow_right" at bounding box center [183, 399] width 19 height 19
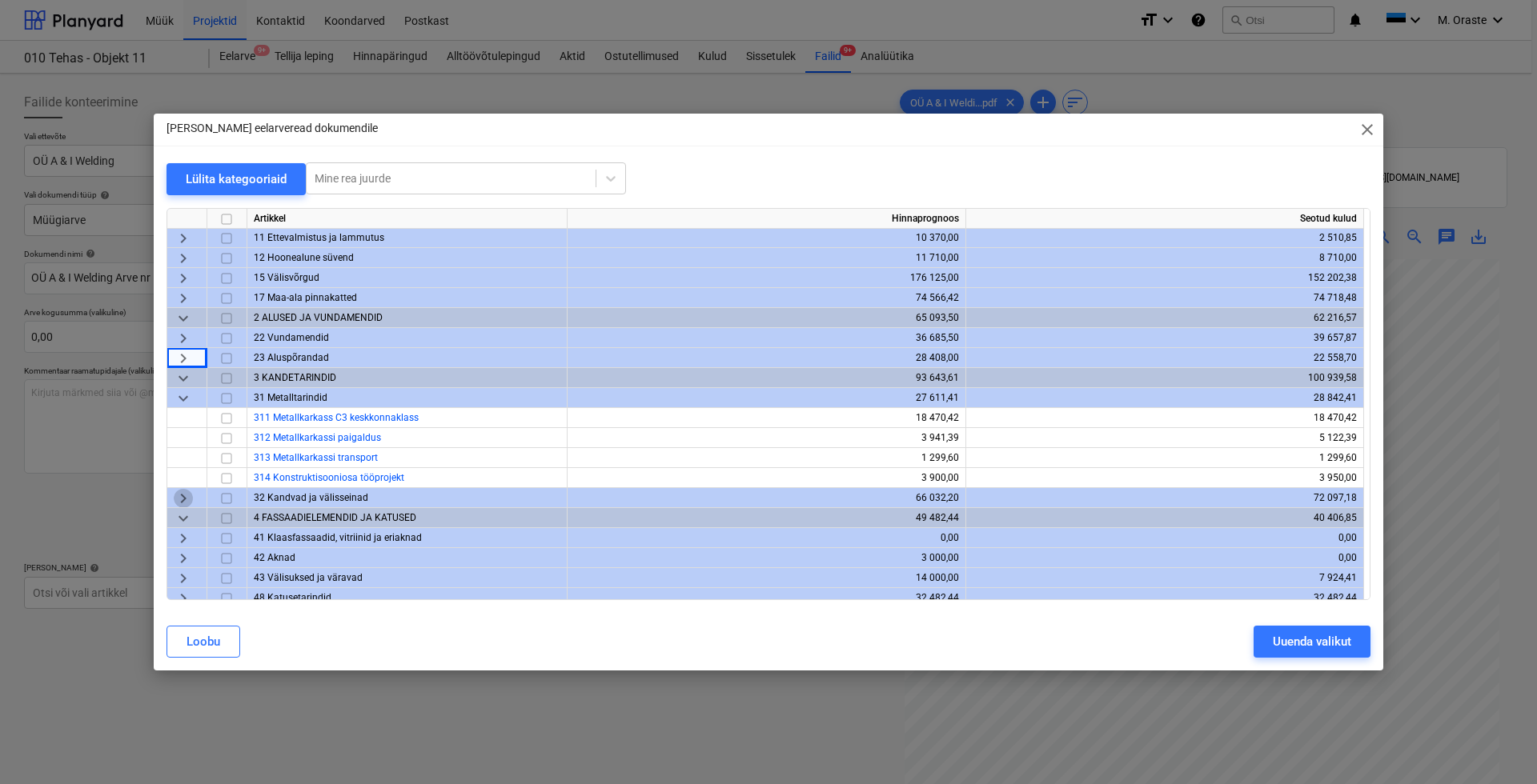
click at [181, 500] on span "keyboard_arrow_right" at bounding box center [183, 498] width 19 height 19
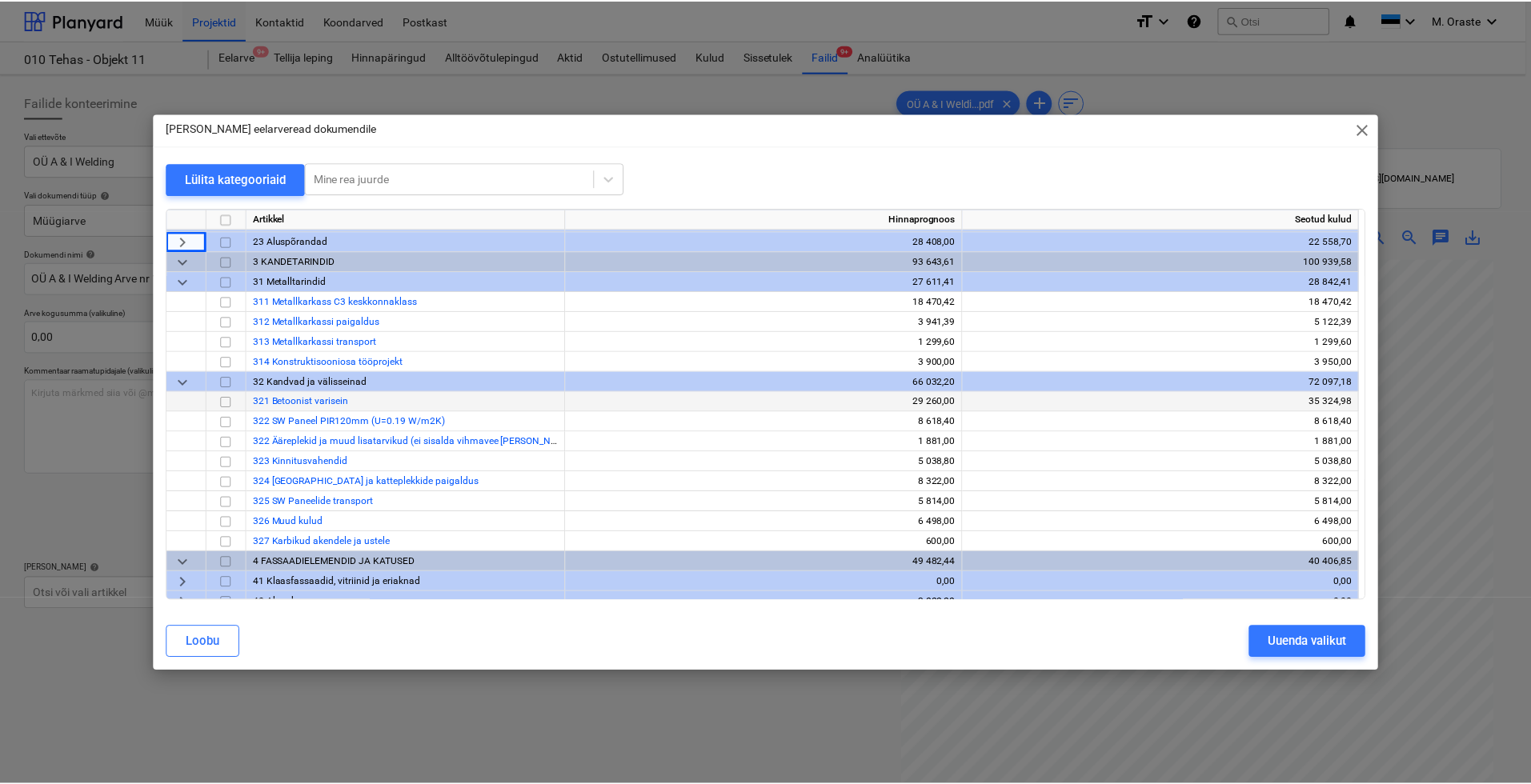
scroll to position [128, 0]
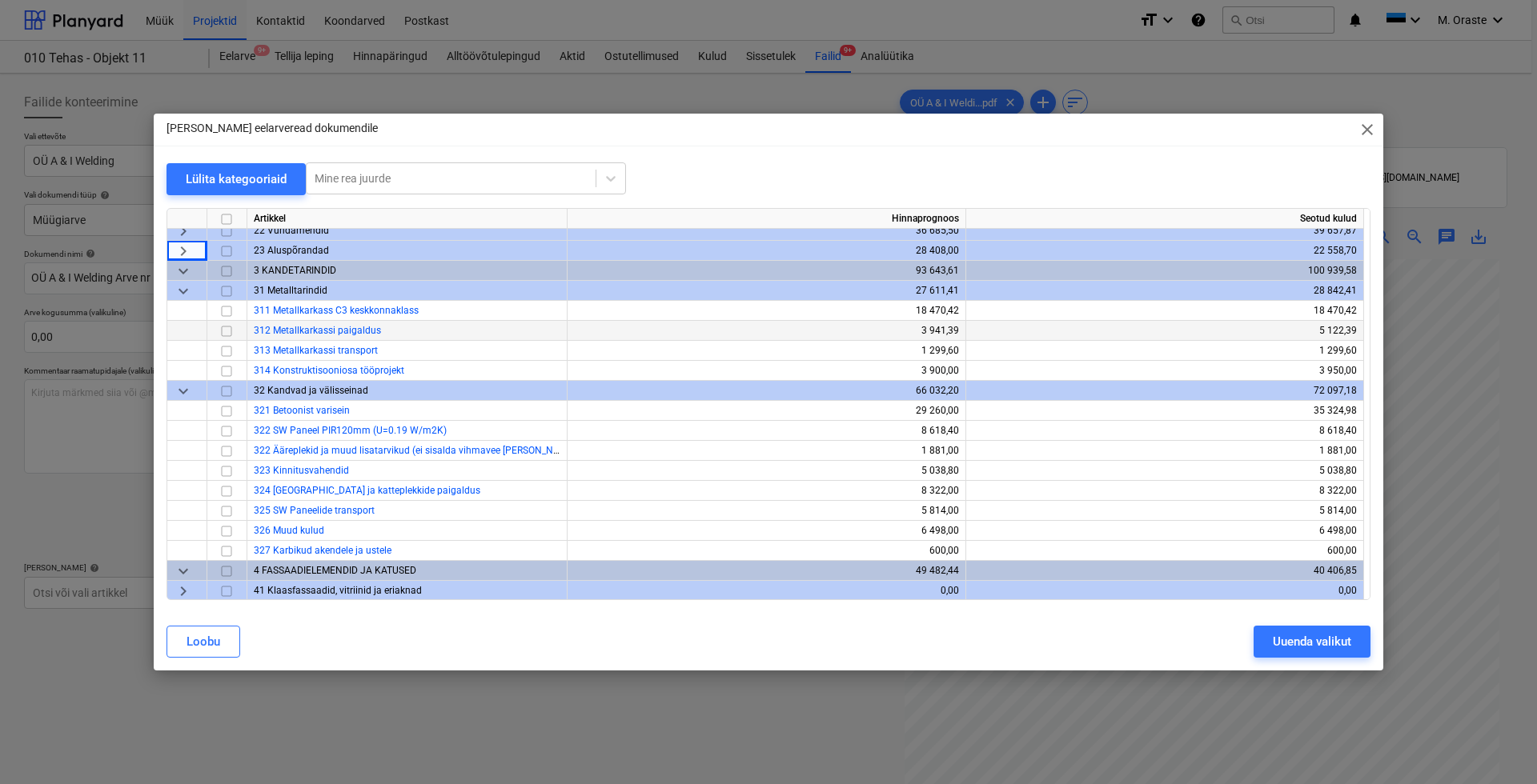
click at [224, 334] on input "checkbox" at bounding box center [227, 332] width 19 height 19
click at [1262, 646] on div "Uuenda valikut" at bounding box center [1312, 642] width 78 height 21
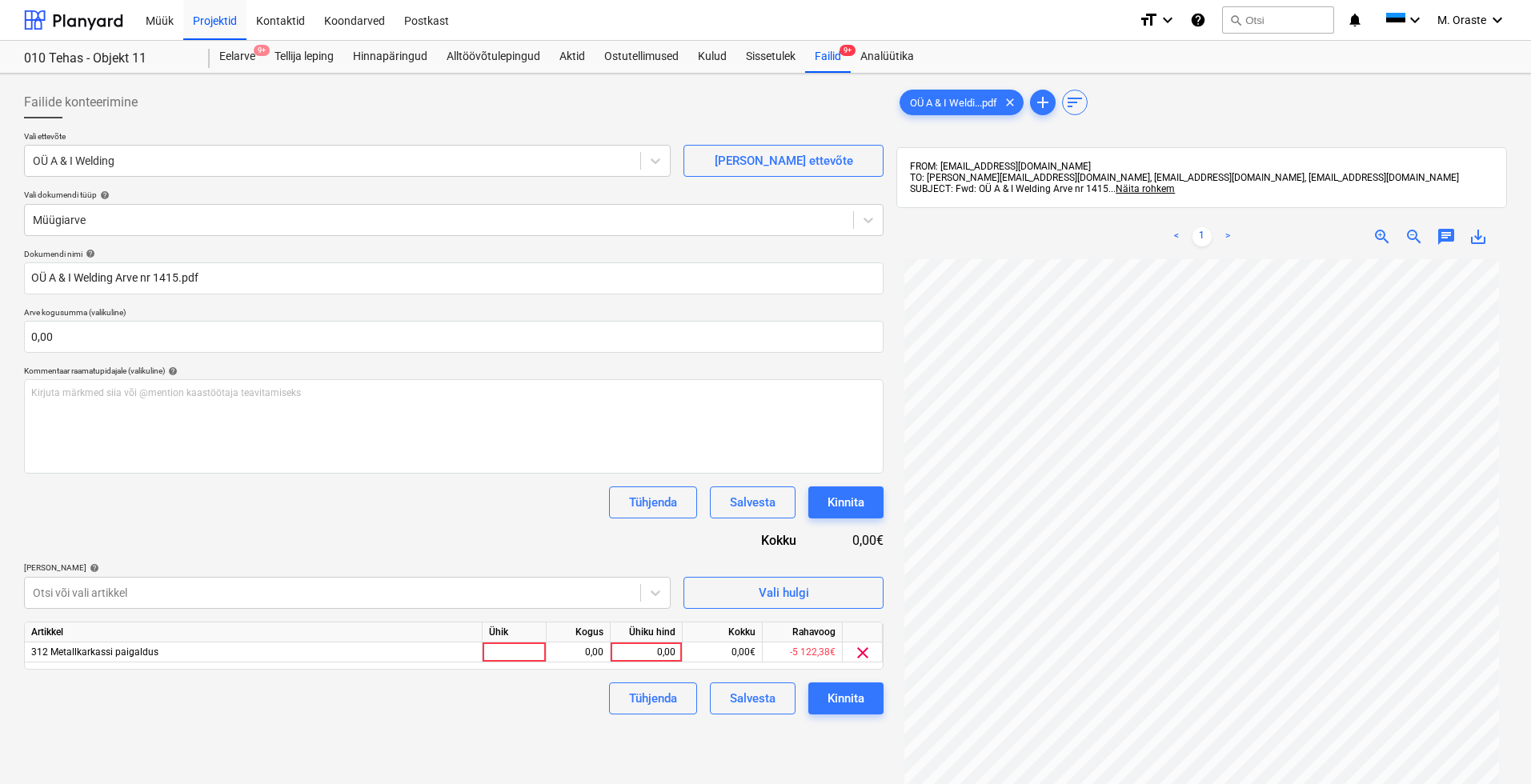
scroll to position [185, 0]
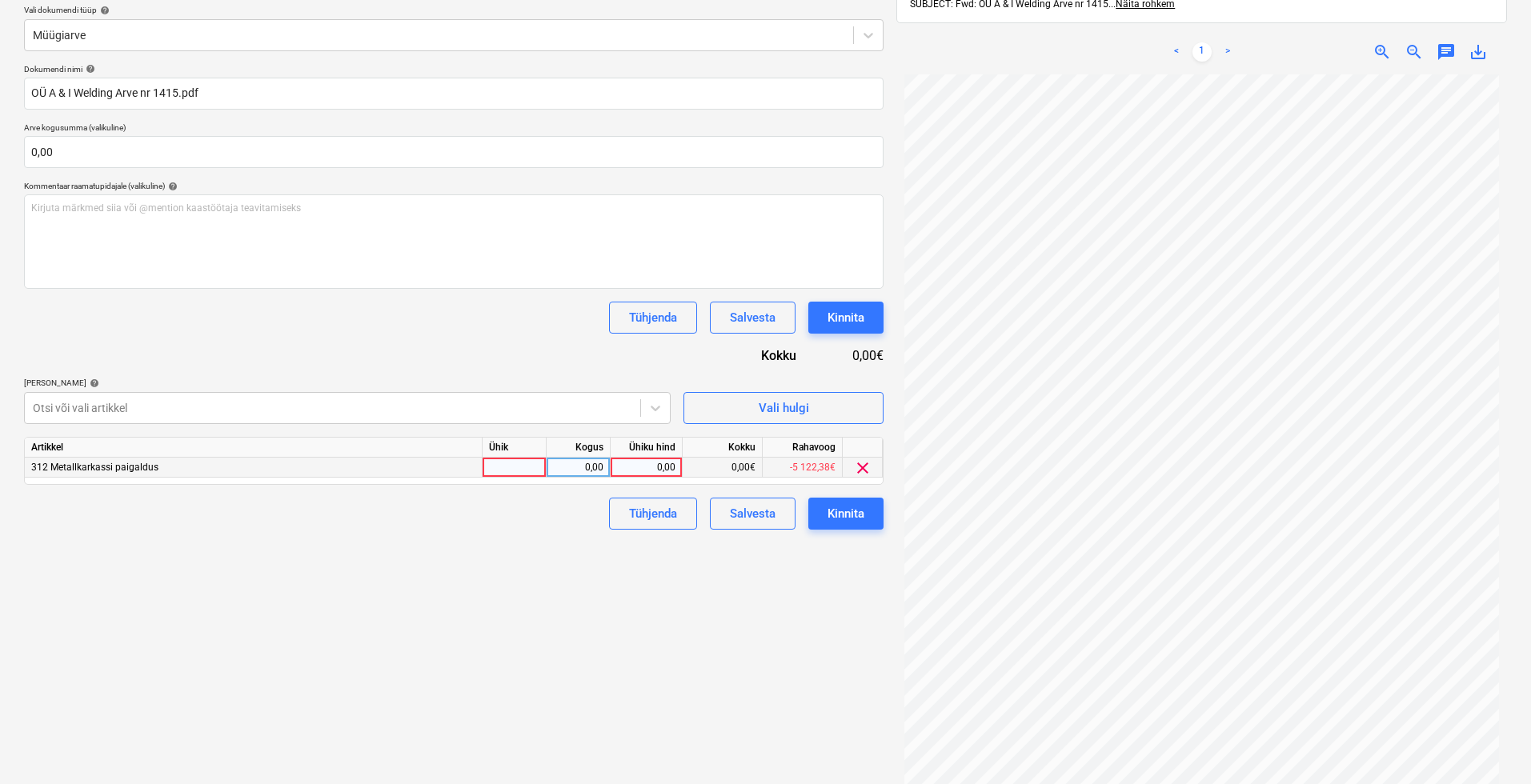
click at [525, 463] on div at bounding box center [515, 467] width 64 height 20
type input "m"
type input "kmpl"
click at [672, 466] on div "0,00" at bounding box center [646, 467] width 58 height 20
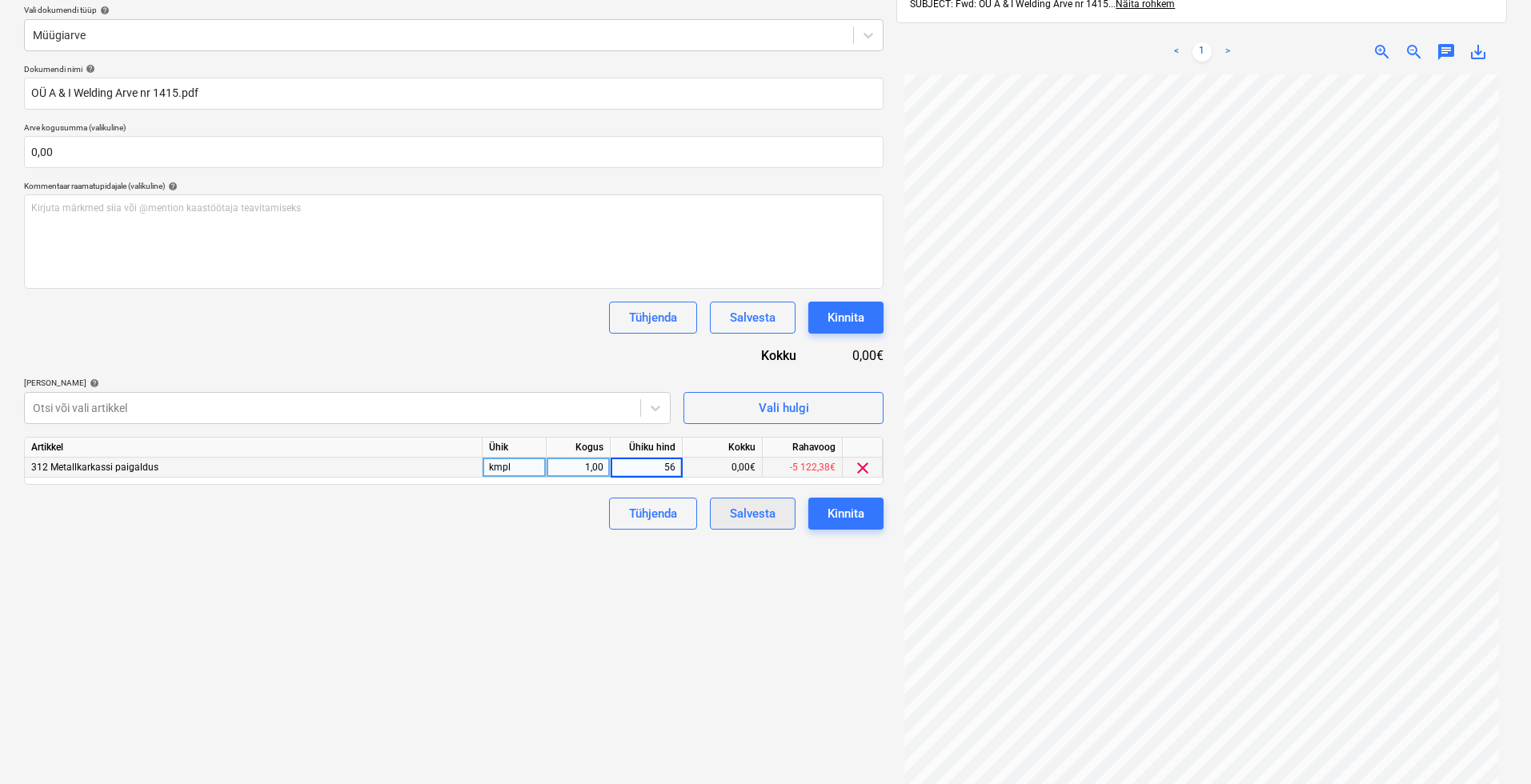
type input "560"
click at [811, 619] on div "Failide konteerimine Vali ettevõte OÜ A & I Welding [PERSON_NAME] uus ettevõte …" at bounding box center [453, 358] width 873 height 926
click at [836, 512] on div "Kinnita" at bounding box center [846, 514] width 36 height 21
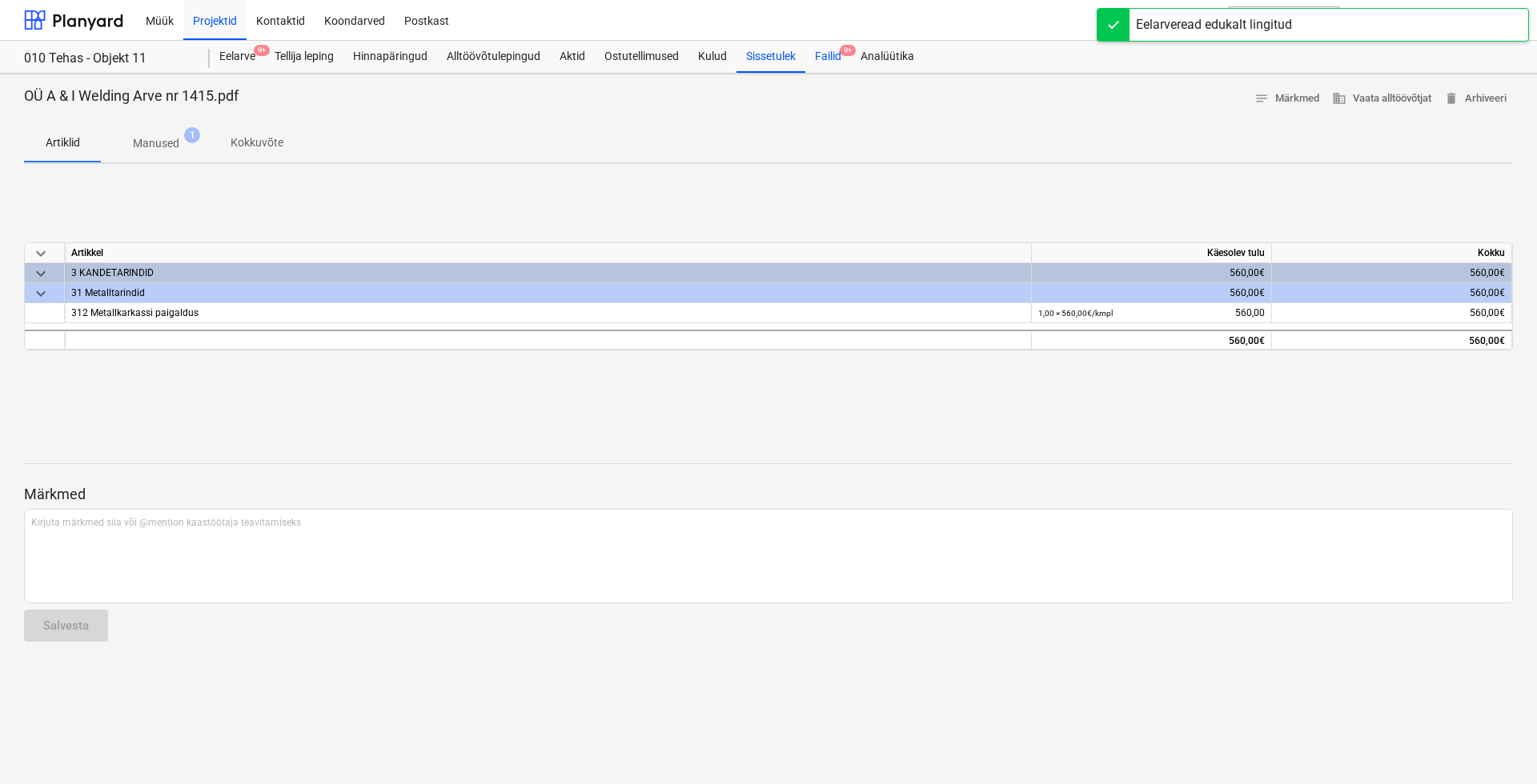
click at [821, 58] on div "Failid 9+" at bounding box center [828, 56] width 46 height 32
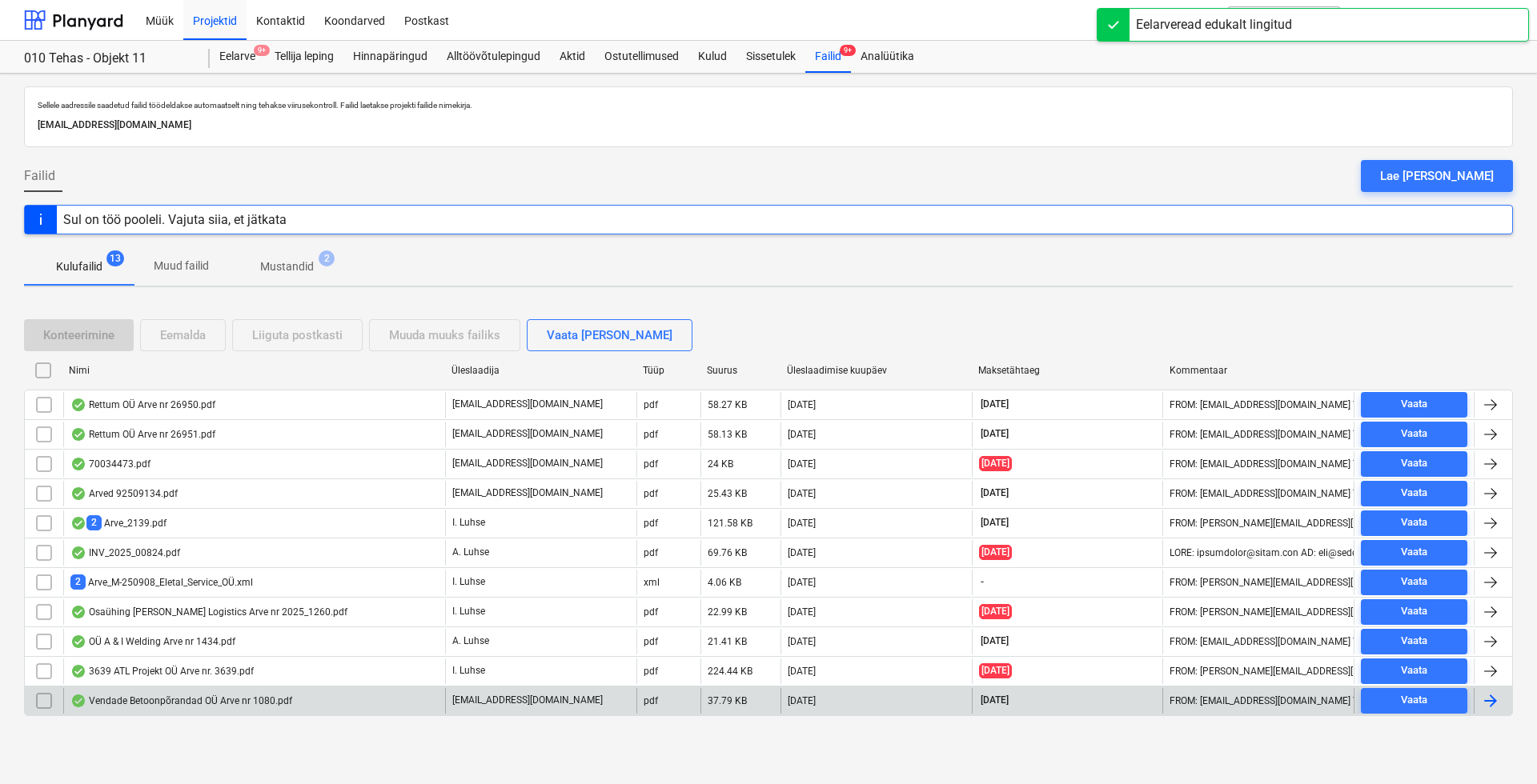
click at [220, 704] on div "Vendade Betoonpõrandad OÜ Arve nr 1080.pdf" at bounding box center [181, 701] width 221 height 13
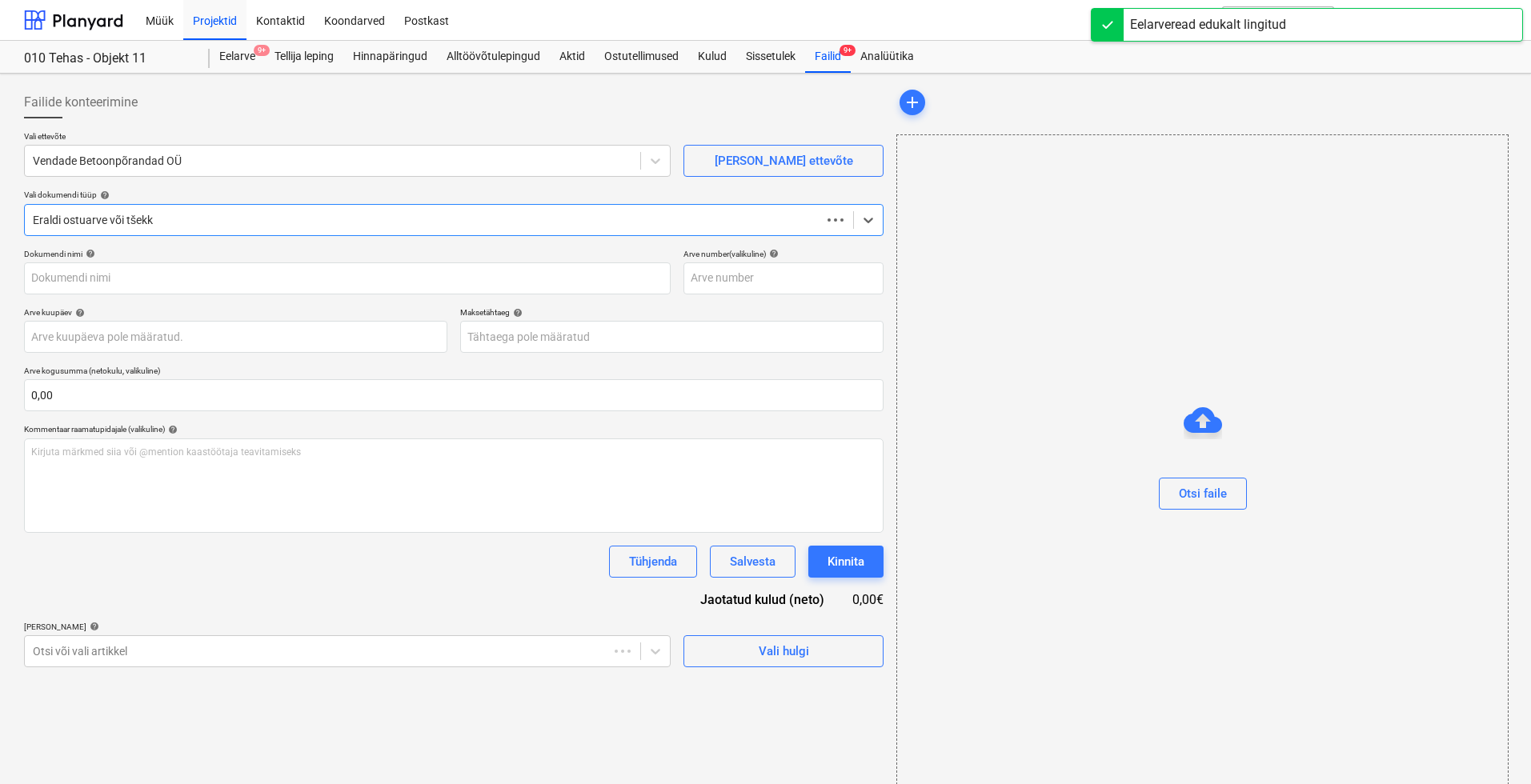
type input "1080"
type input "[DATE]"
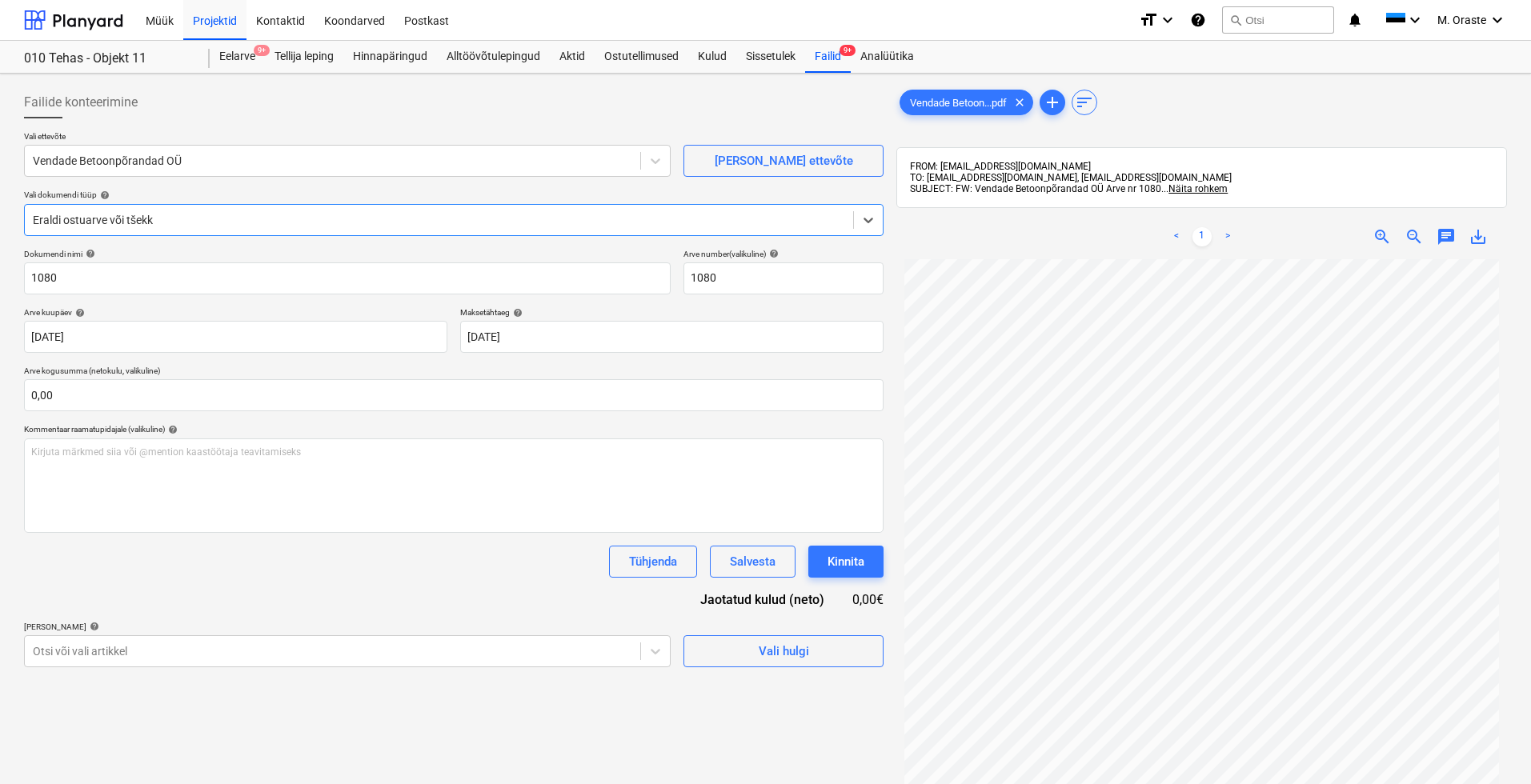
click at [429, 220] on div at bounding box center [439, 220] width 813 height 16
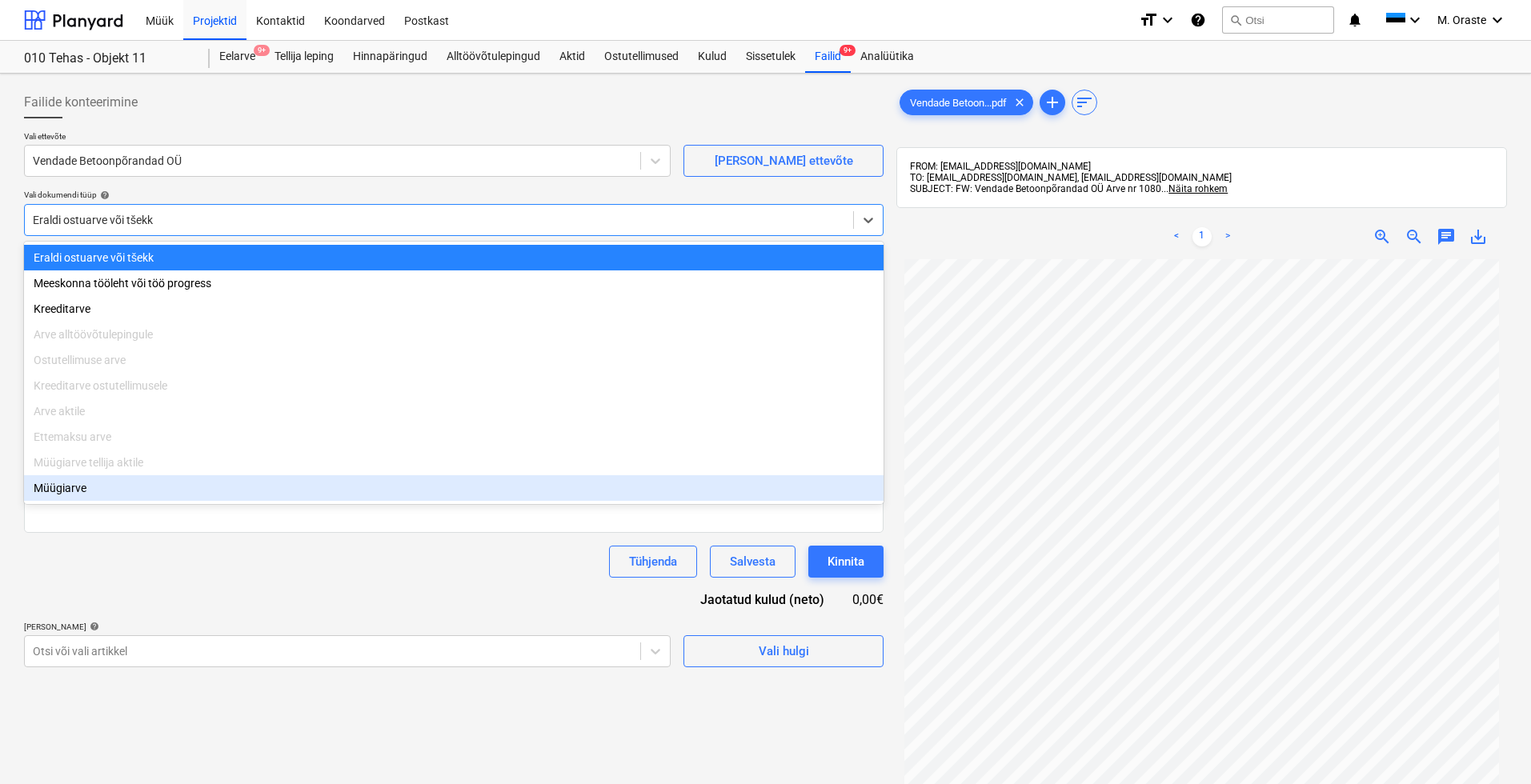
click at [98, 483] on div "Müügiarve" at bounding box center [454, 487] width 860 height 25
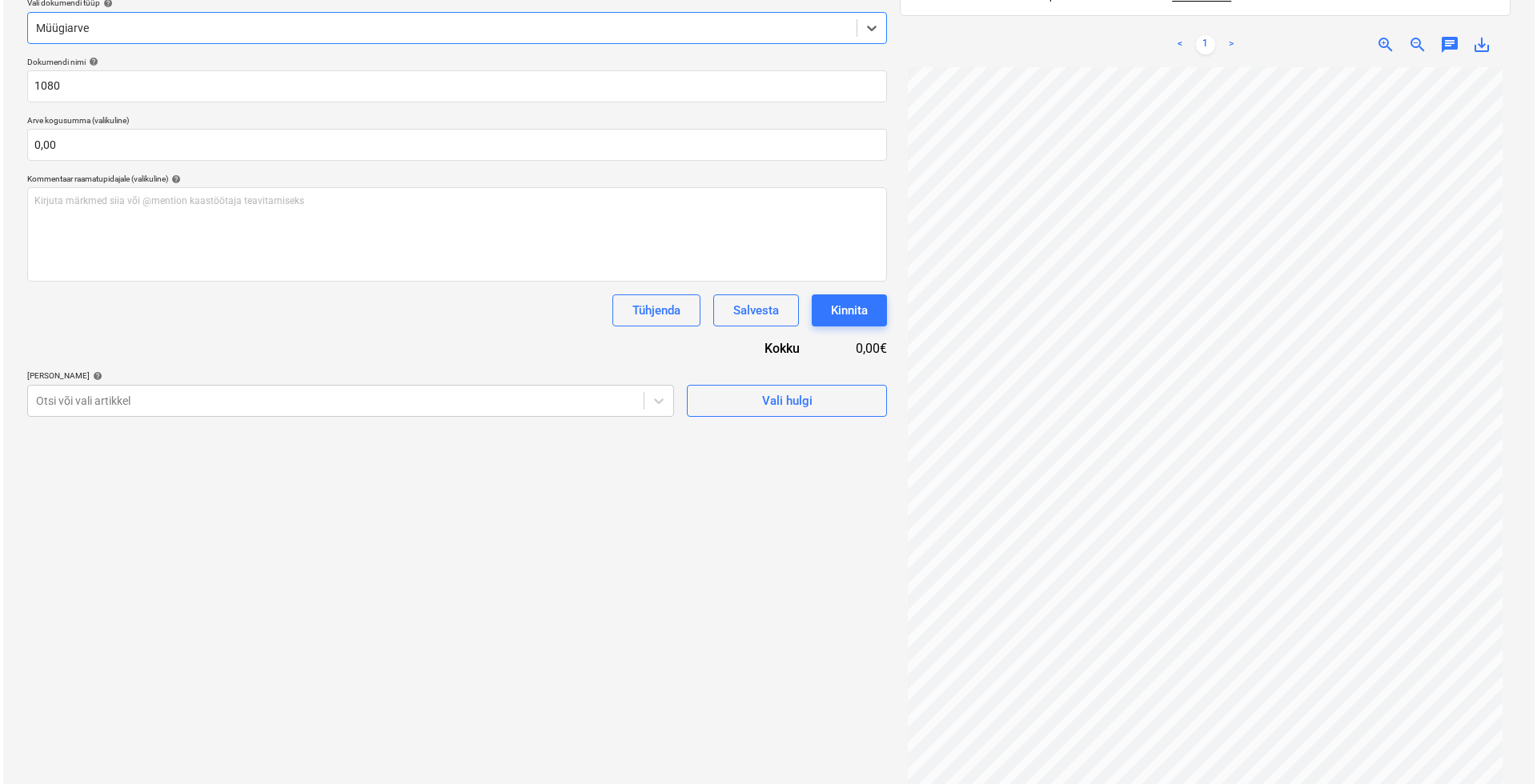
scroll to position [109, 0]
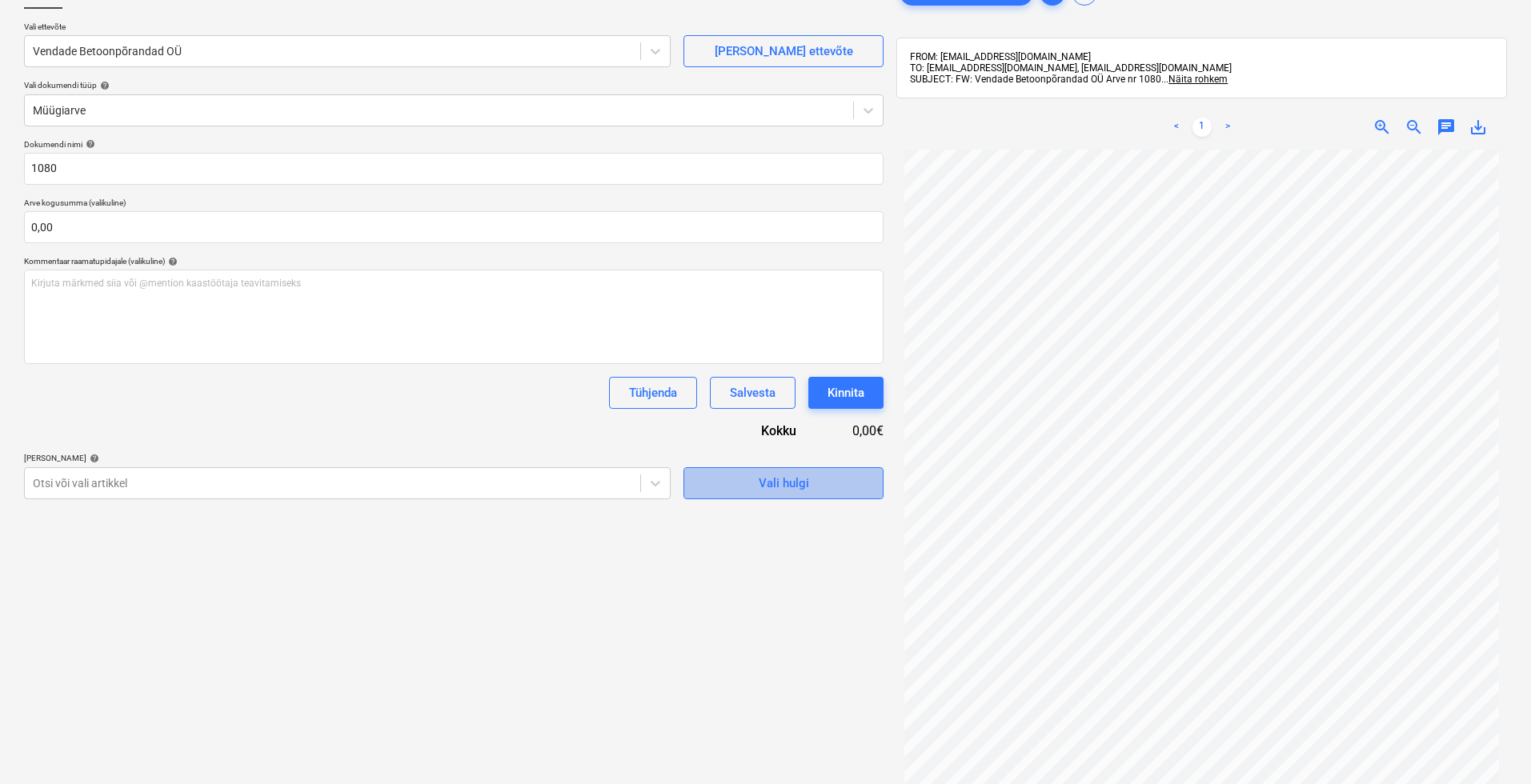
click at [817, 479] on span "Vali hulgi" at bounding box center [783, 484] width 160 height 21
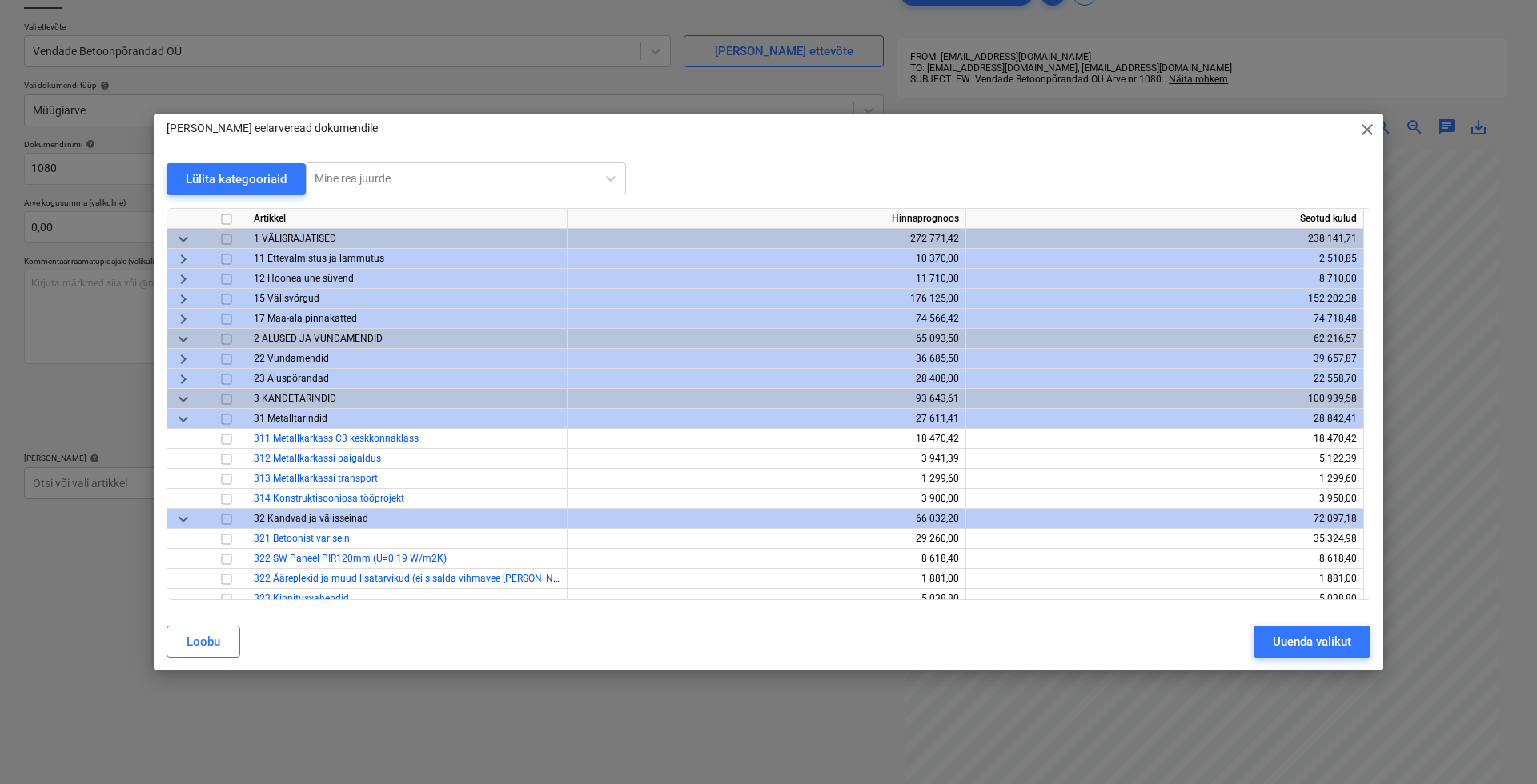
click at [184, 379] on span "keyboard_arrow_right" at bounding box center [183, 379] width 19 height 19
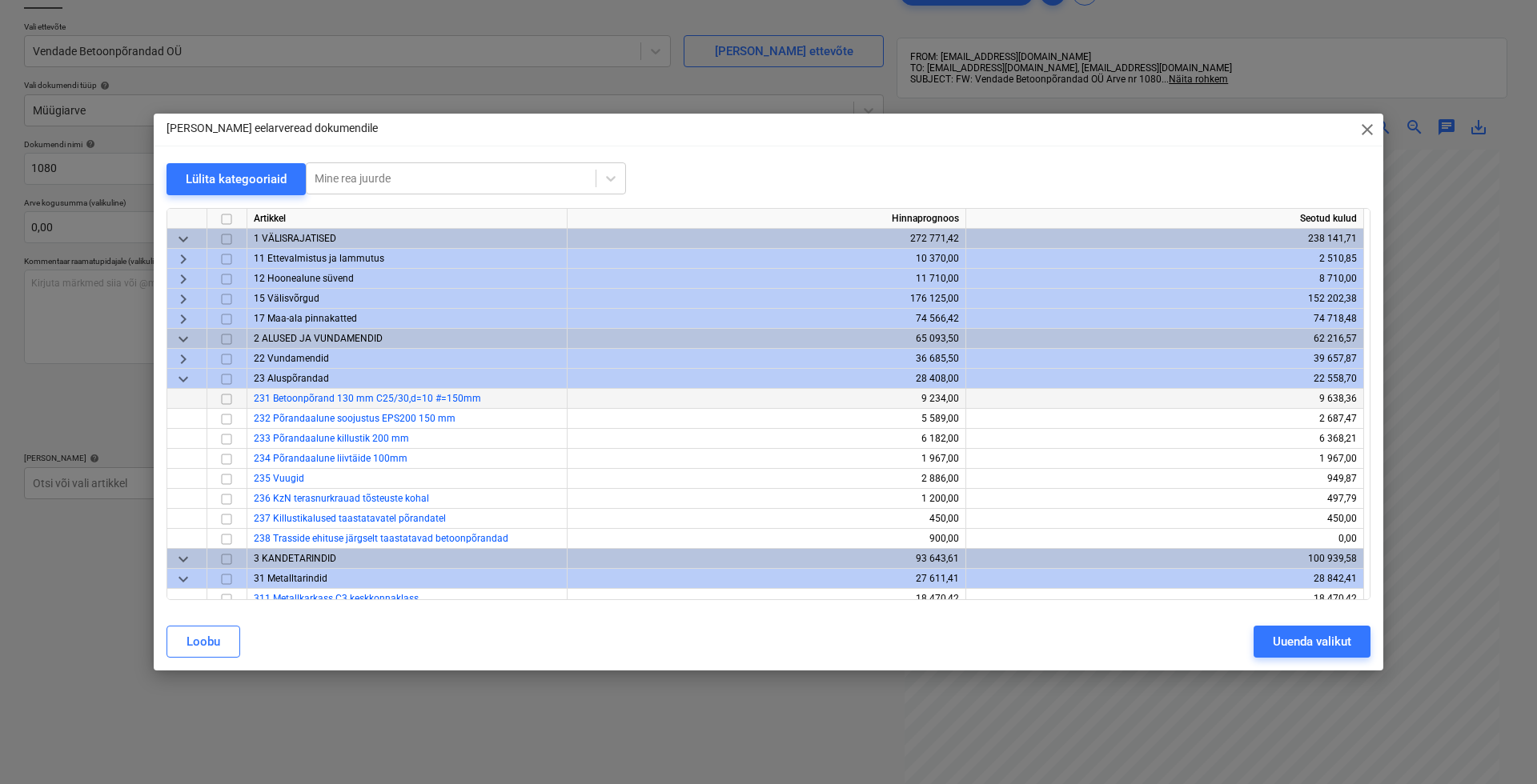
click at [230, 400] on input "checkbox" at bounding box center [227, 399] width 19 height 19
click at [1262, 652] on button "Uuenda valikut" at bounding box center [1311, 642] width 117 height 32
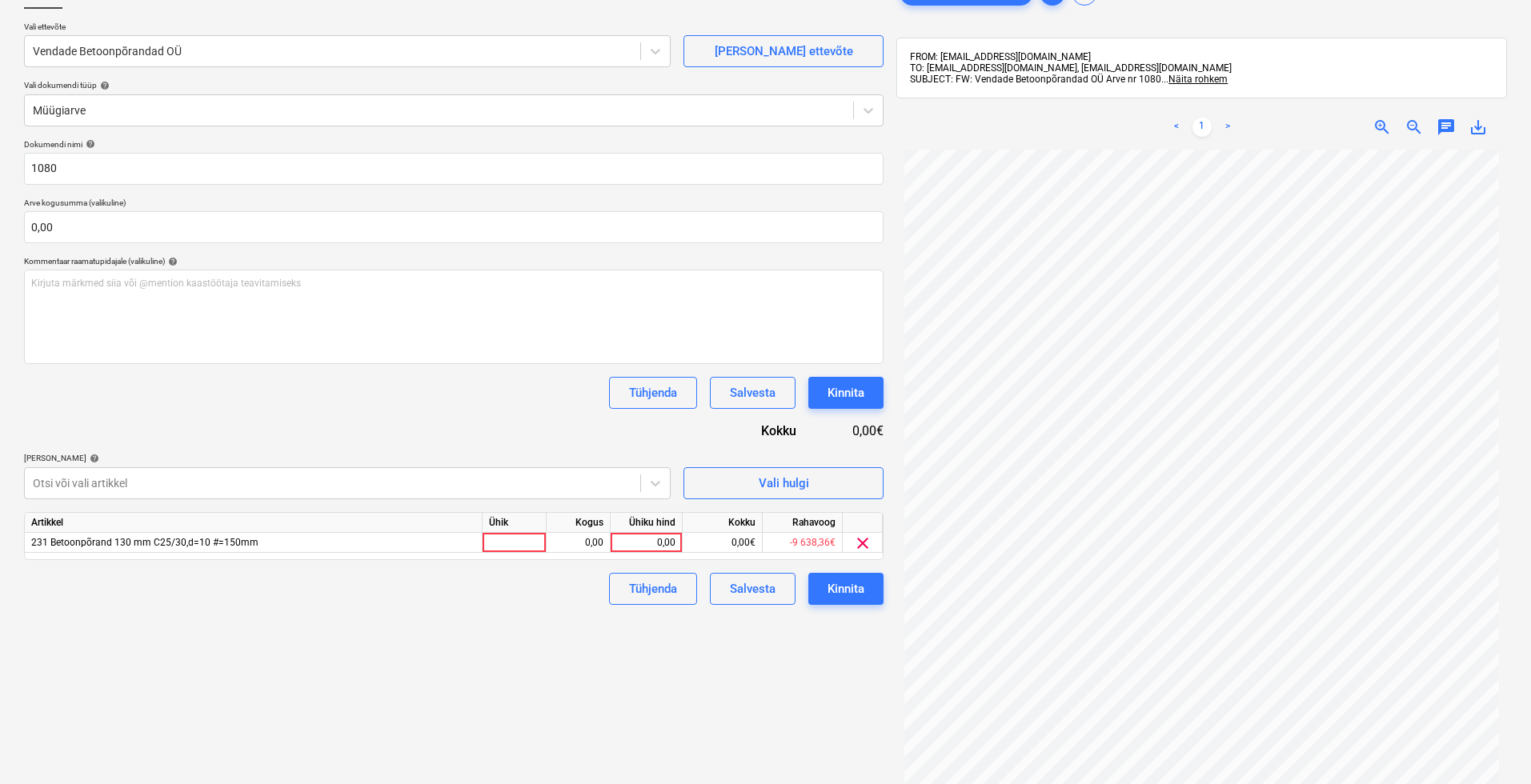
click at [533, 603] on div "Failide konteerimine Vali ettevõte Vendade Betoonpõrandad OÜ [PERSON_NAME] uus …" at bounding box center [453, 433] width 873 height 926
click at [529, 544] on div at bounding box center [515, 543] width 64 height 20
type input "kmol"
click at [520, 546] on div "kmol" at bounding box center [515, 543] width 64 height 20
type input "kmpl"
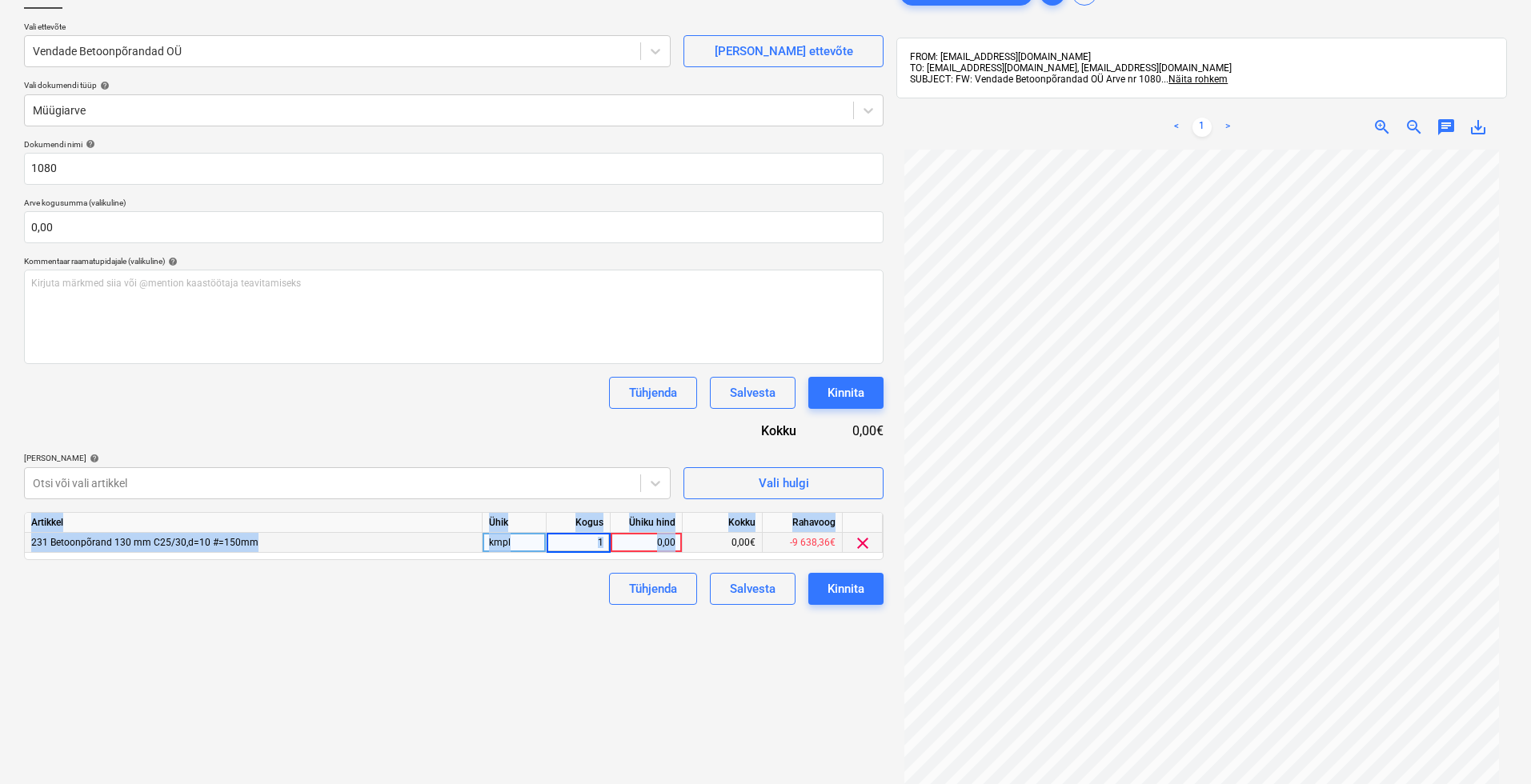
click at [667, 550] on div "Artikkel Ühik Kogus Ühiku hind Kokku Rahavoog 231 Betoonpõrand 130 mm C25/30,d=…" at bounding box center [454, 536] width 860 height 48
click at [668, 546] on div "0,00" at bounding box center [646, 543] width 58 height 20
type input "550"
click at [607, 717] on div "Failide konteerimine Vali ettevõte Vendade Betoonpõrandad OÜ [PERSON_NAME] uus …" at bounding box center [453, 433] width 873 height 926
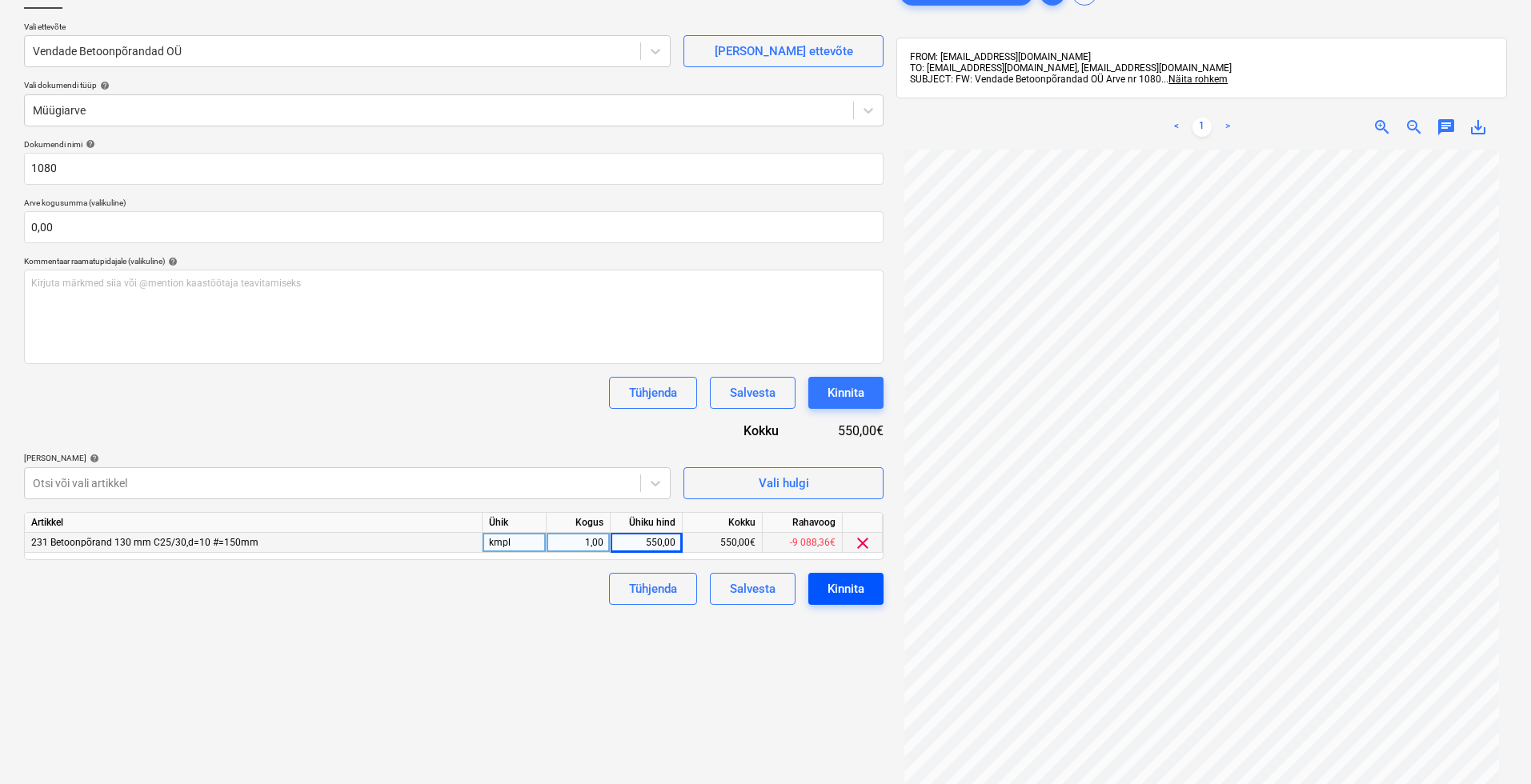
click at [861, 598] on button "Kinnita" at bounding box center [846, 589] width 76 height 32
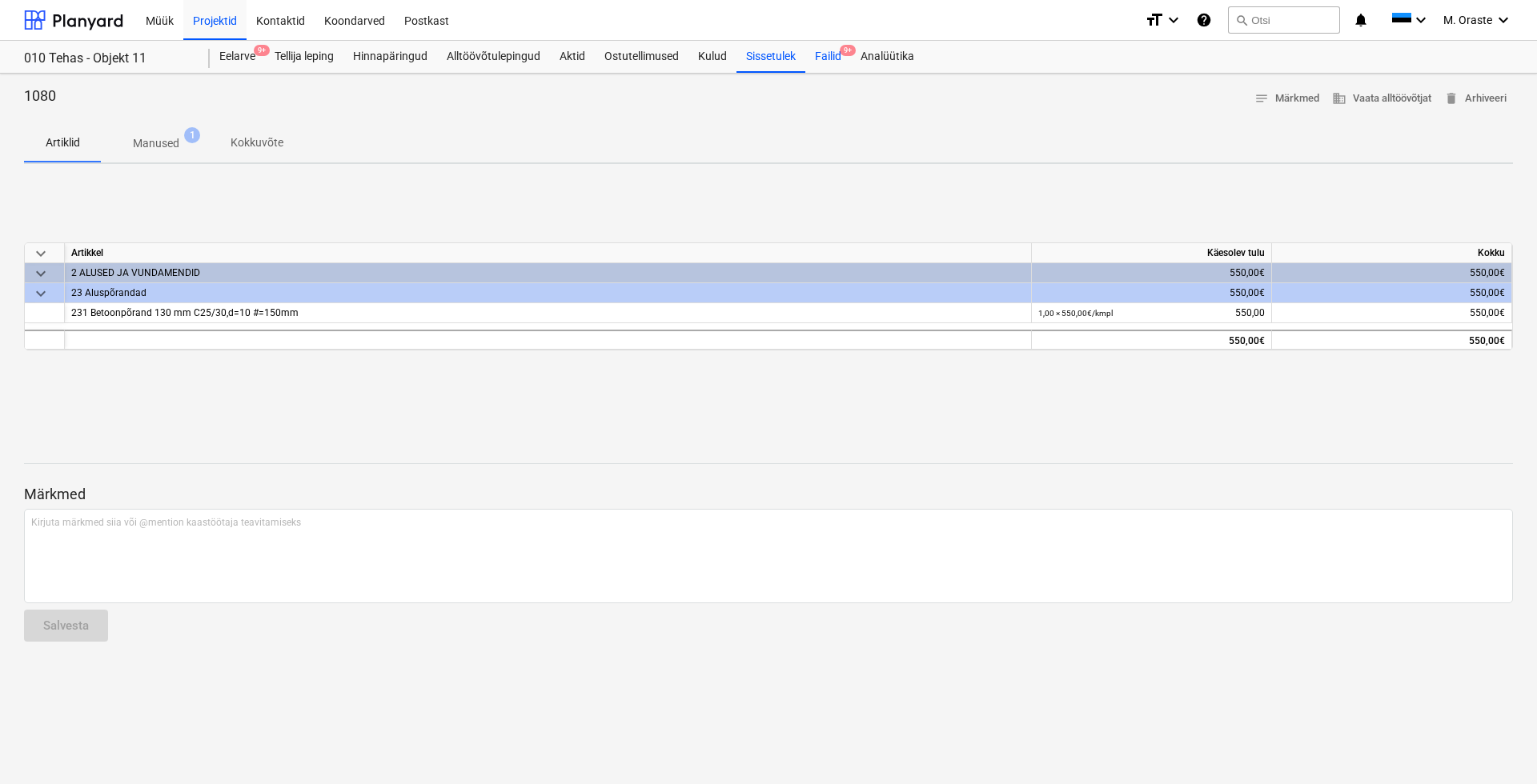
click at [824, 53] on div "Failid 9+" at bounding box center [828, 56] width 46 height 32
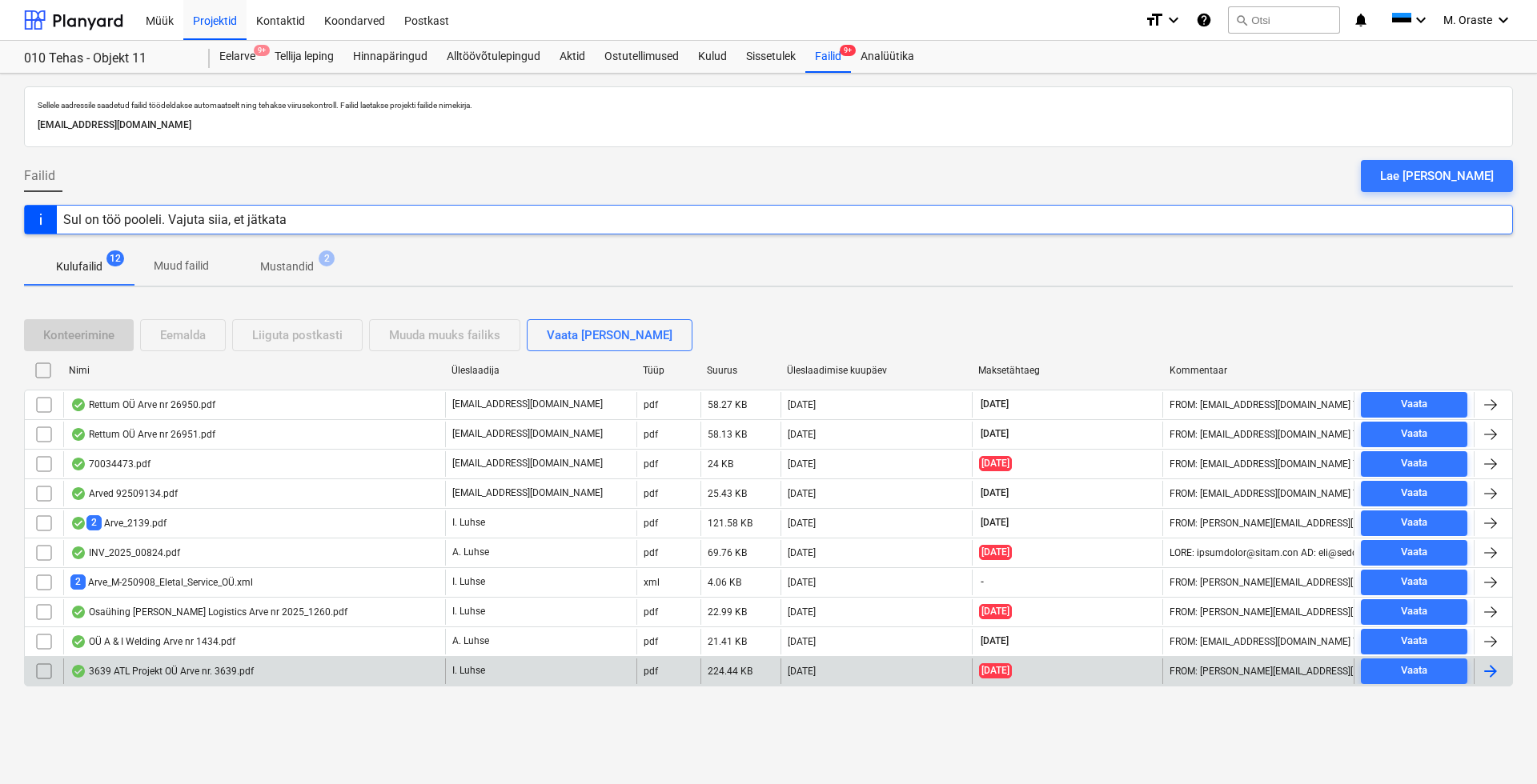
click at [217, 673] on div "3639 ATL Projekt OÜ Arve nr. 3639.pdf" at bounding box center [162, 671] width 183 height 13
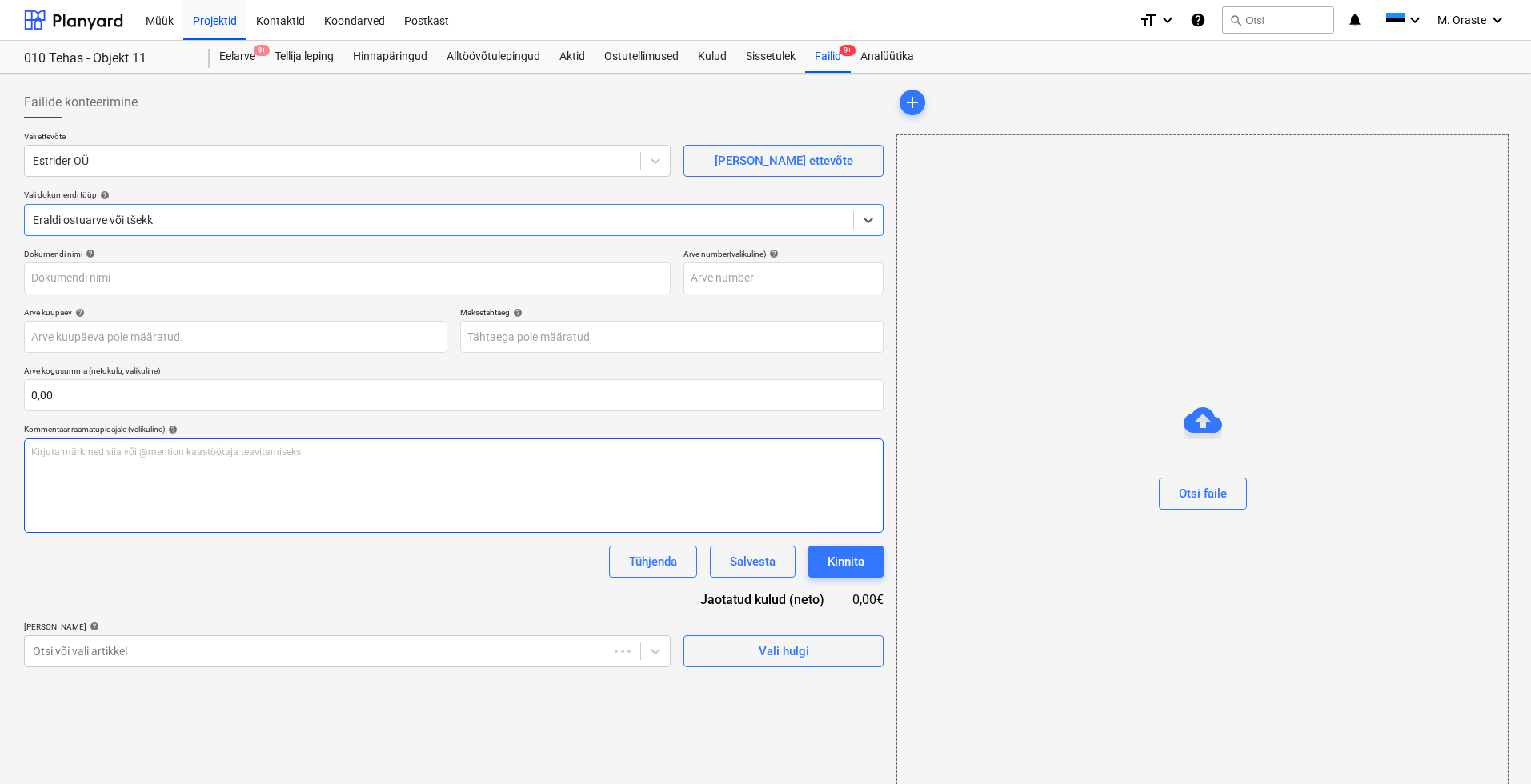
type input "3639"
type input "[DATE]"
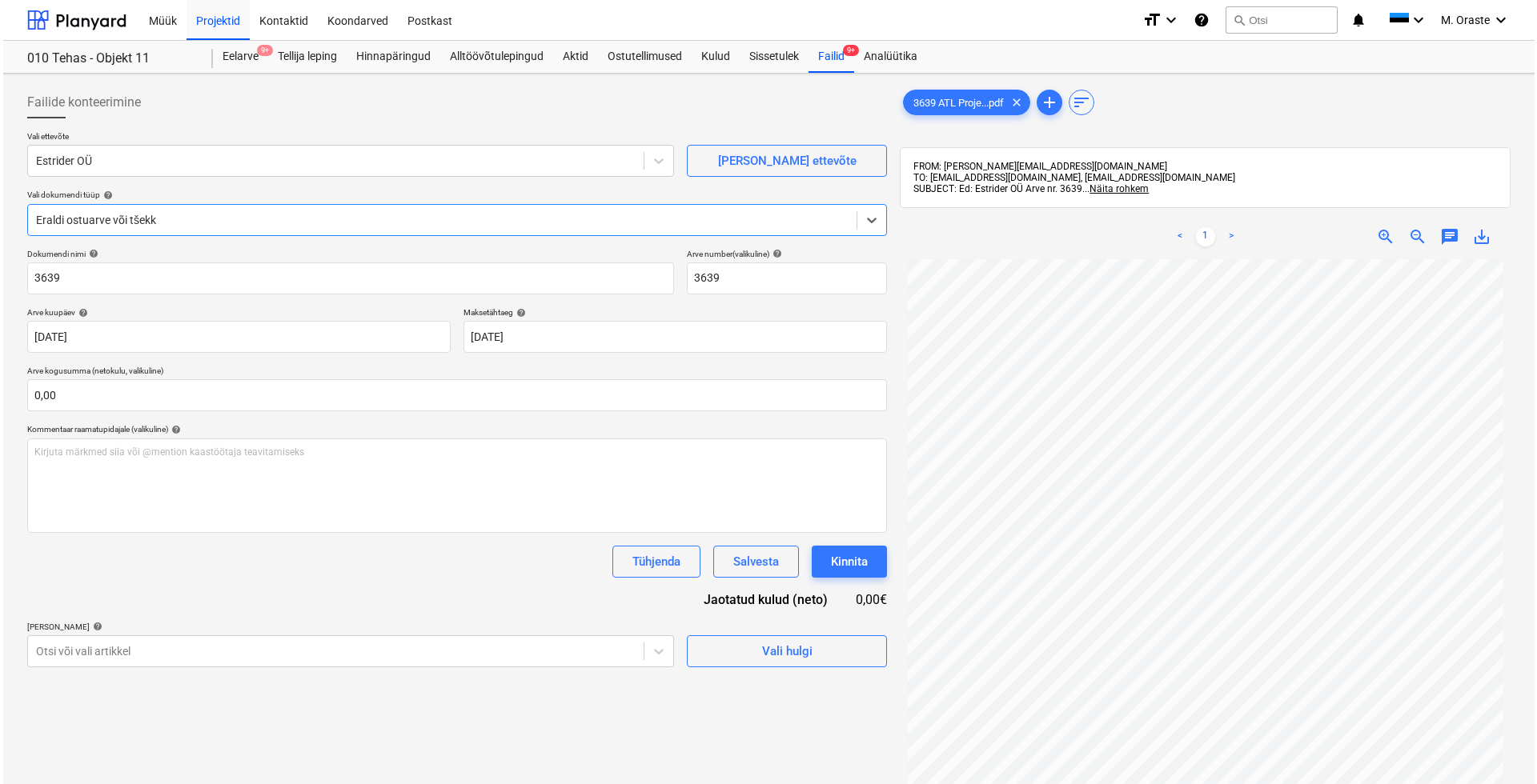
scroll to position [227, 0]
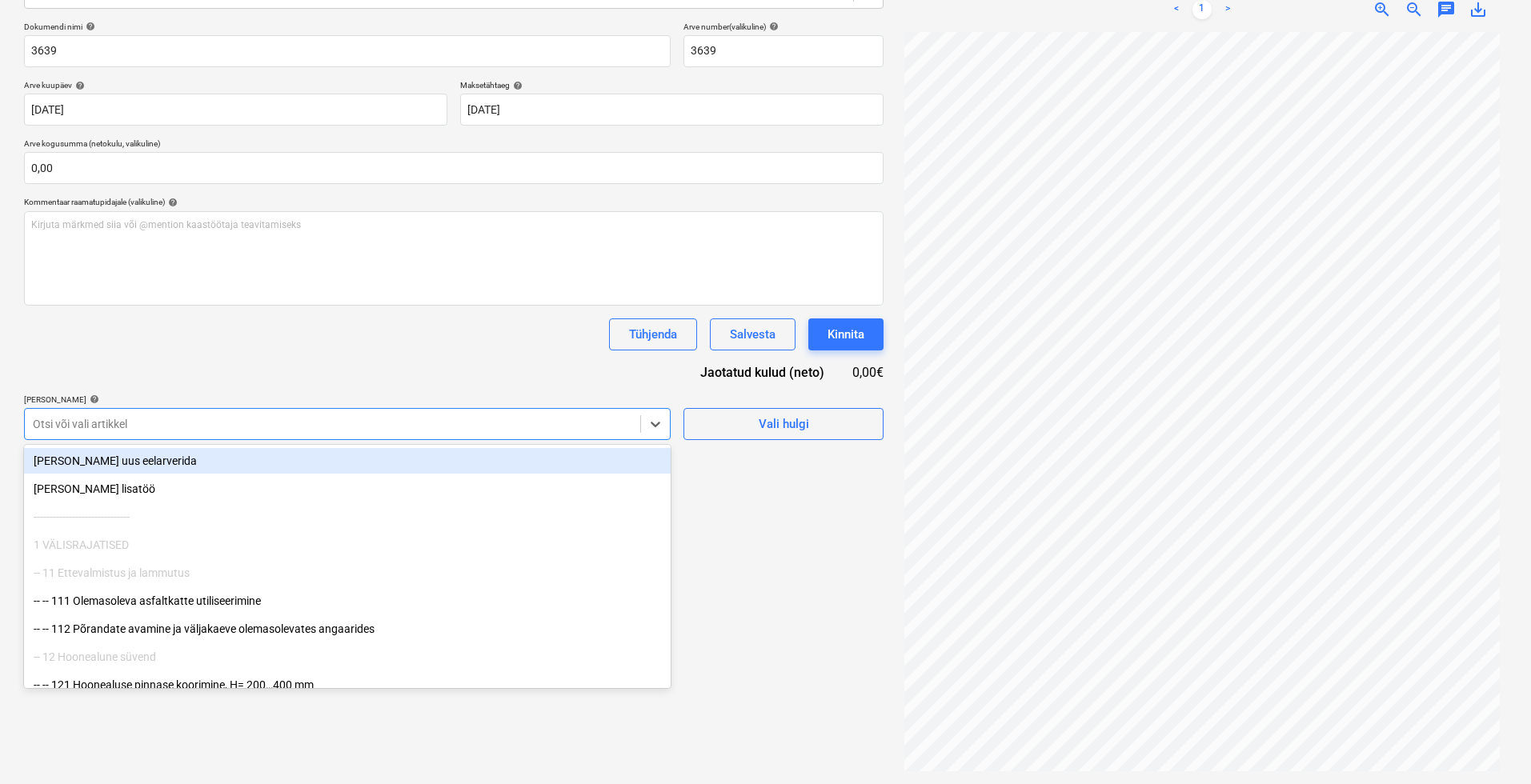
click at [364, 430] on div at bounding box center [333, 424] width 599 height 16
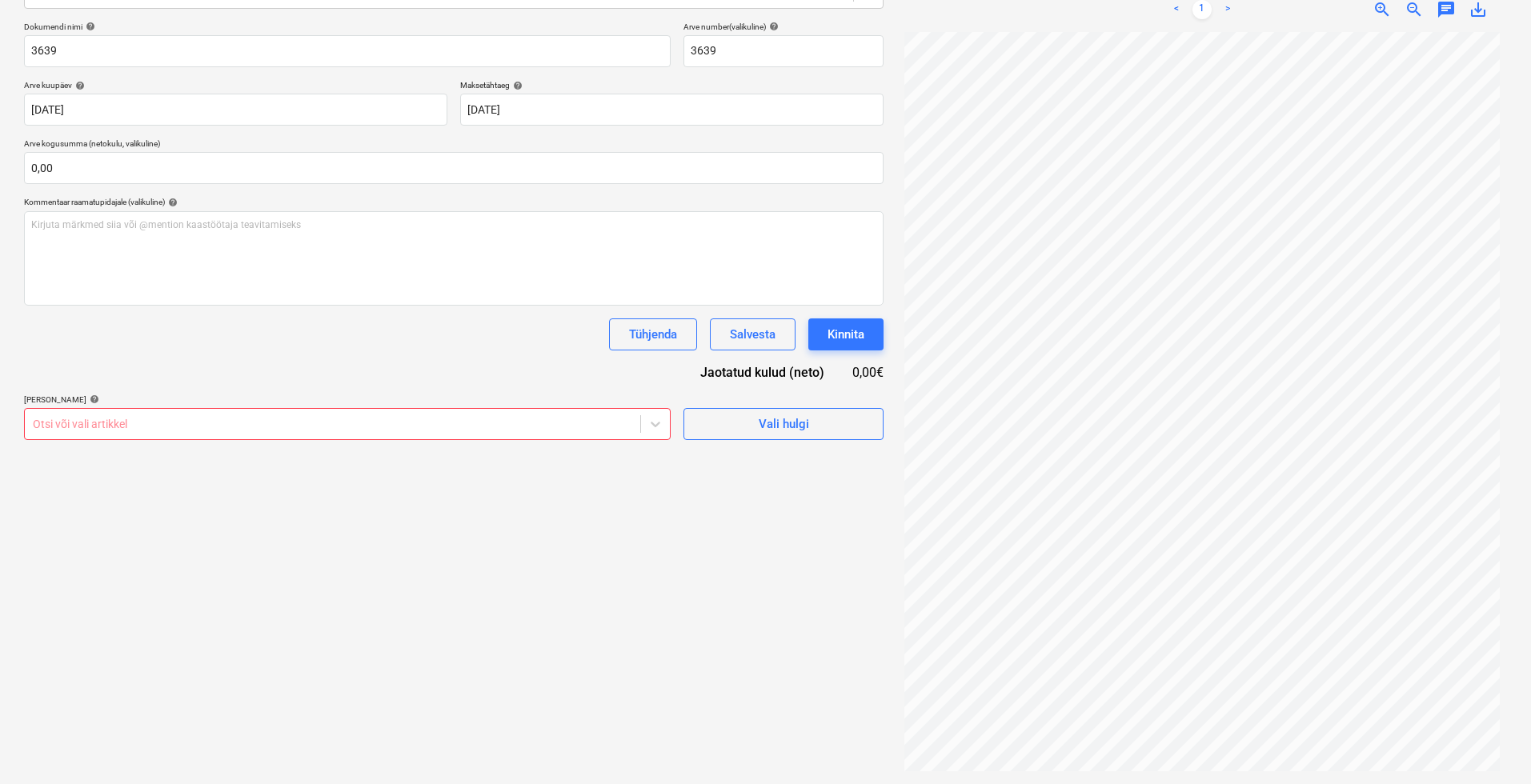
click at [406, 356] on div "Dokumendi nimi help 3639 Arve number (valikuline) help 3639 Arve kuupäev help […" at bounding box center [454, 231] width 860 height 418
click at [730, 408] on button "Vali hulgi" at bounding box center [783, 424] width 200 height 32
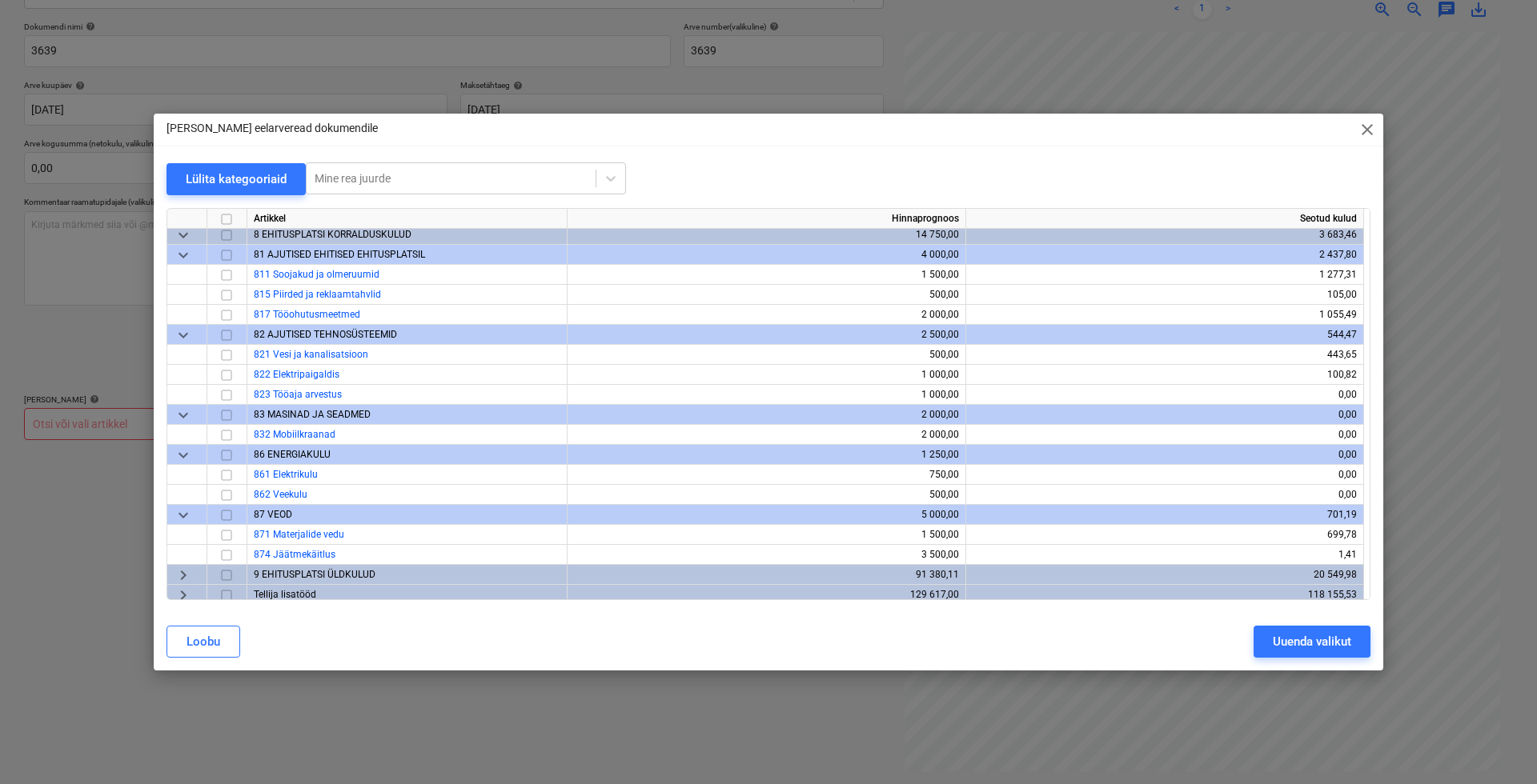
scroll to position [910, 0]
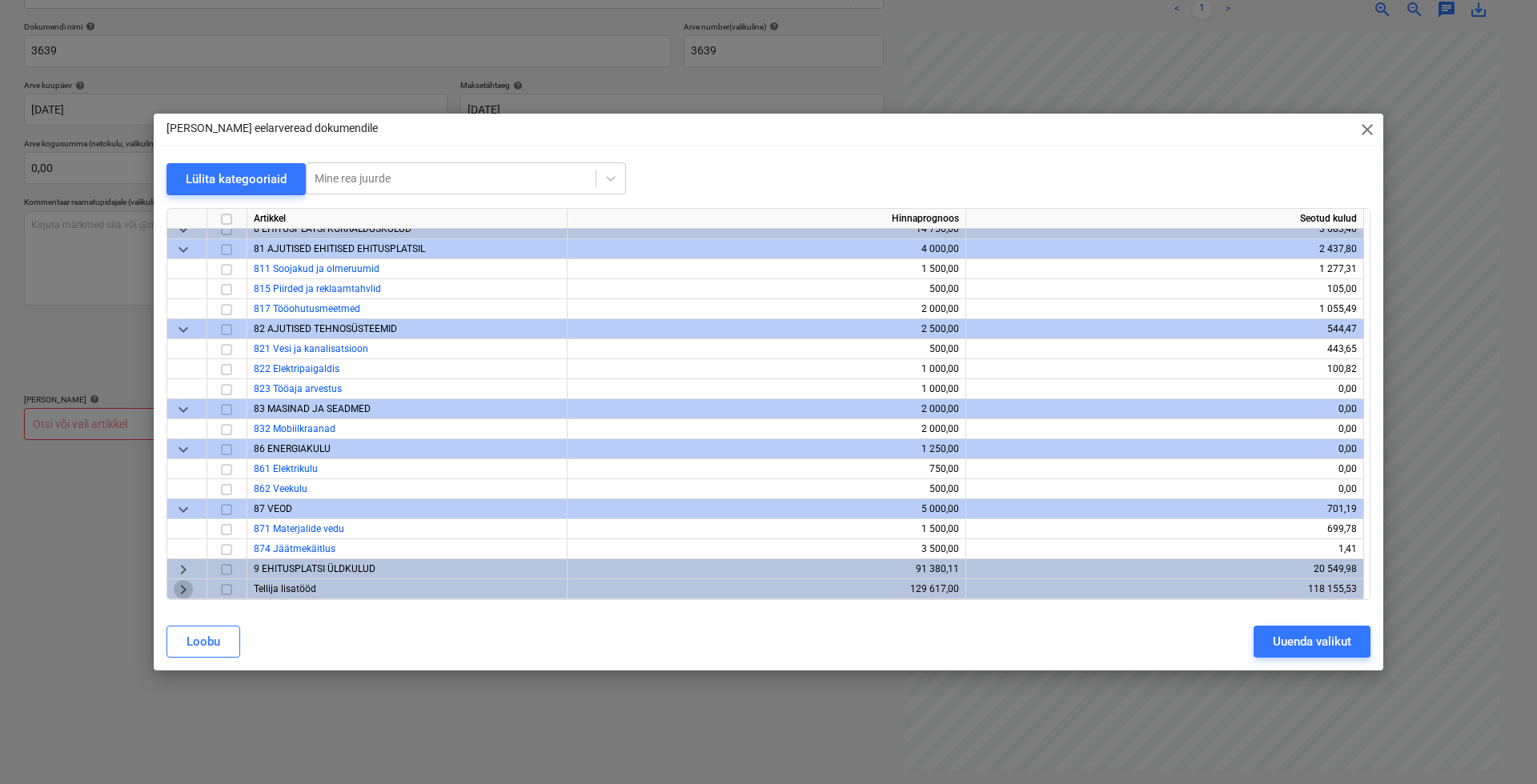
click at [181, 595] on span "keyboard_arrow_right" at bounding box center [183, 590] width 19 height 19
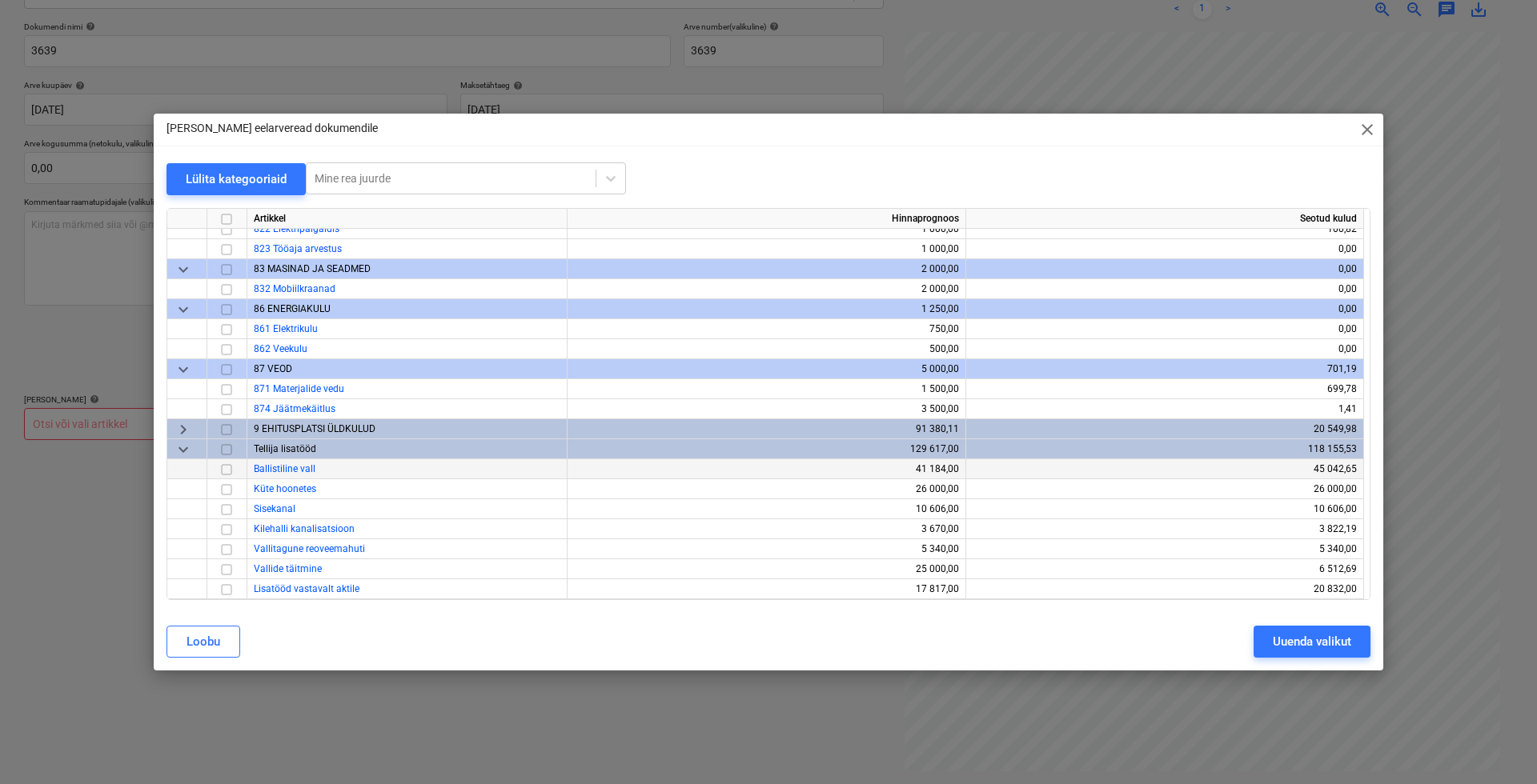
click at [230, 473] on input "checkbox" at bounding box center [227, 470] width 19 height 19
drag, startPoint x: 226, startPoint y: 569, endPoint x: 263, endPoint y: 575, distance: 37.5
click at [226, 569] on input "checkbox" at bounding box center [227, 570] width 19 height 19
click at [231, 471] on input "checkbox" at bounding box center [227, 470] width 19 height 19
click at [1262, 640] on div "Uuenda valikut" at bounding box center [1312, 642] width 78 height 21
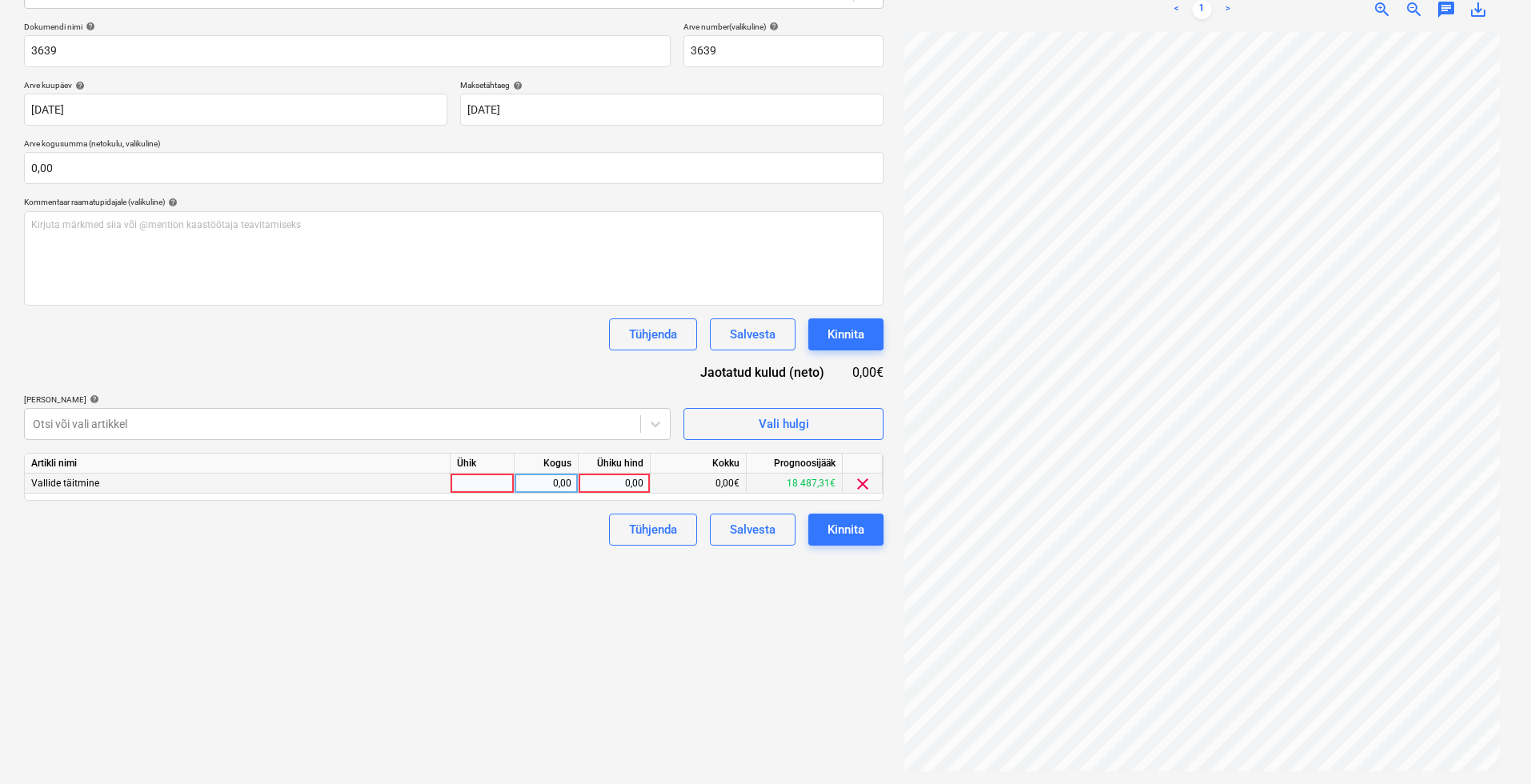
click at [501, 479] on div at bounding box center [483, 484] width 64 height 20
type input "kmpl"
click at [619, 474] on div "0,00" at bounding box center [614, 484] width 58 height 20
type input "1001"
click at [745, 663] on div "Failide konteerimine Vali ettevõte Estrider OÜ [PERSON_NAME] uus ettevõte Vali …" at bounding box center [453, 315] width 873 height 926
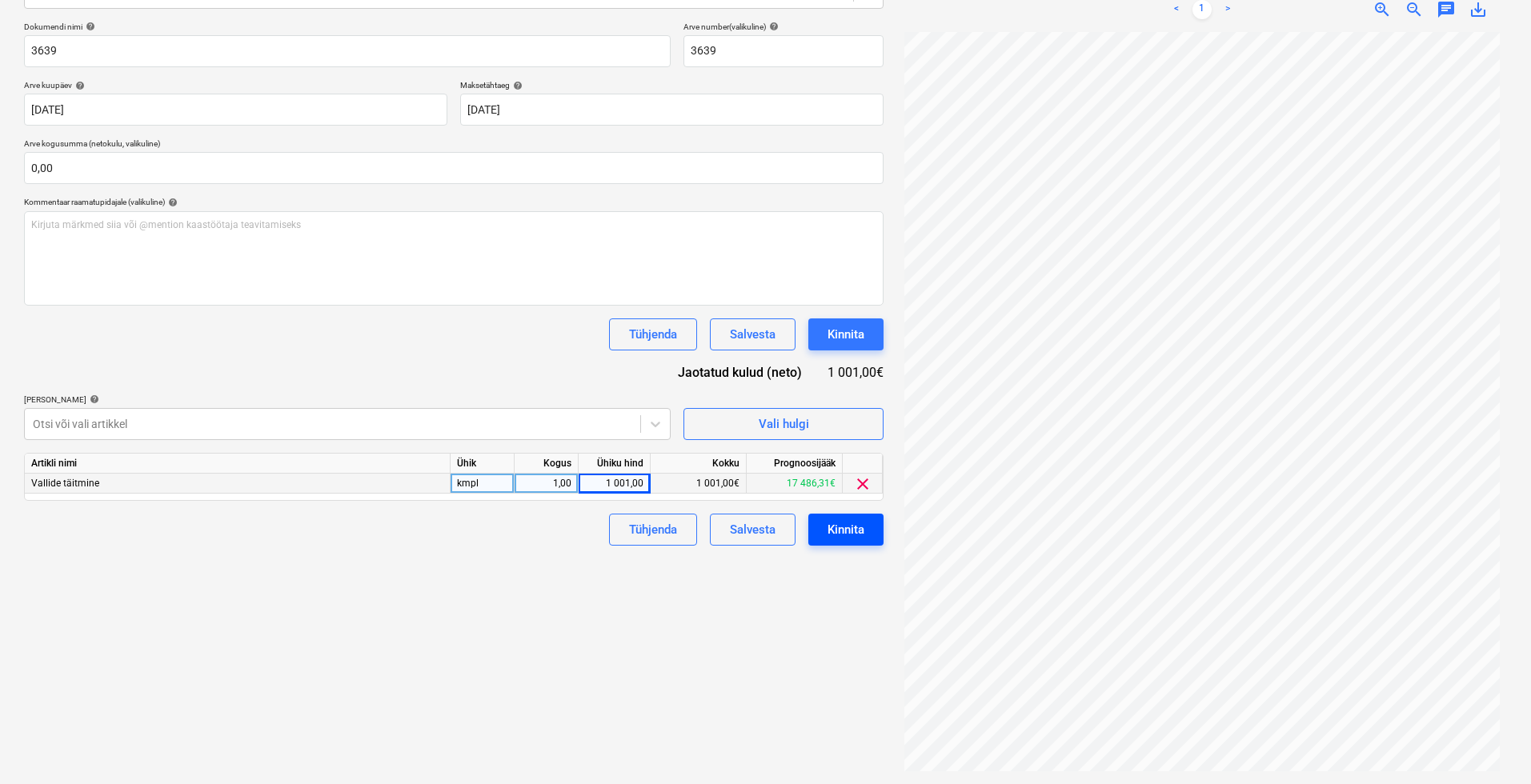
click at [828, 529] on div "Kinnita" at bounding box center [846, 530] width 36 height 21
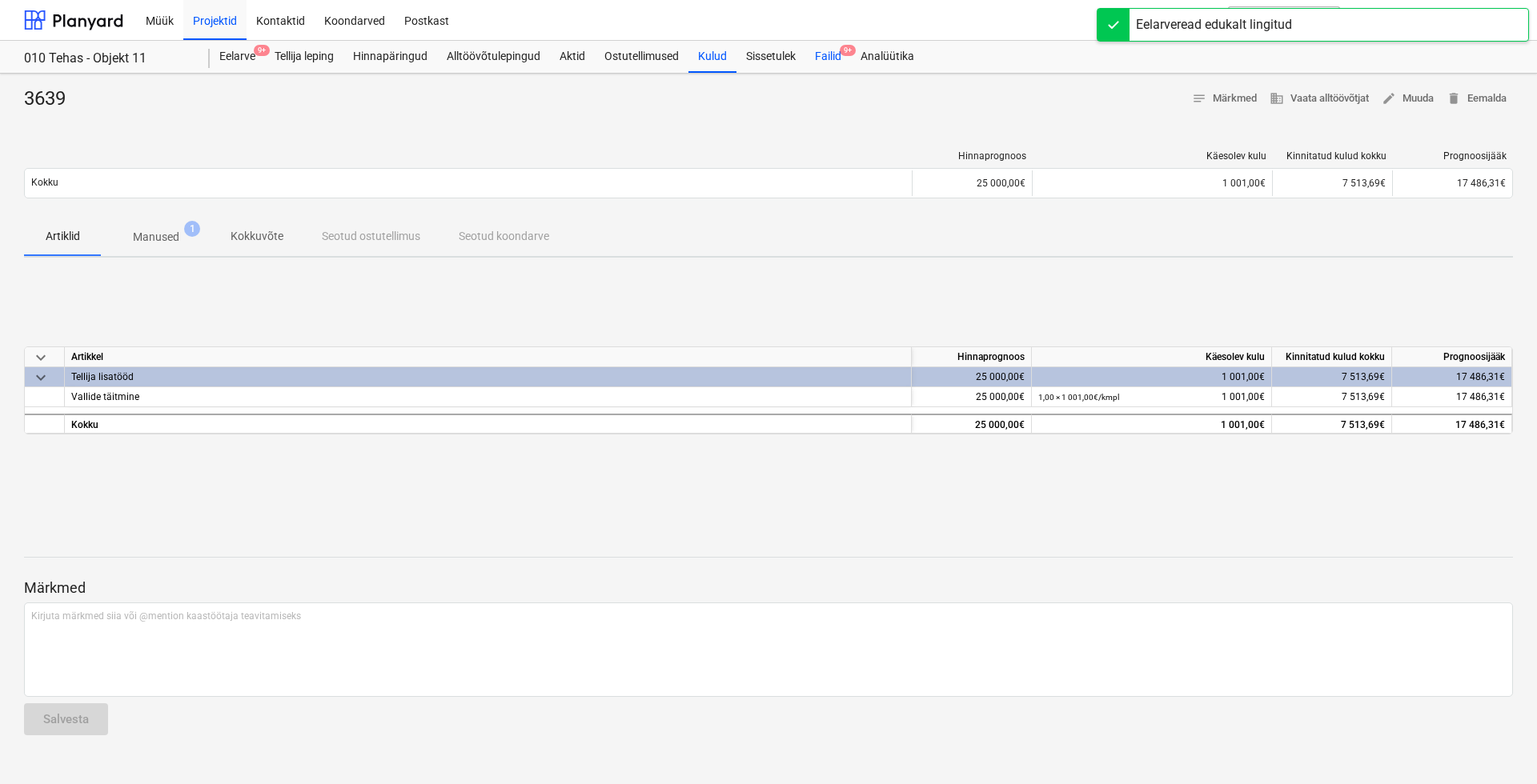
click at [836, 51] on div "Failid 9+" at bounding box center [828, 56] width 46 height 32
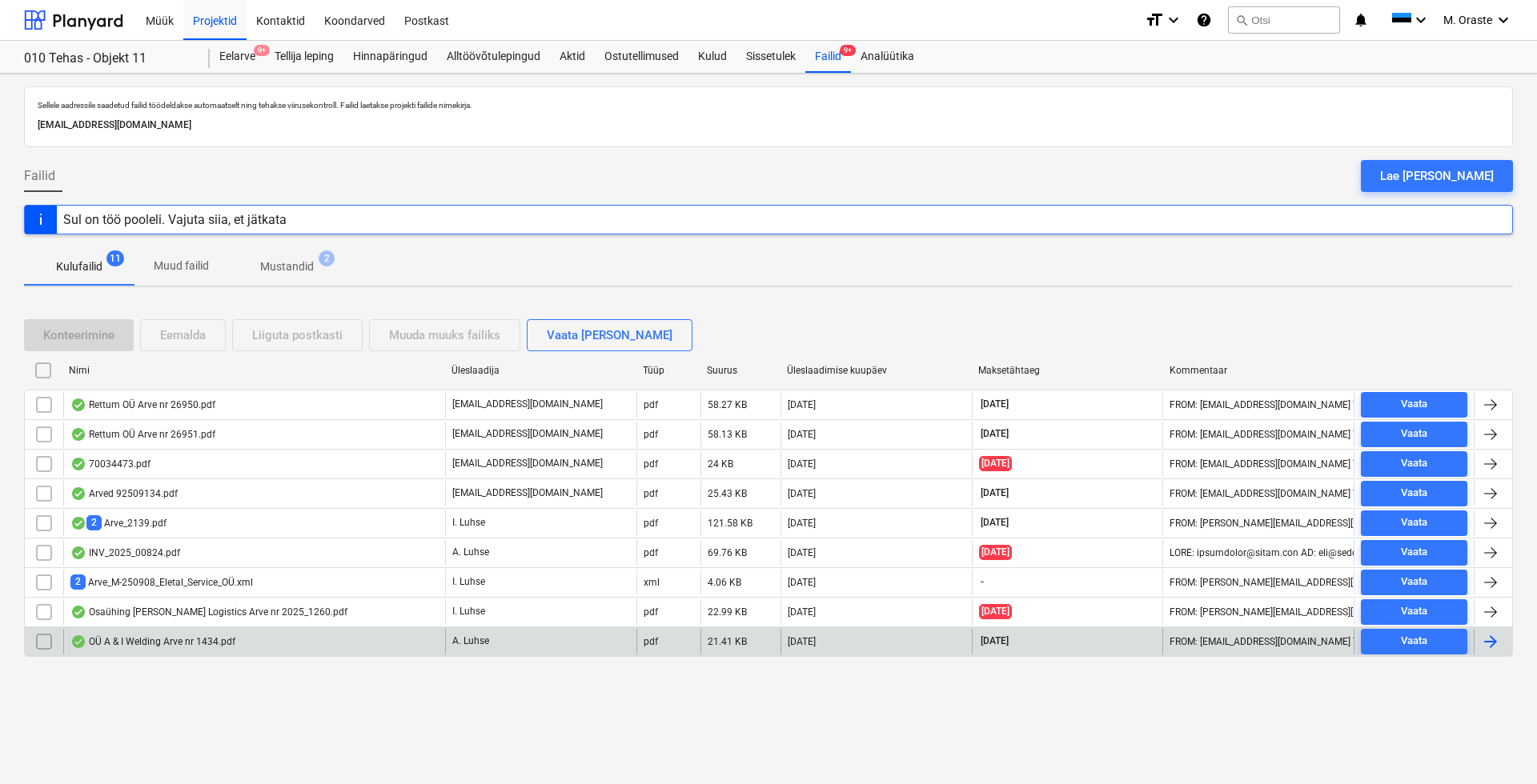
click at [200, 642] on div "OÜ A & I Welding Arve nr 1434.pdf" at bounding box center [153, 642] width 165 height 13
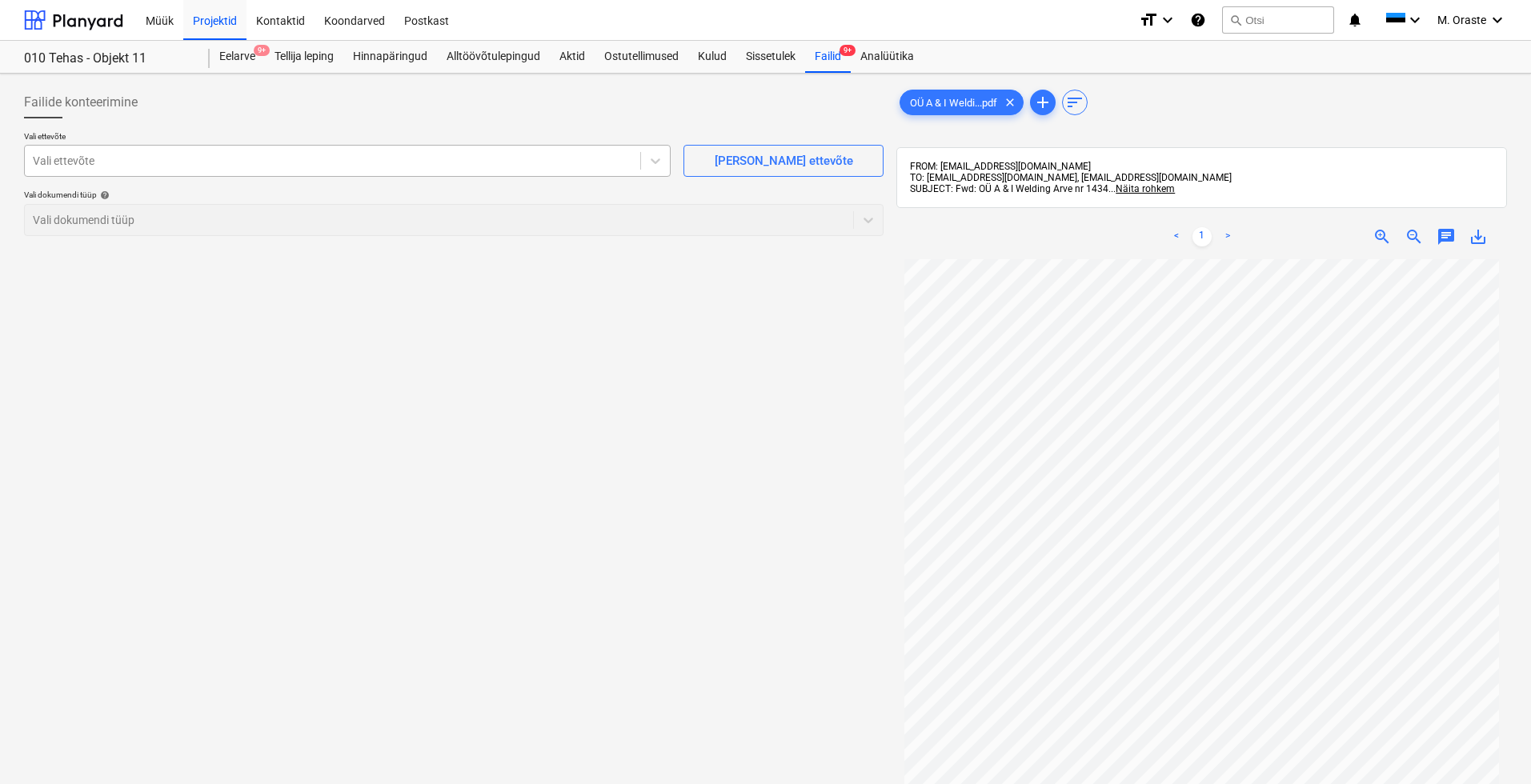
click at [349, 161] on div at bounding box center [333, 161] width 599 height 16
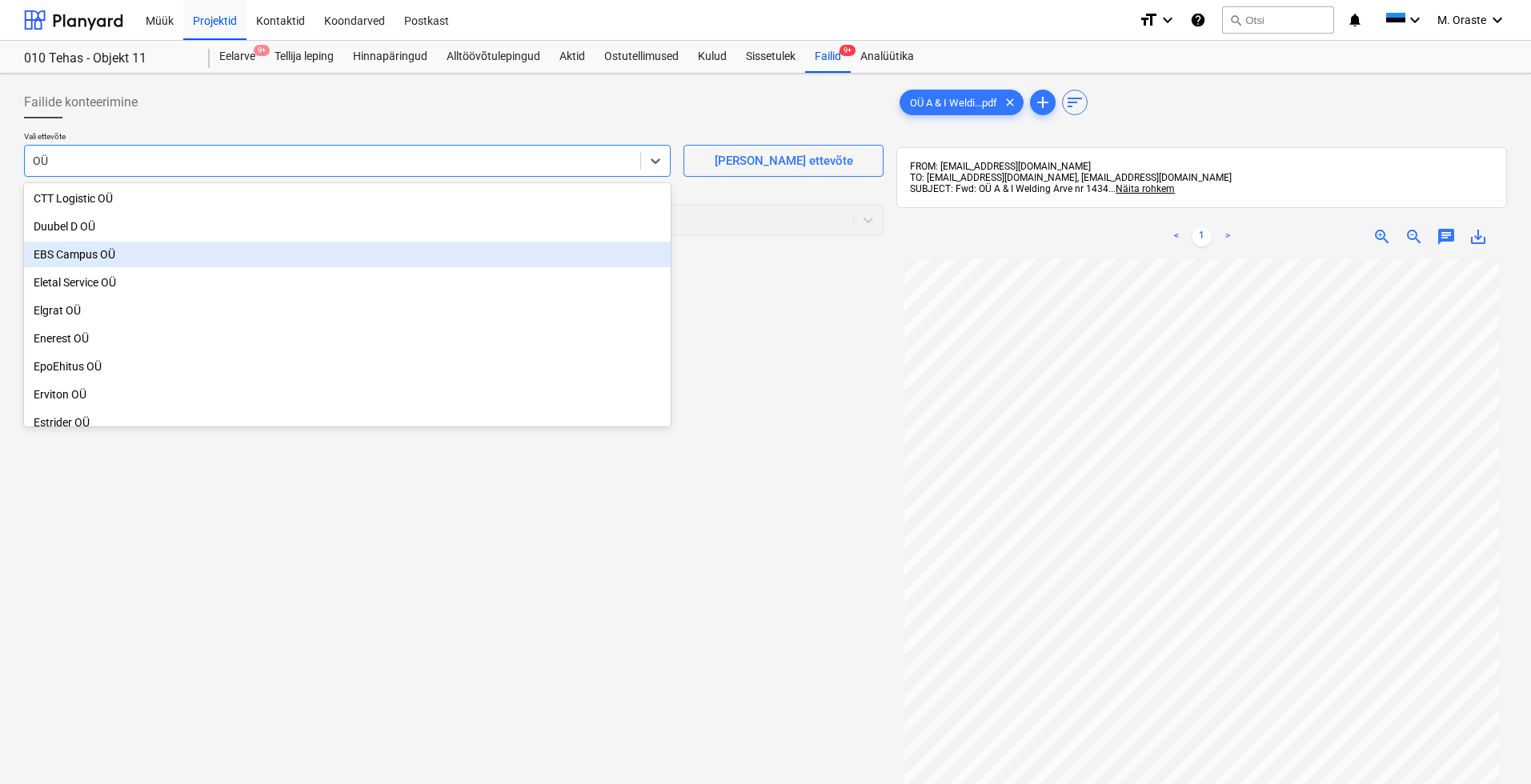
type input "O"
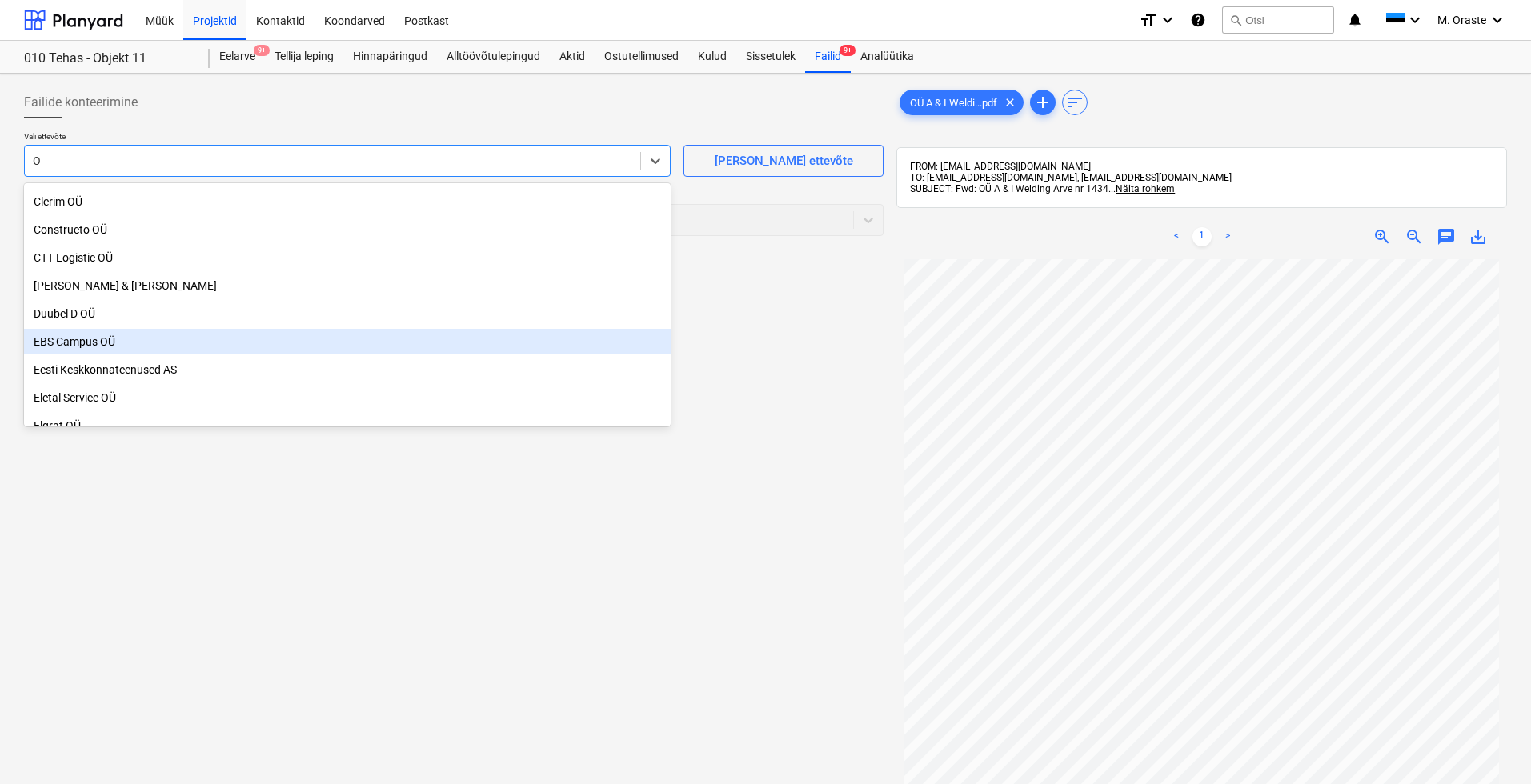
scroll to position [361, 0]
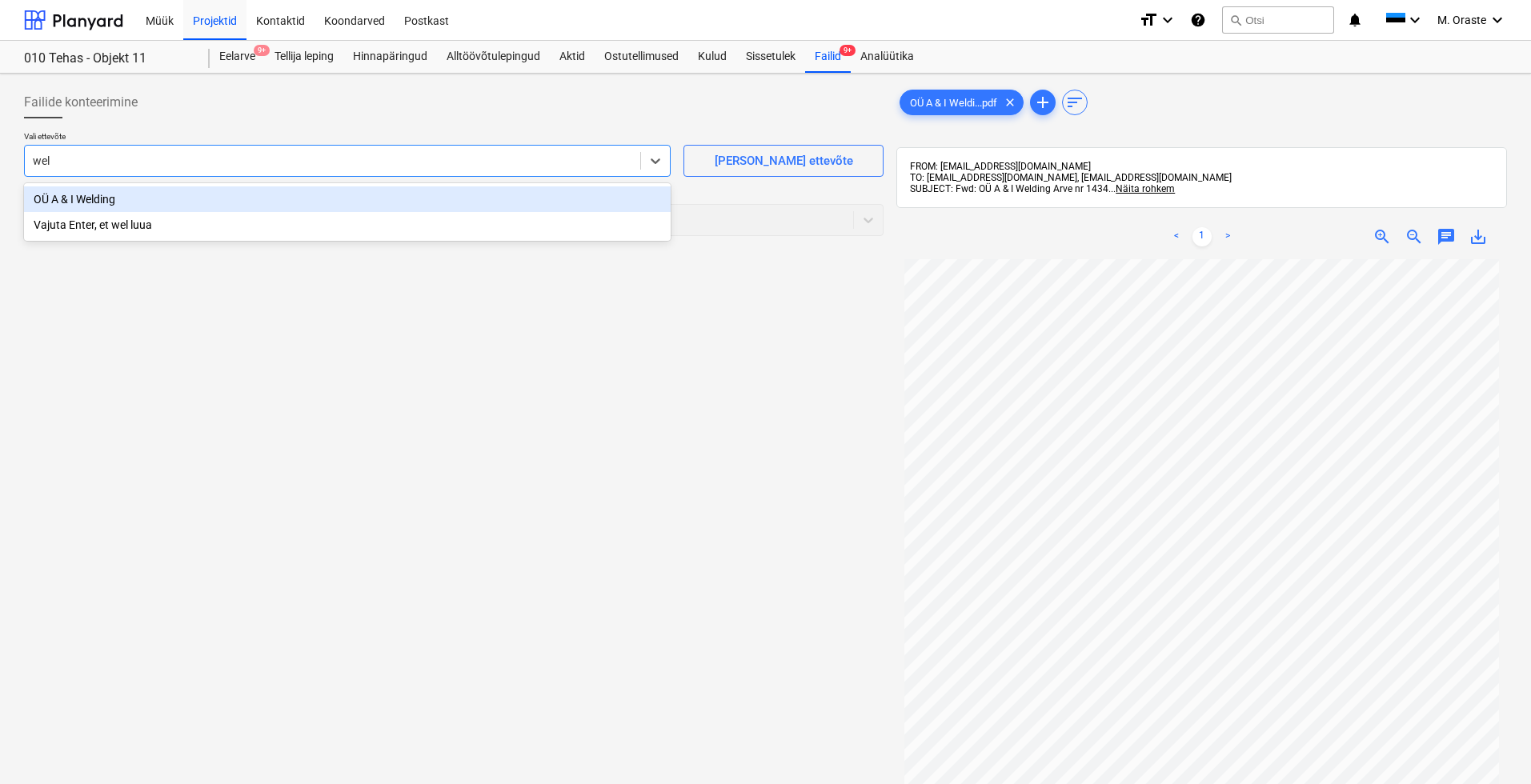
type input "weld"
click at [128, 197] on div "OÜ A & I Welding" at bounding box center [347, 199] width 647 height 25
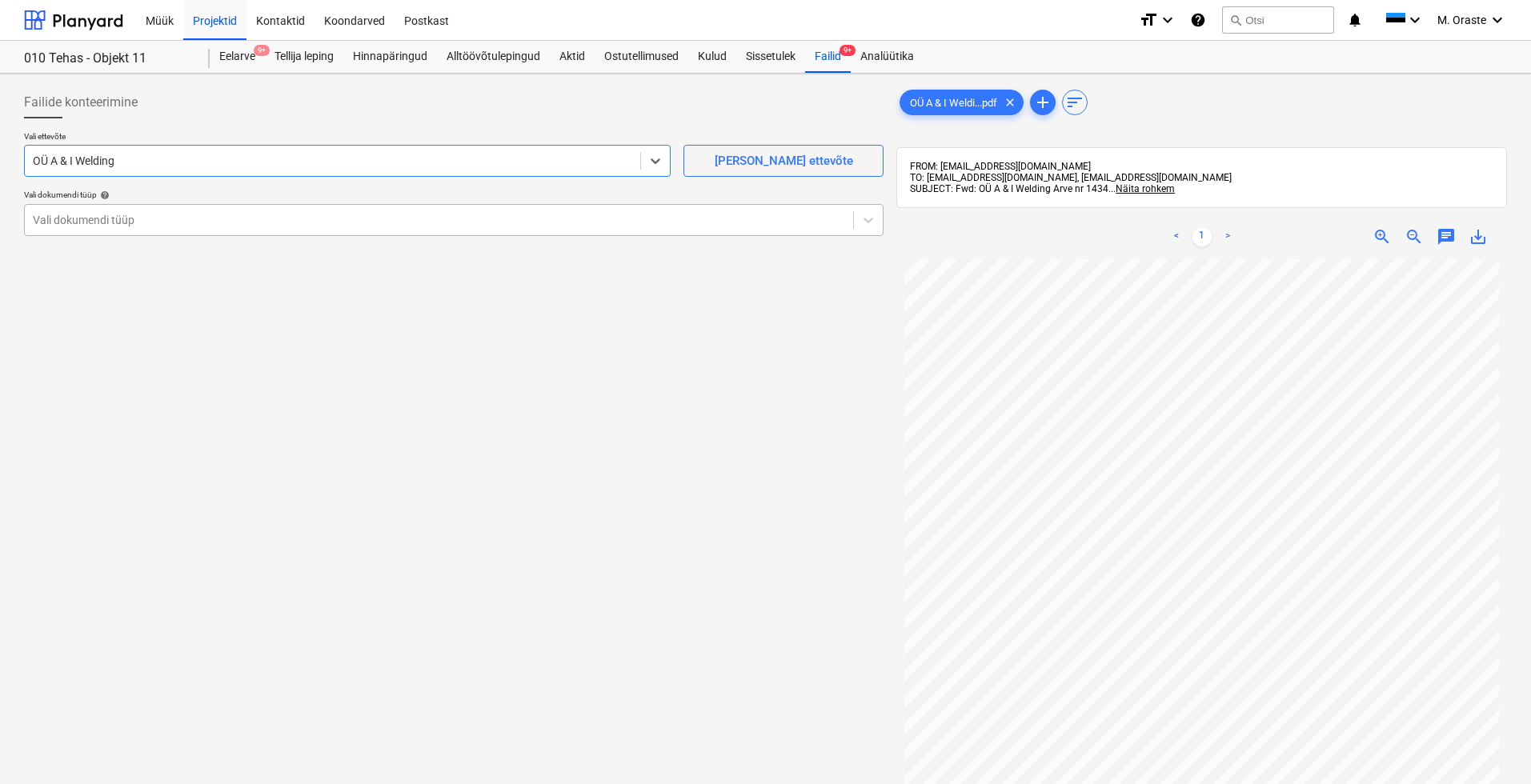
click at [448, 231] on div "Vali dokumendi tüüp" at bounding box center [454, 220] width 860 height 32
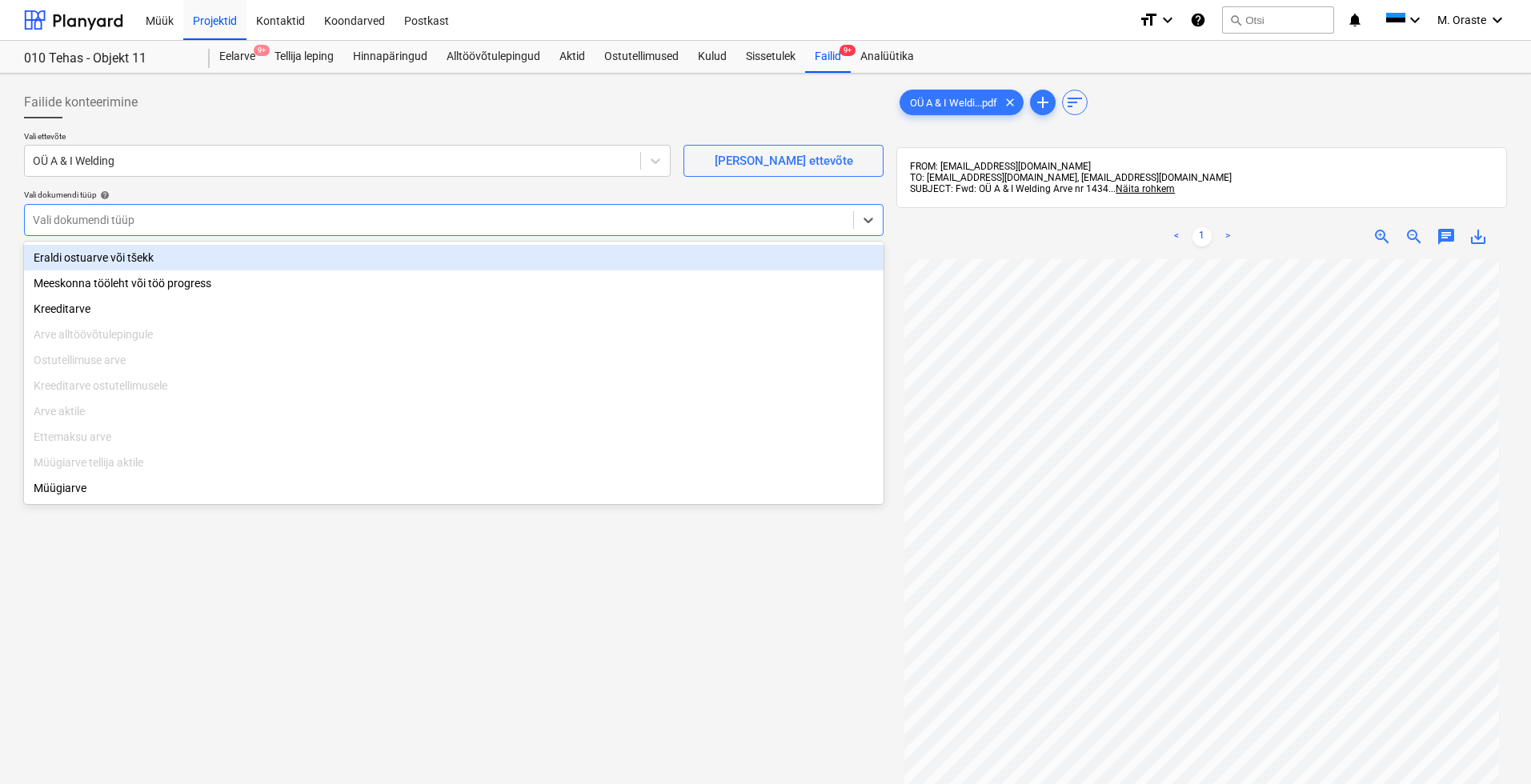
click at [349, 267] on div "Eraldi ostuarve või tšekk" at bounding box center [454, 257] width 860 height 25
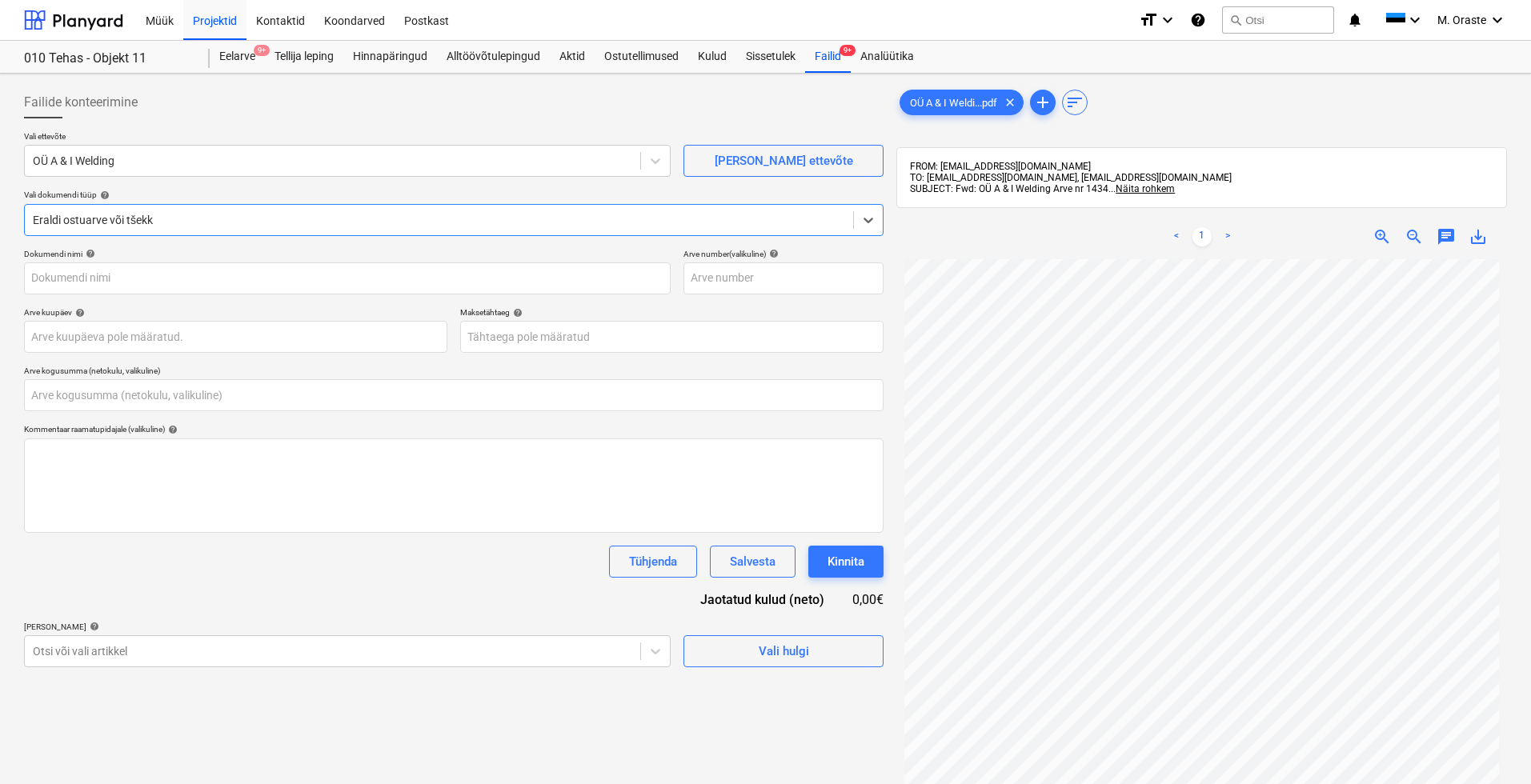
type input "1"
type input "[DATE]"
type input "0,00"
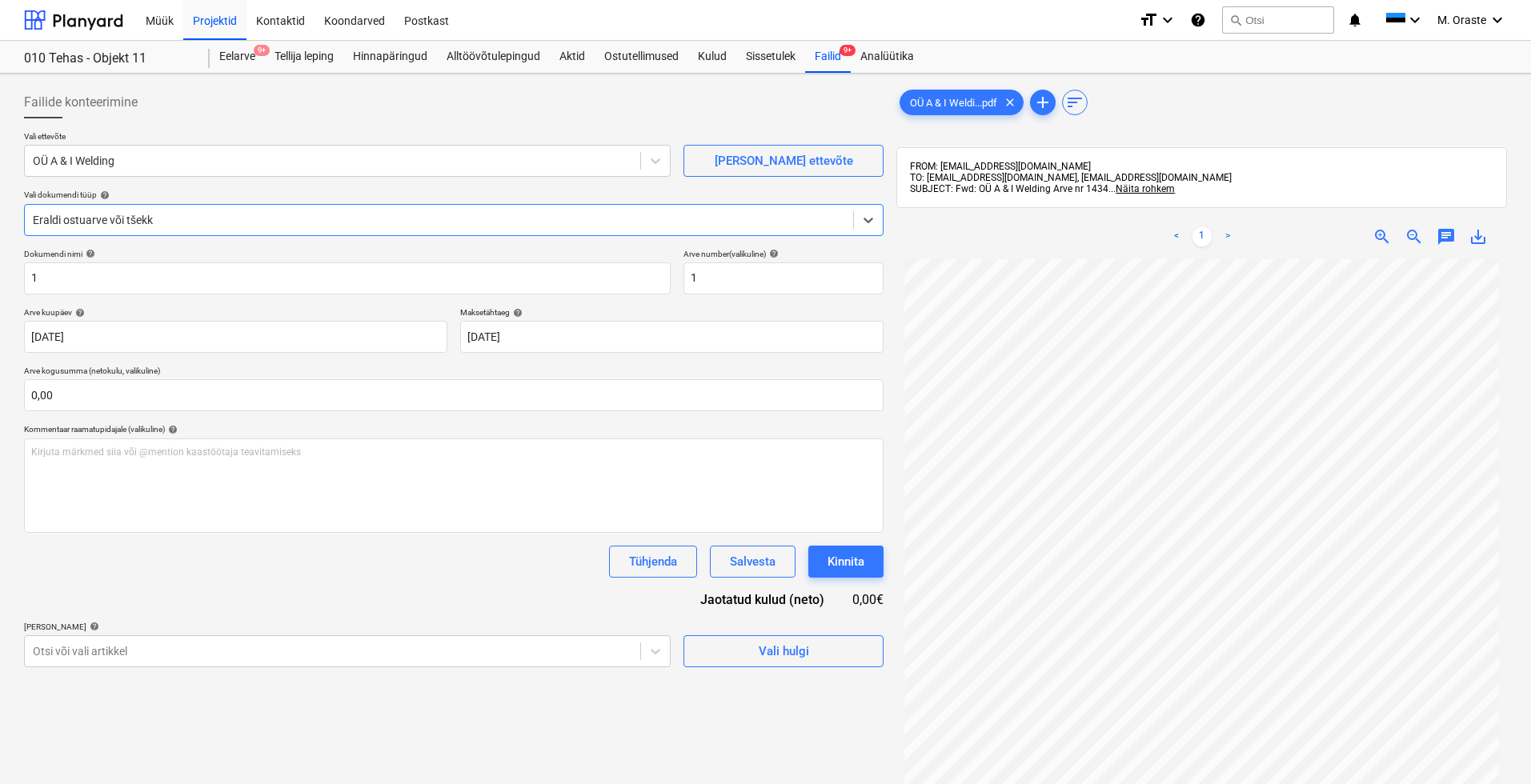
click at [301, 223] on div at bounding box center [439, 220] width 813 height 16
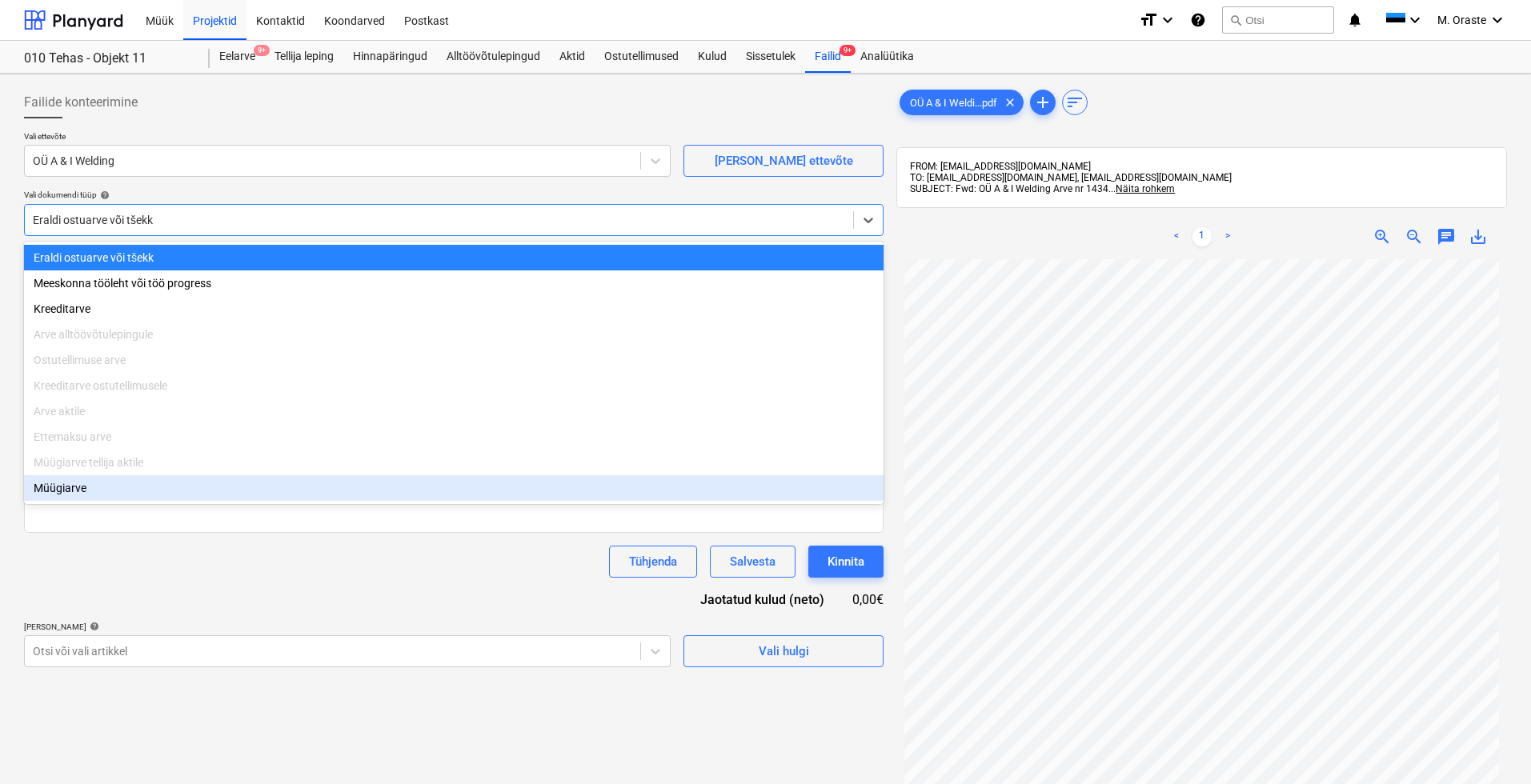
click at [157, 486] on div "Müügiarve" at bounding box center [454, 487] width 860 height 25
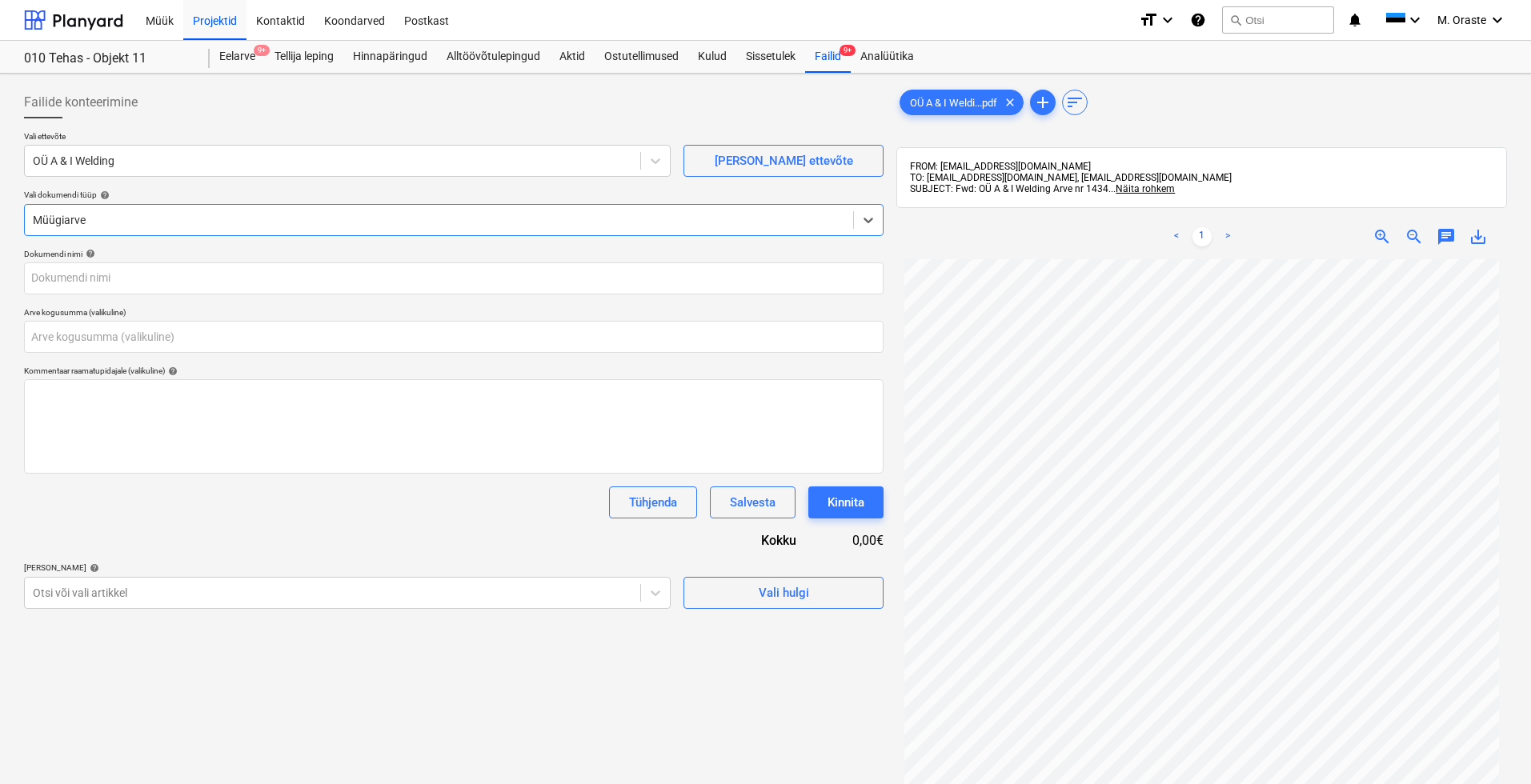
type input "1"
type input "0,00"
click at [587, 580] on body "Müük Projektid Kontaktid Koondarved Postkast format_size keyboard_arrow_down he…" at bounding box center [765, 392] width 1531 height 784
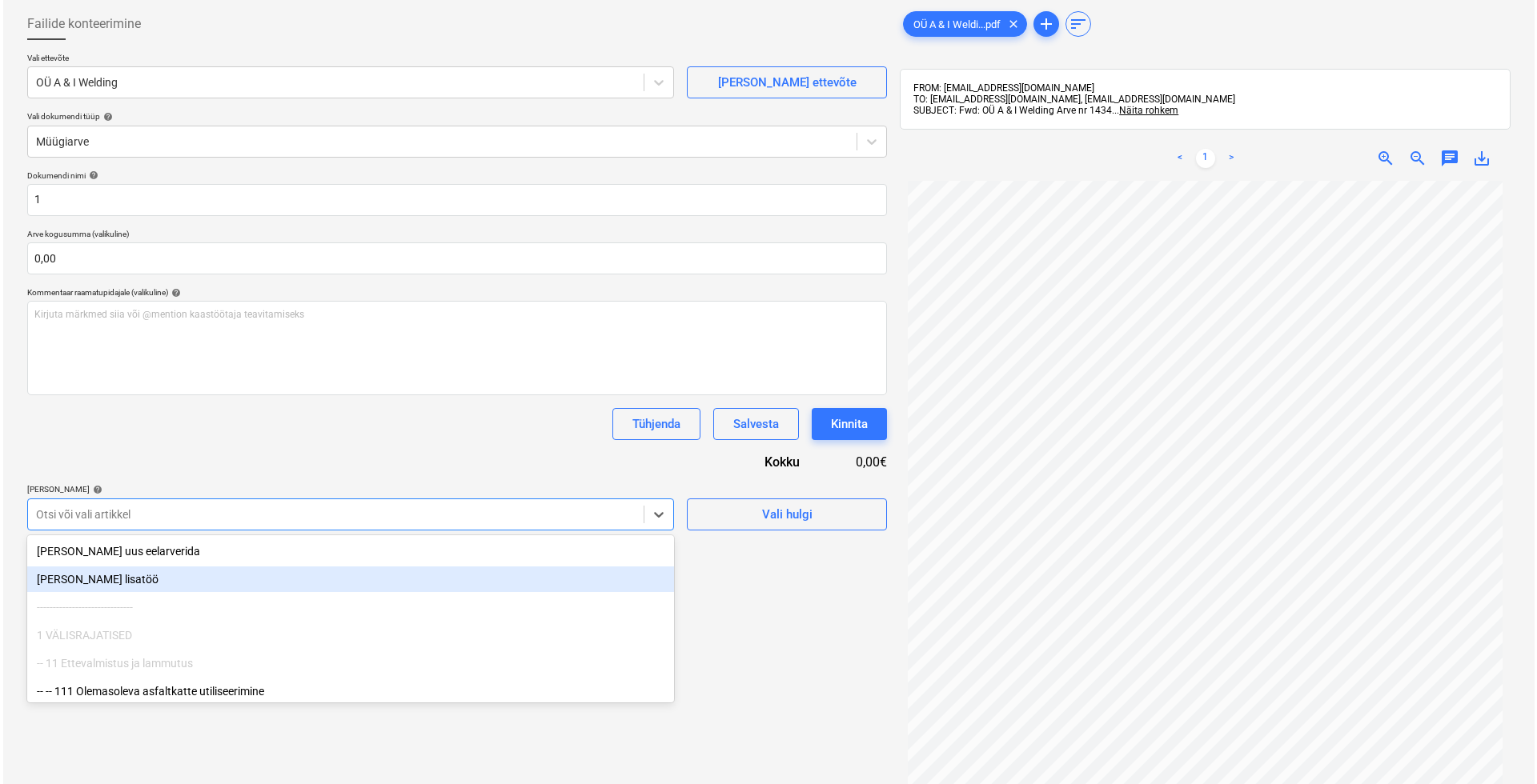
scroll to position [79, 0]
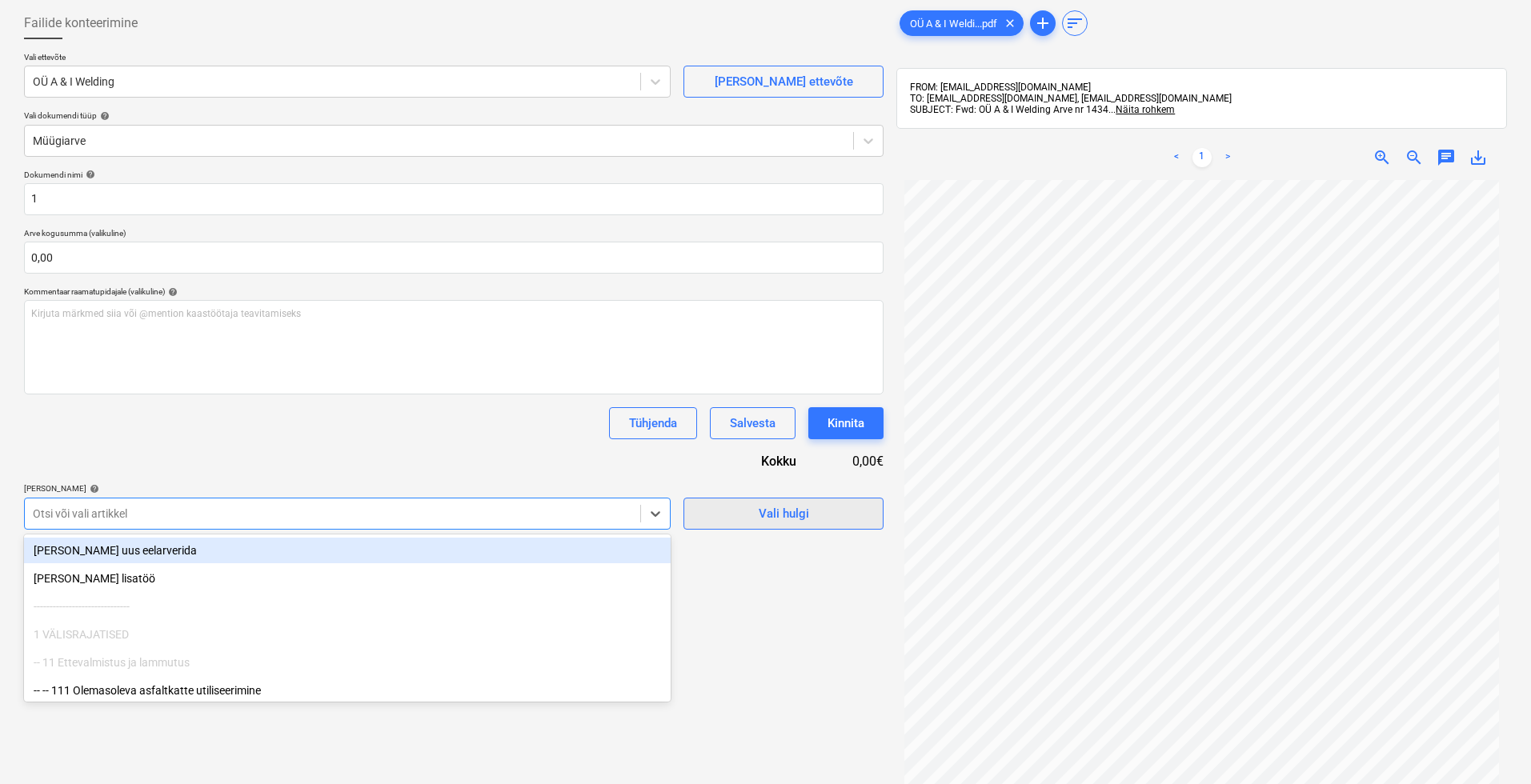
click at [818, 524] on button "Vali hulgi" at bounding box center [783, 513] width 200 height 32
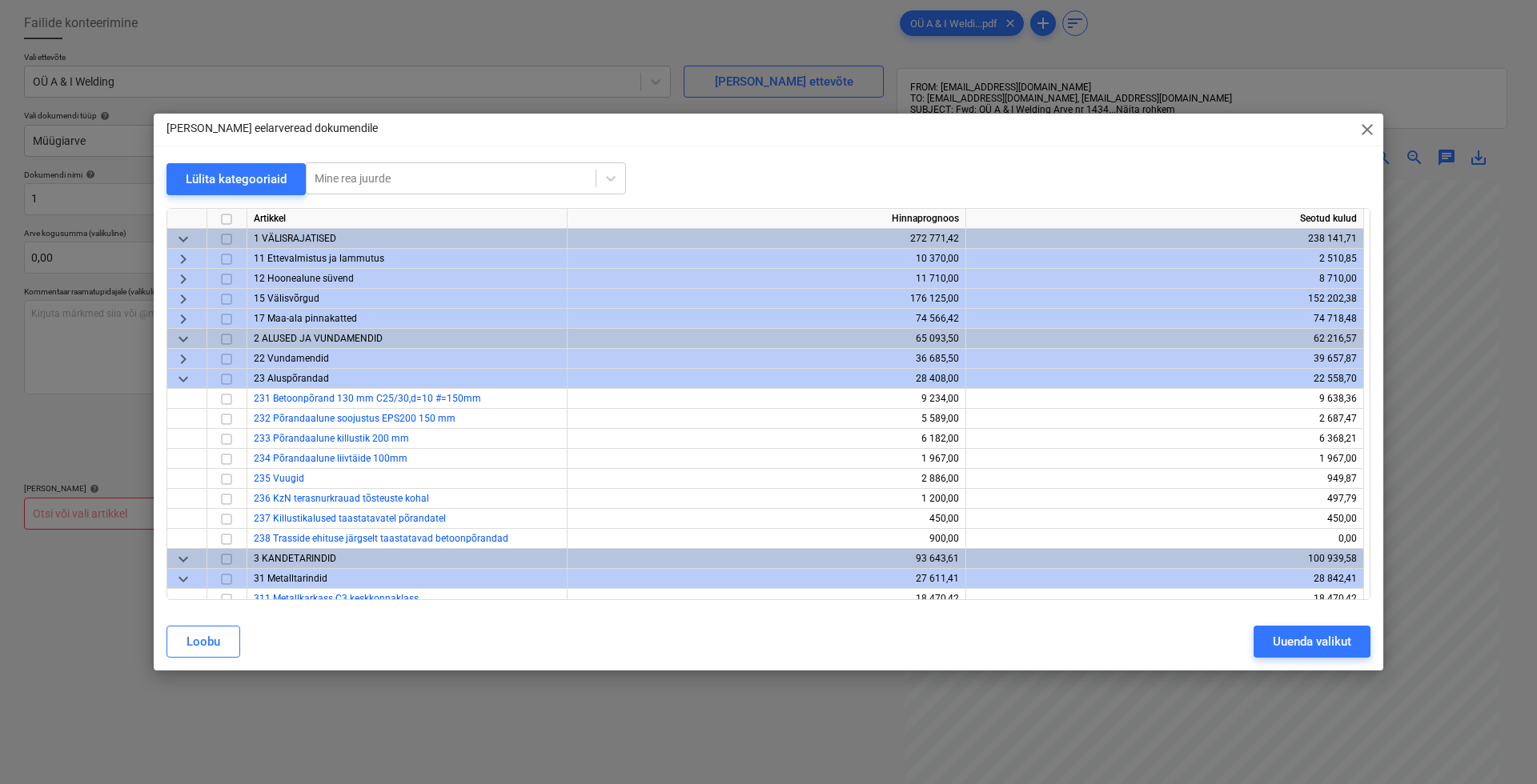
click at [188, 382] on span "keyboard_arrow_down" at bounding box center [183, 379] width 19 height 19
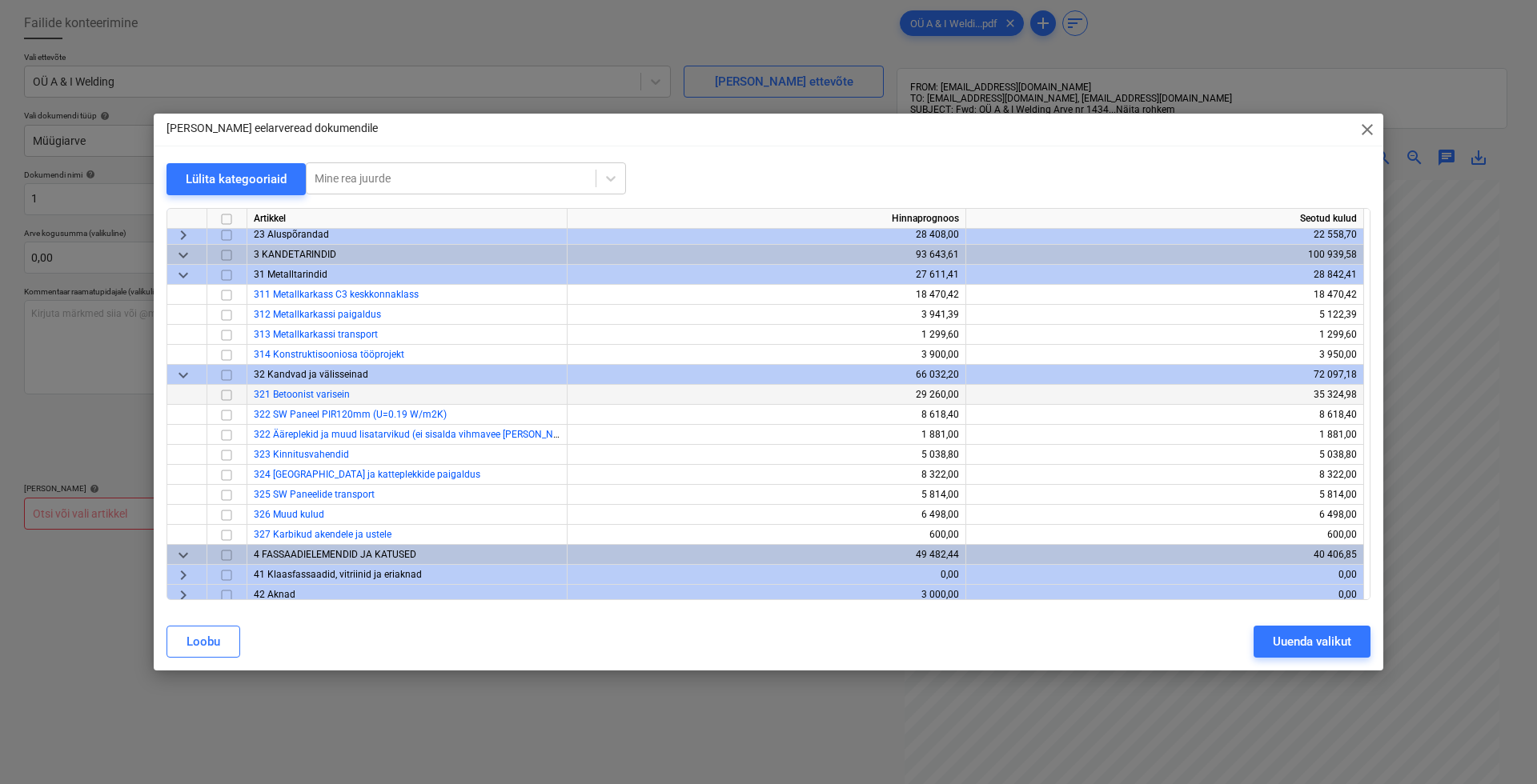
scroll to position [134, 0]
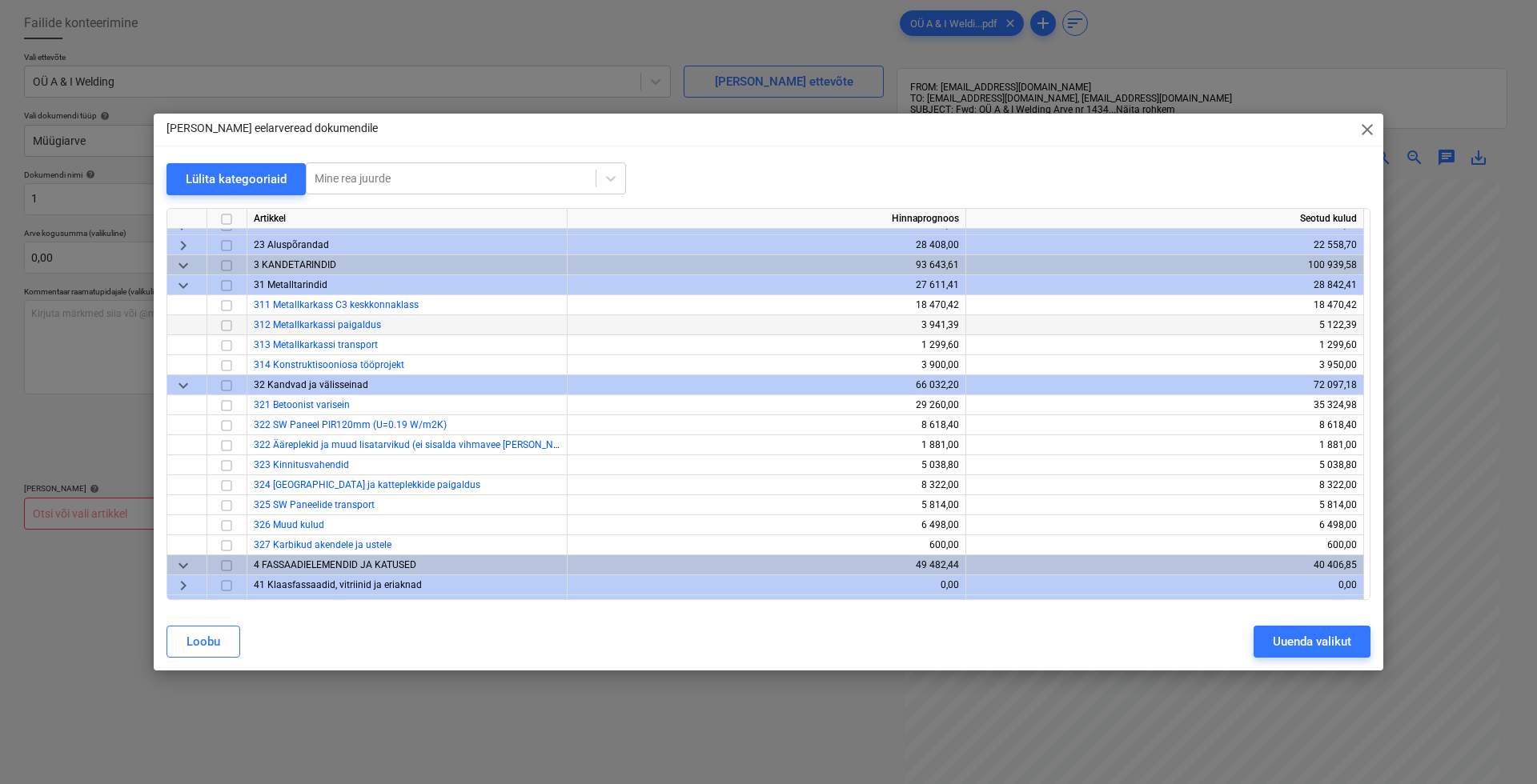
click at [223, 328] on input "checkbox" at bounding box center [227, 326] width 19 height 19
click at [1262, 645] on div "Uuenda valikut" at bounding box center [1312, 642] width 78 height 21
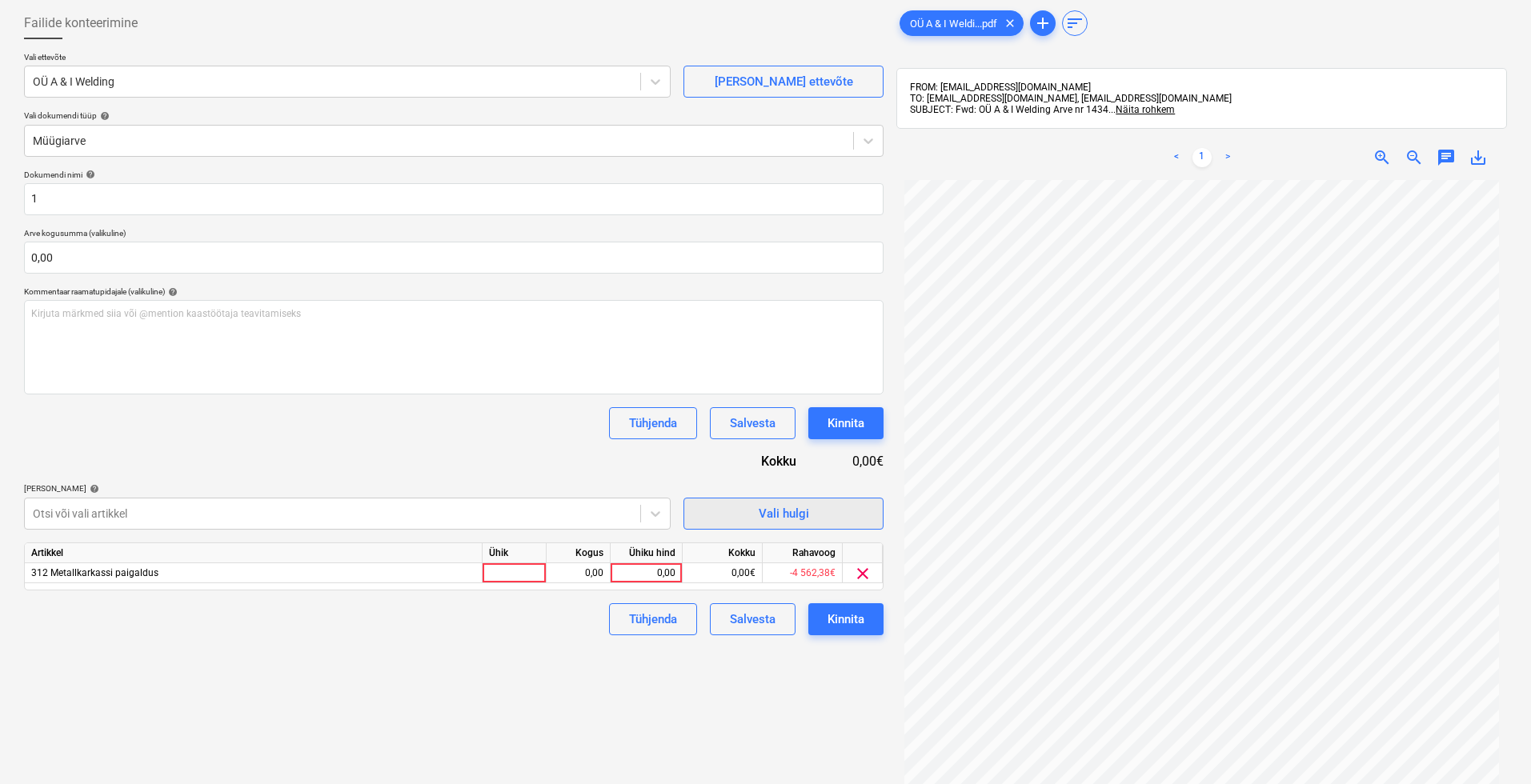
click at [861, 514] on span "Vali hulgi" at bounding box center [783, 514] width 160 height 21
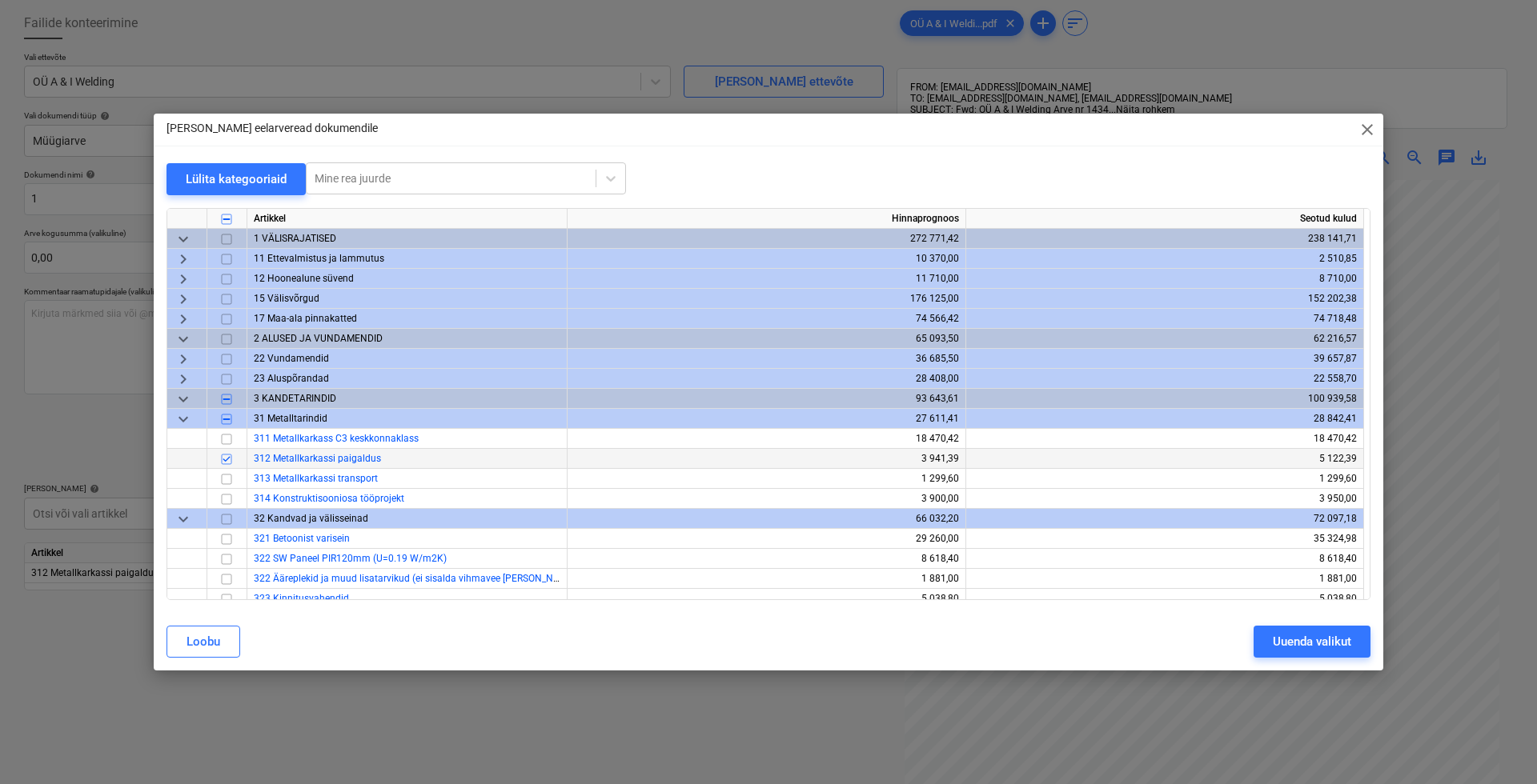
click at [227, 463] on input "checkbox" at bounding box center [227, 459] width 19 height 19
click at [183, 379] on span "keyboard_arrow_right" at bounding box center [183, 379] width 19 height 19
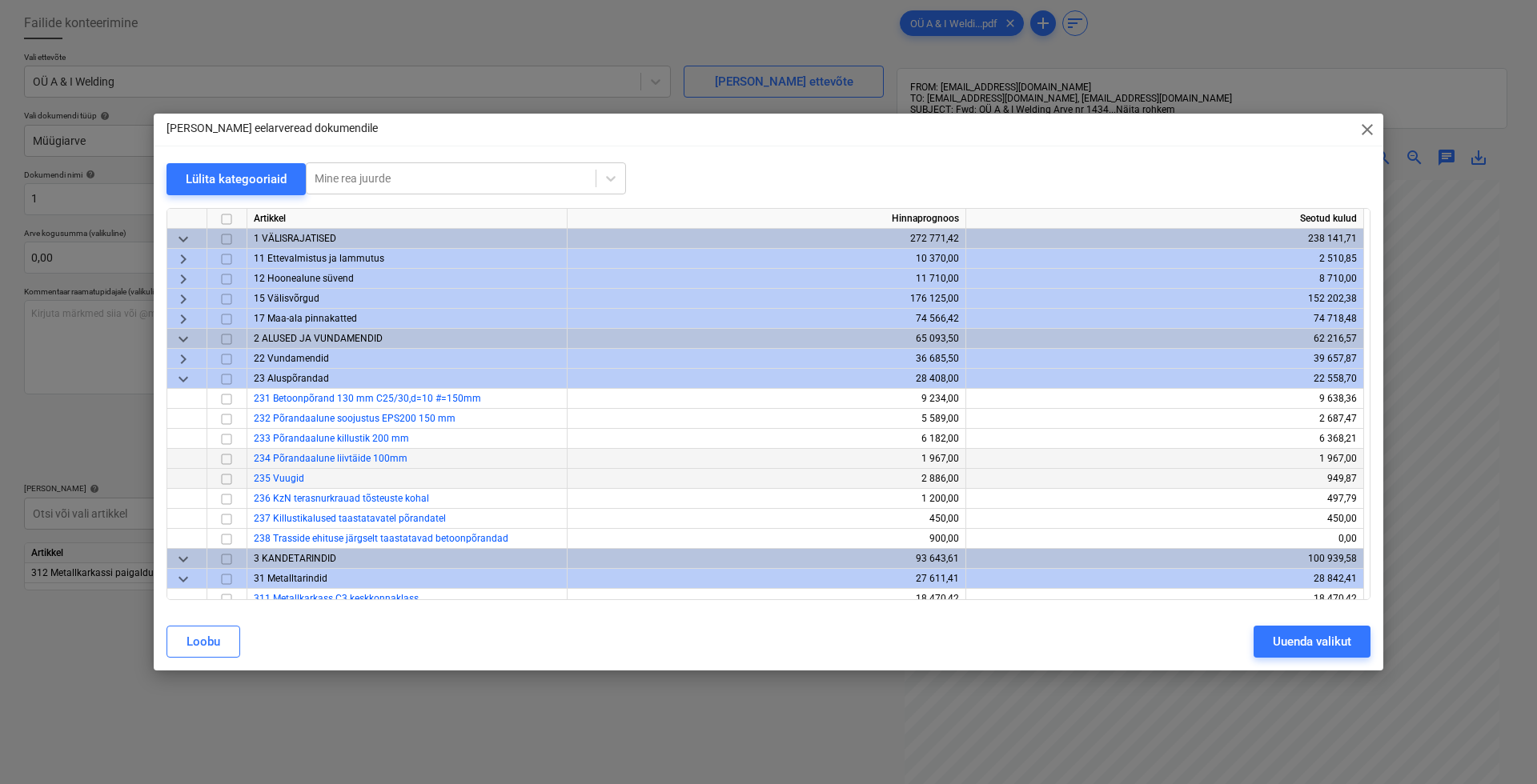
click at [222, 484] on input "checkbox" at bounding box center [227, 479] width 19 height 19
click at [1262, 642] on div "Uuenda valikut" at bounding box center [1312, 642] width 78 height 21
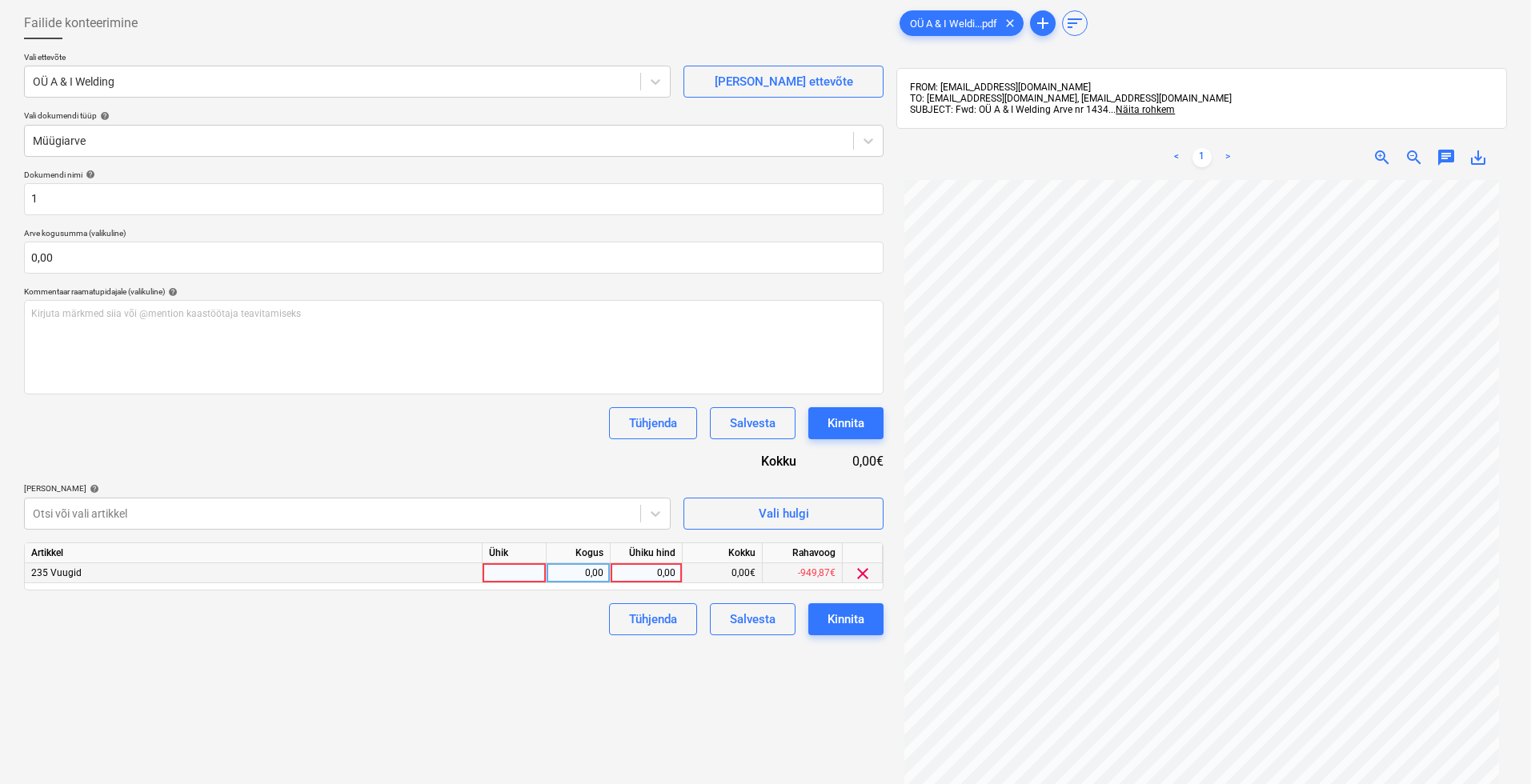
click at [526, 570] on div at bounding box center [515, 573] width 64 height 20
type input "kmp"
click at [525, 573] on div "kmp" at bounding box center [515, 573] width 64 height 20
type input "kmpl"
click at [669, 570] on div "0,00" at bounding box center [646, 573] width 58 height 20
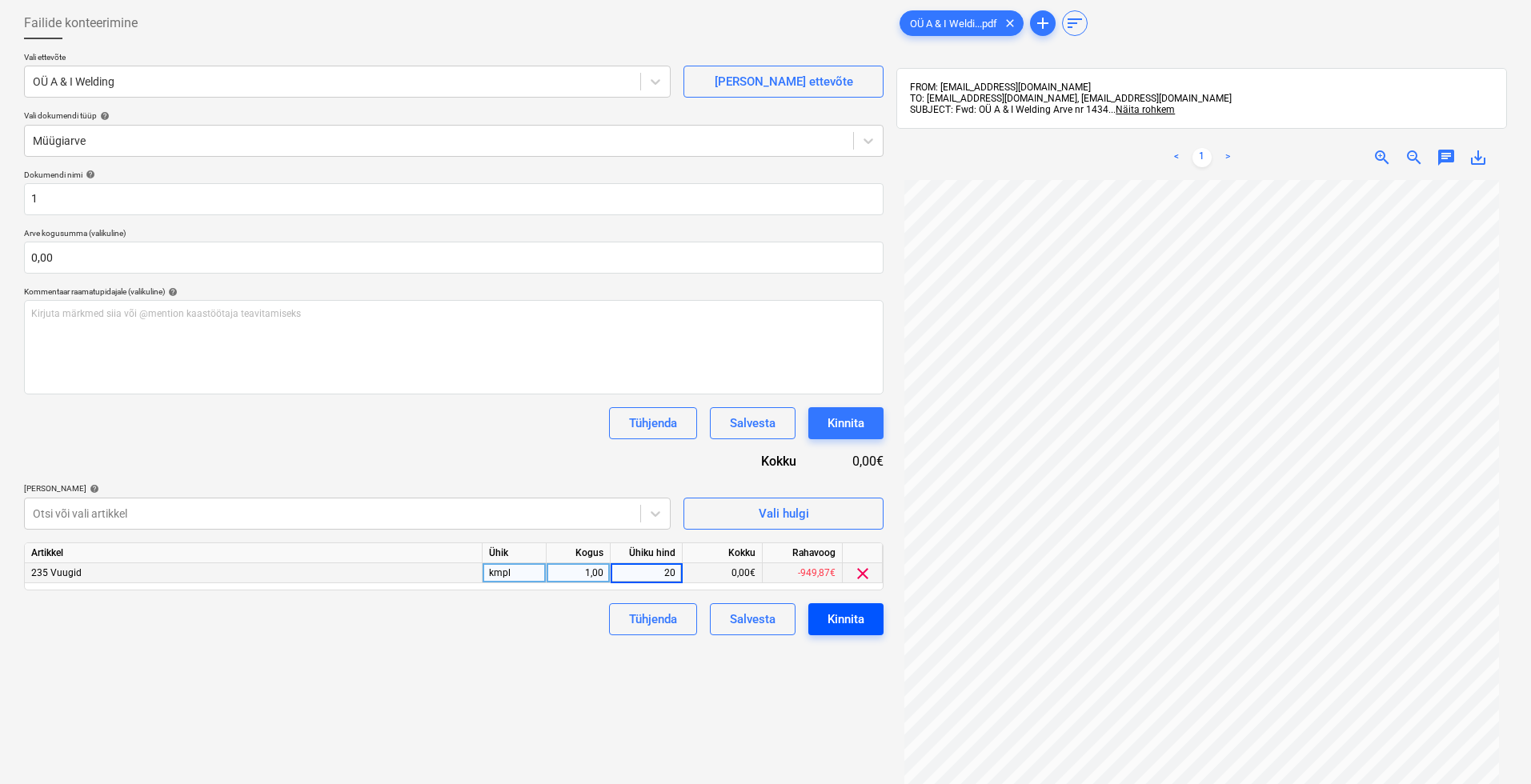
type input "200"
click at [641, 688] on div "Failide konteerimine Vali ettevõte OÜ A & I Welding [PERSON_NAME] uus ettevõte …" at bounding box center [453, 464] width 873 height 926
click at [856, 623] on div "Kinnita" at bounding box center [846, 619] width 36 height 21
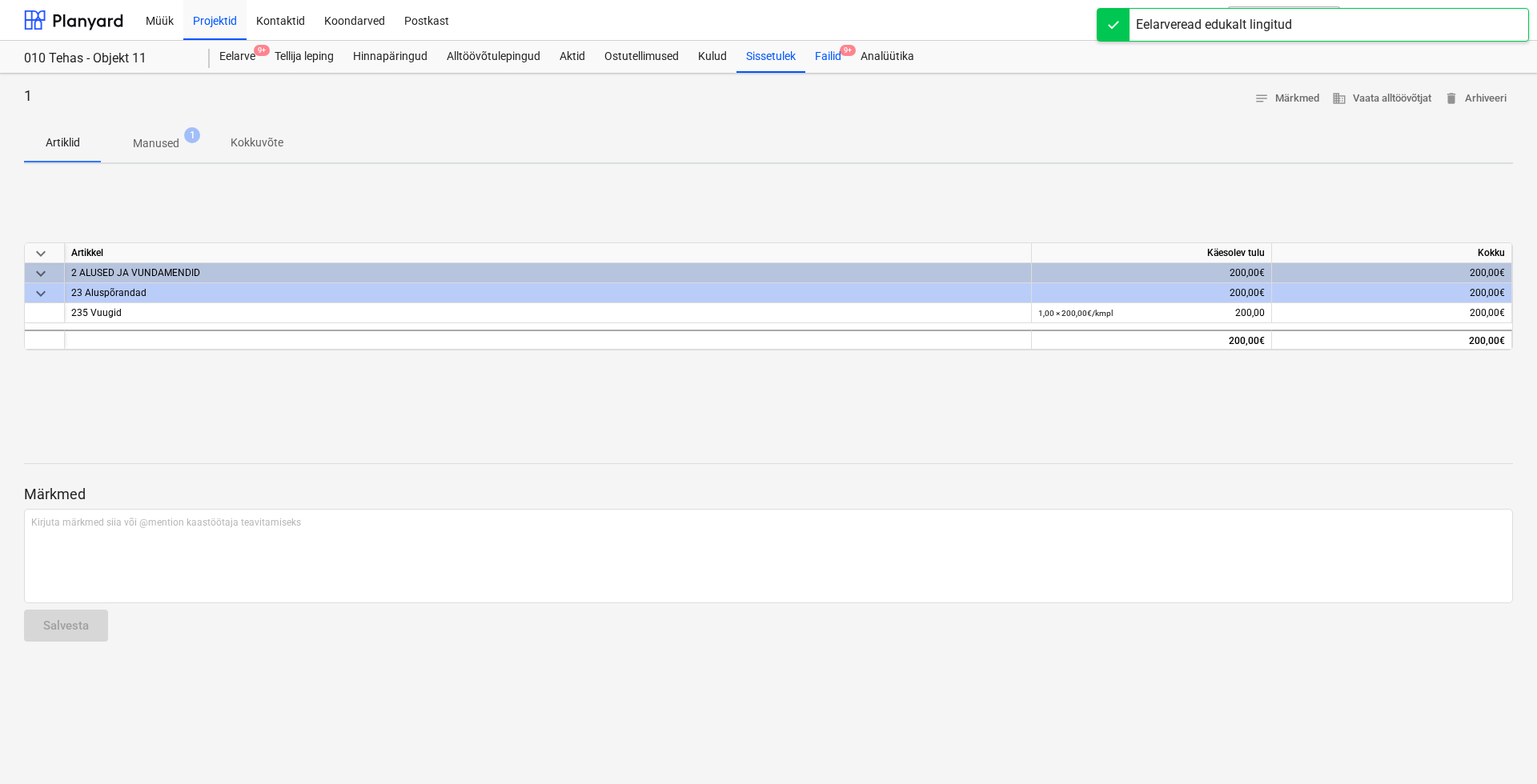
click at [836, 52] on div "Failid 9+" at bounding box center [828, 56] width 46 height 32
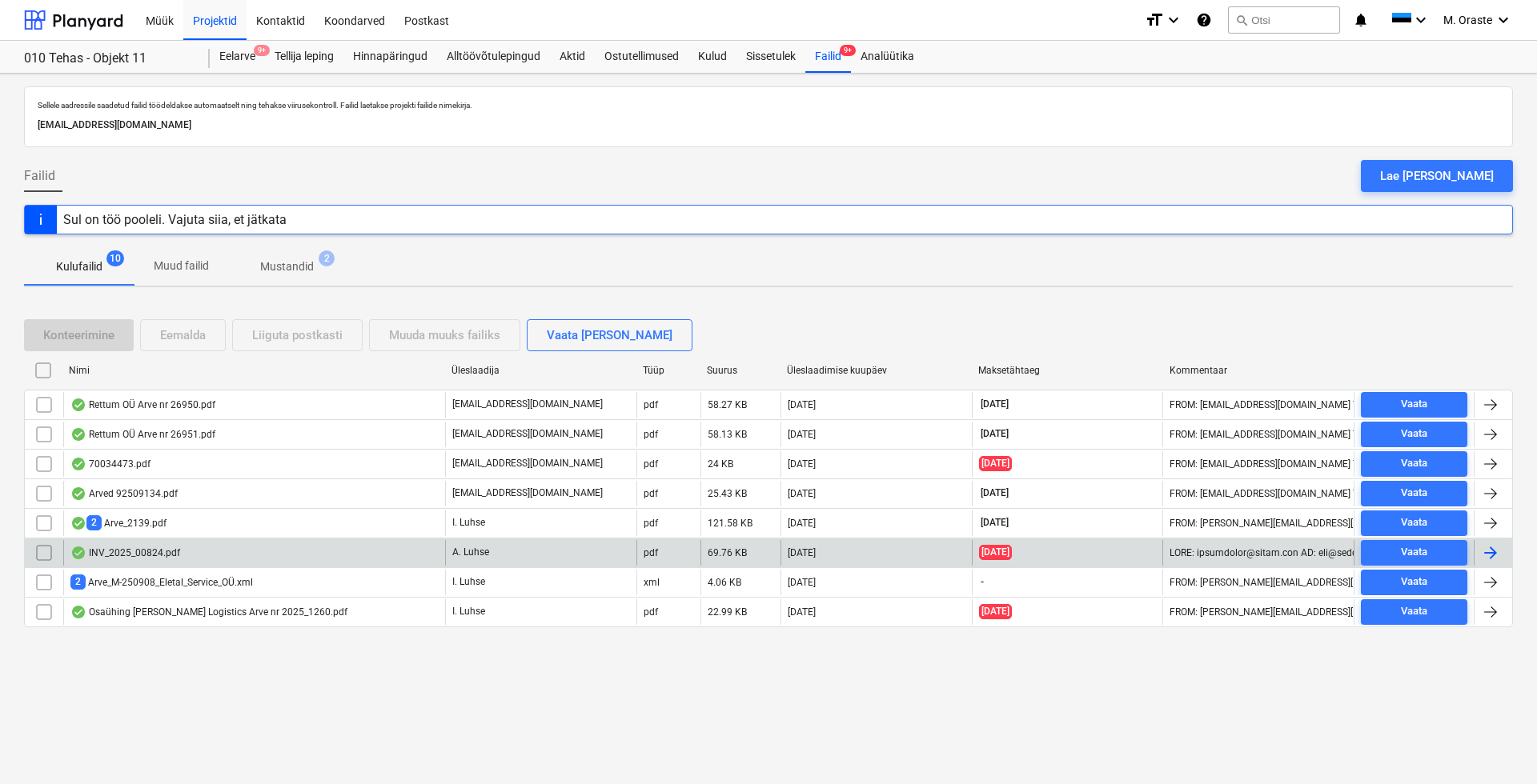
click at [157, 550] on div "INV_2025_00824.pdf" at bounding box center [125, 553] width 109 height 13
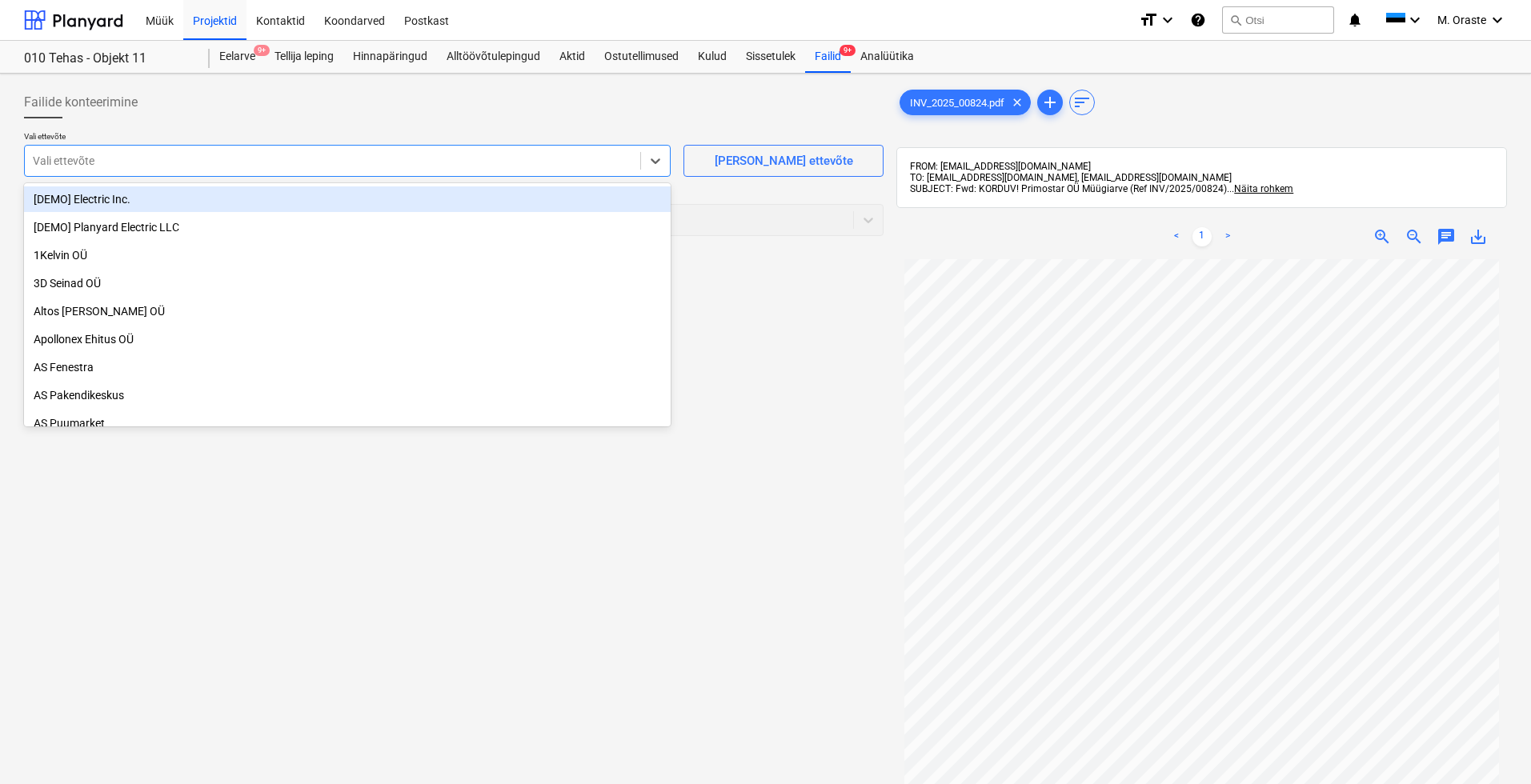
click at [182, 168] on div "Vali ettevõte" at bounding box center [333, 161] width 616 height 23
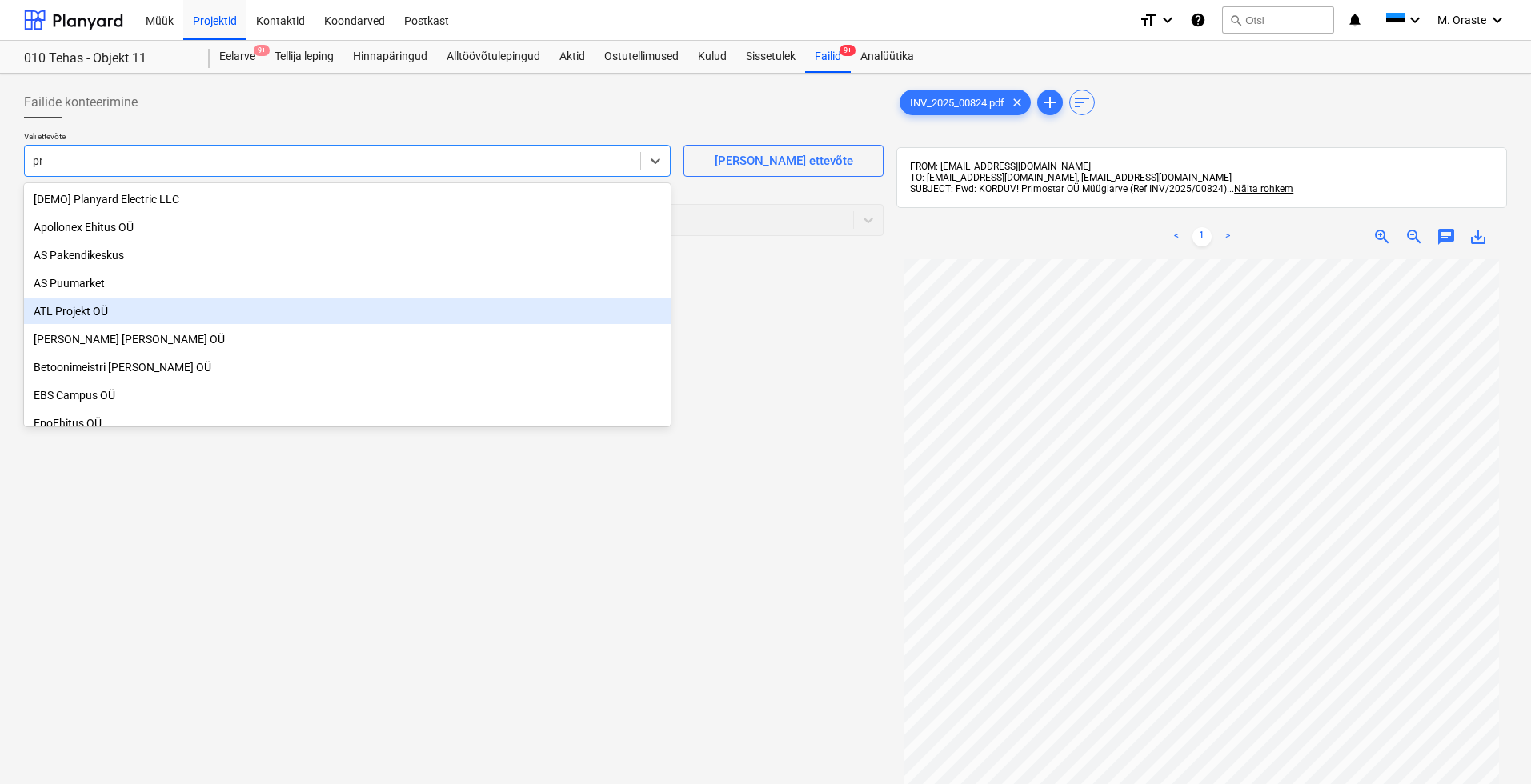
type input "p"
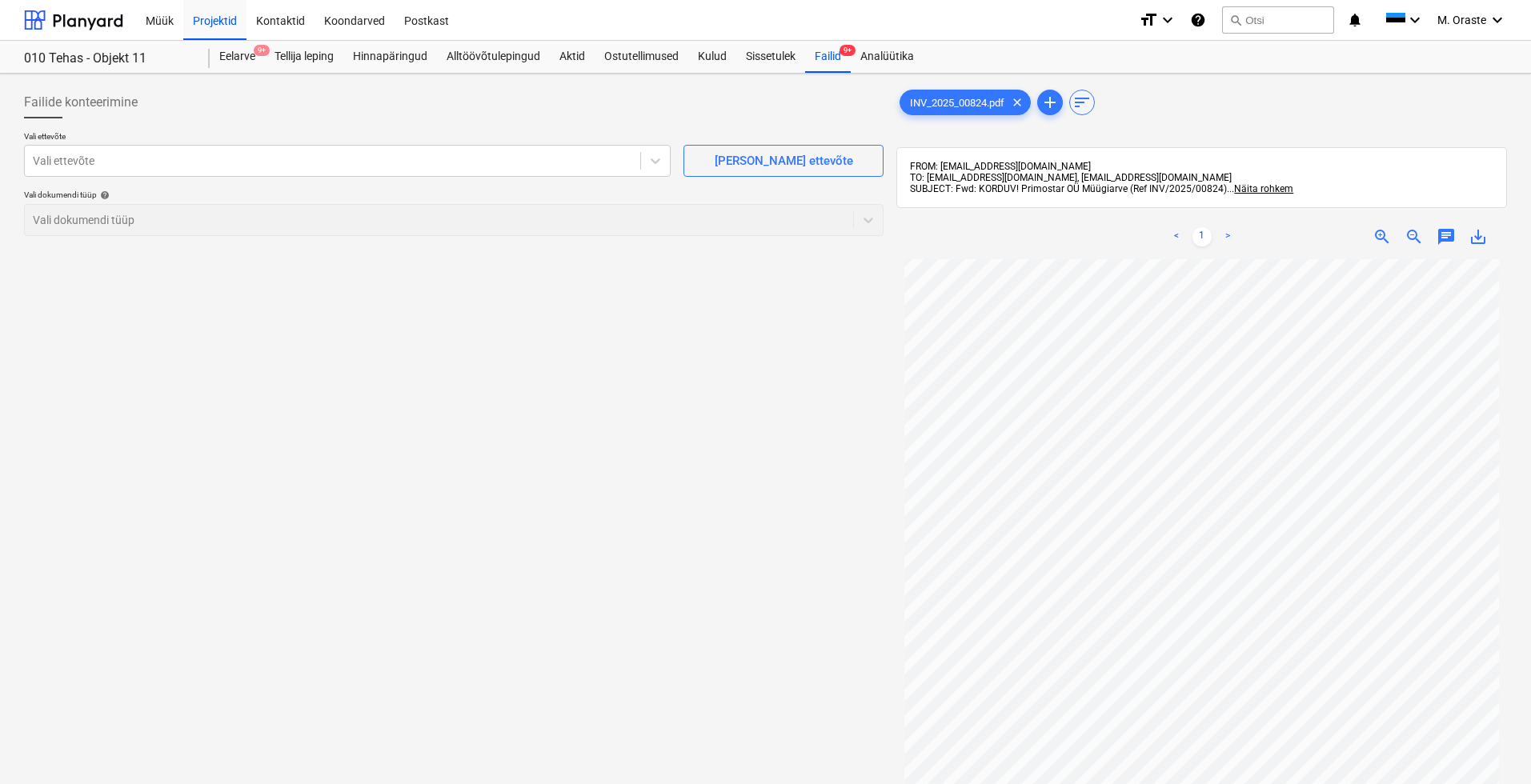
scroll to position [9, 0]
click at [274, 161] on div at bounding box center [333, 161] width 599 height 16
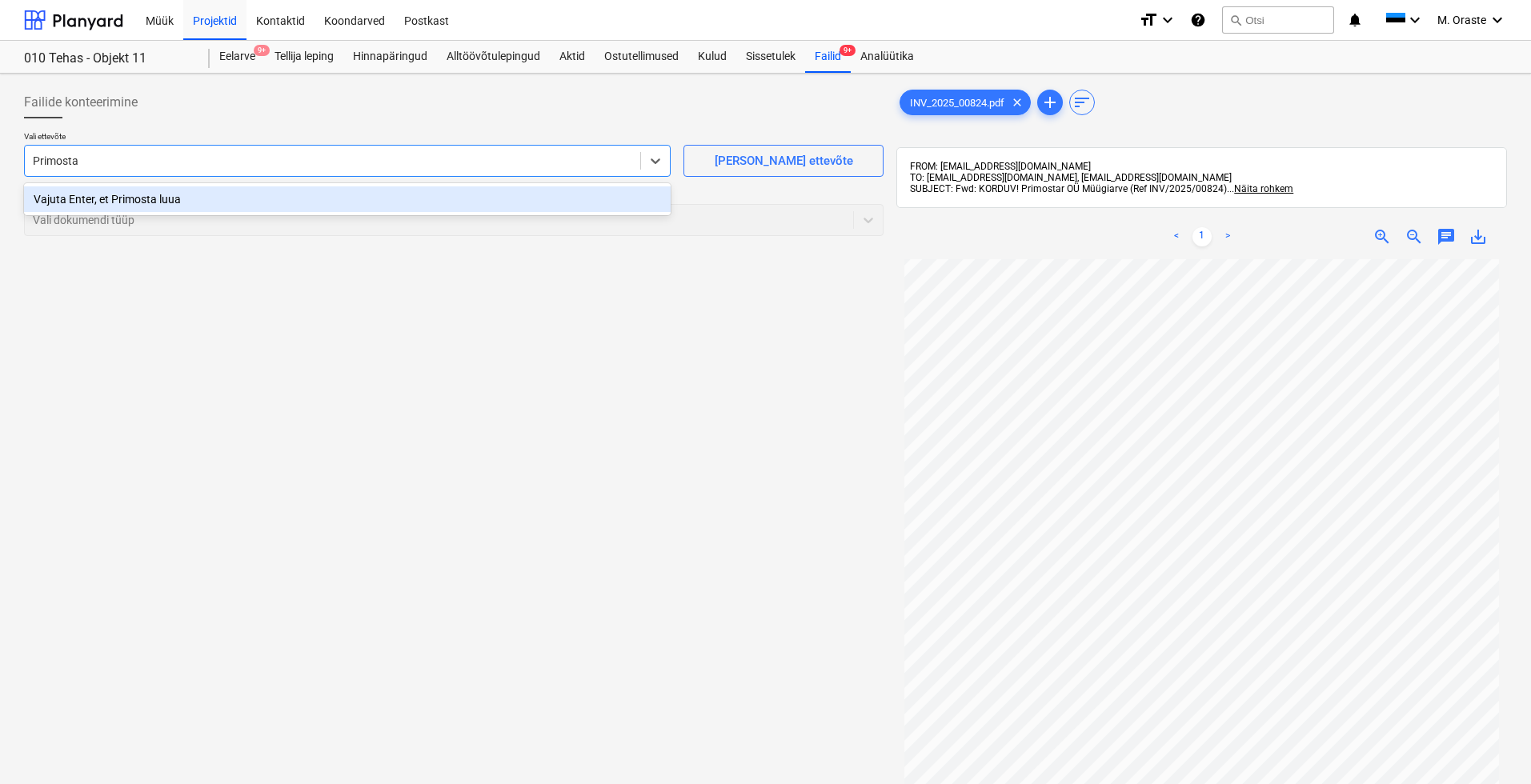
type input "Primosta"
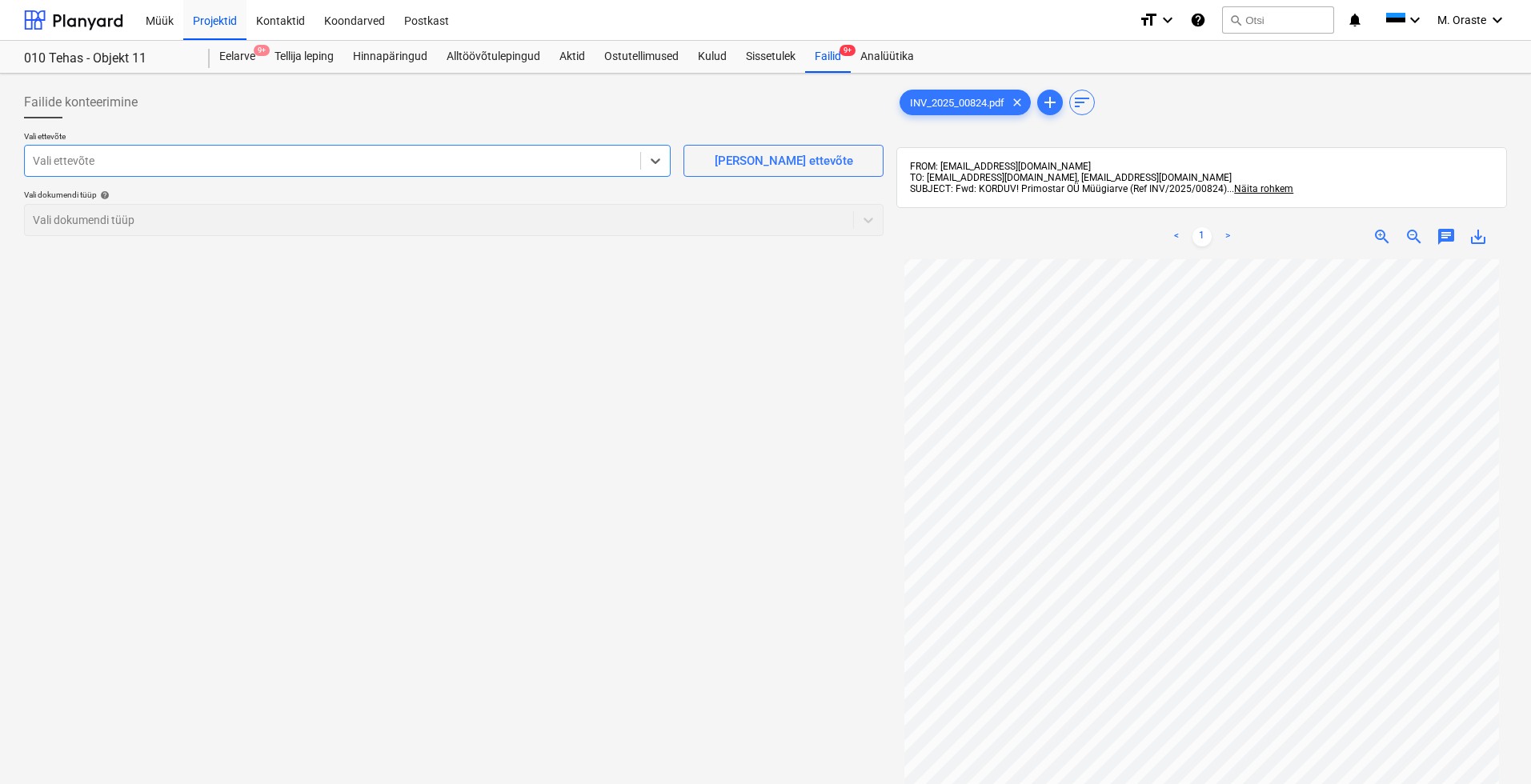
drag, startPoint x: 509, startPoint y: 162, endPoint x: 225, endPoint y: 150, distance: 284.3
click at [434, 158] on div "Vali ettevõte" at bounding box center [333, 161] width 616 height 23
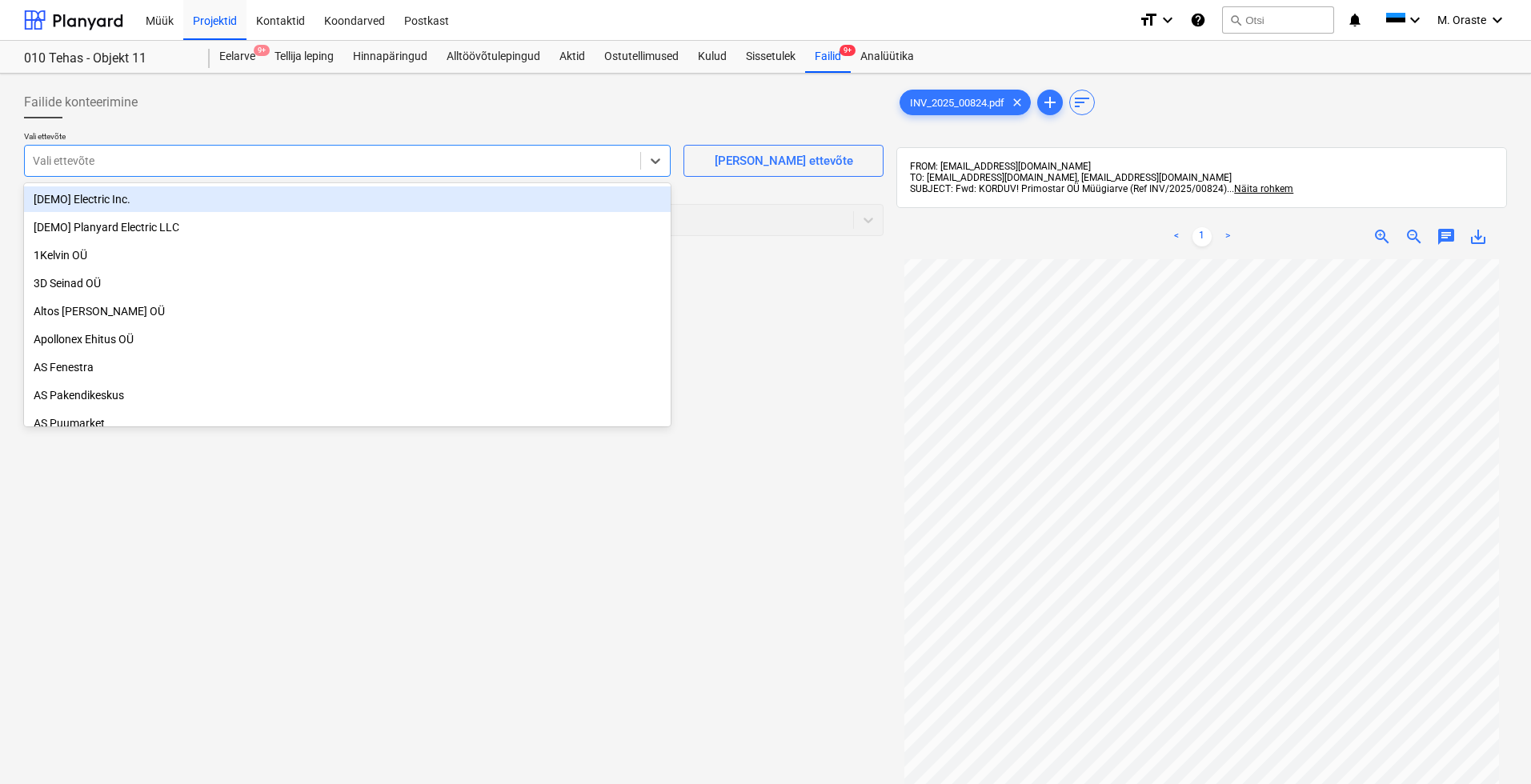
drag, startPoint x: 225, startPoint y: 150, endPoint x: 134, endPoint y: 156, distance: 91.2
click at [134, 156] on div "Vali ettevõte" at bounding box center [333, 161] width 616 height 23
